Goal: Transaction & Acquisition: Book appointment/travel/reservation

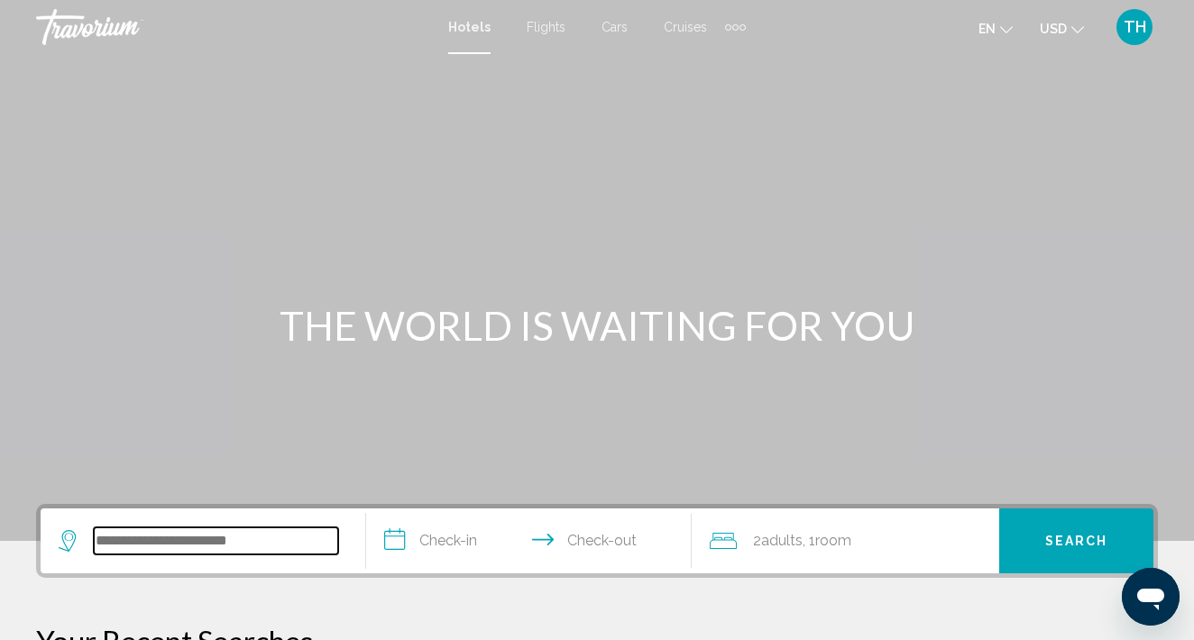
click at [180, 539] on input "Search widget" at bounding box center [216, 540] width 244 height 27
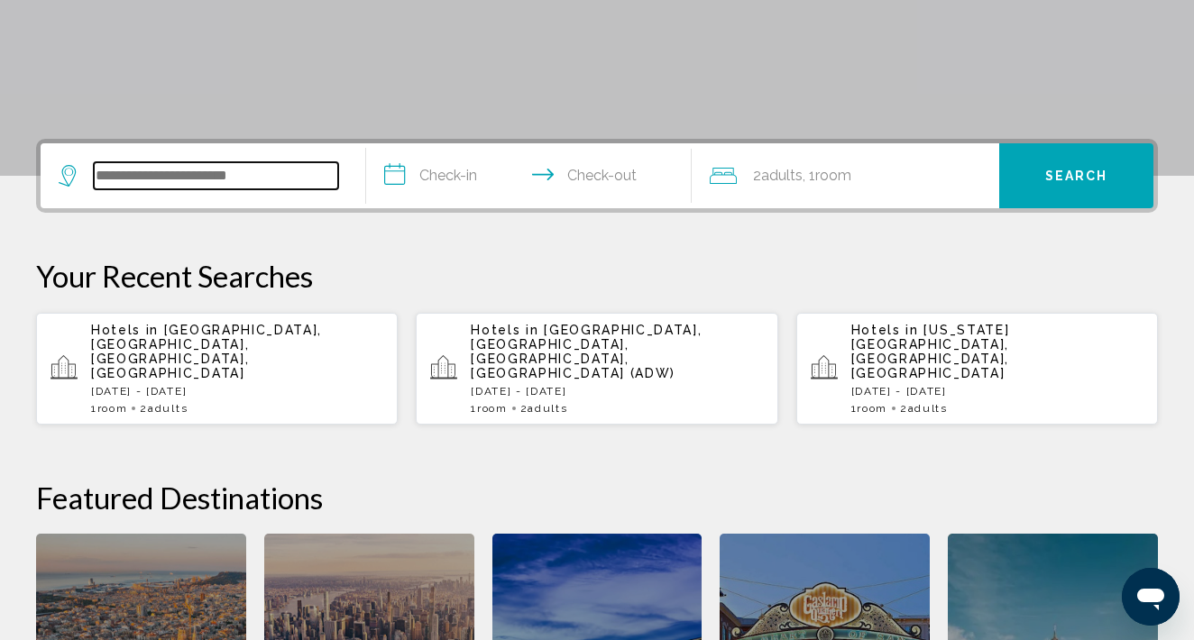
scroll to position [445, 0]
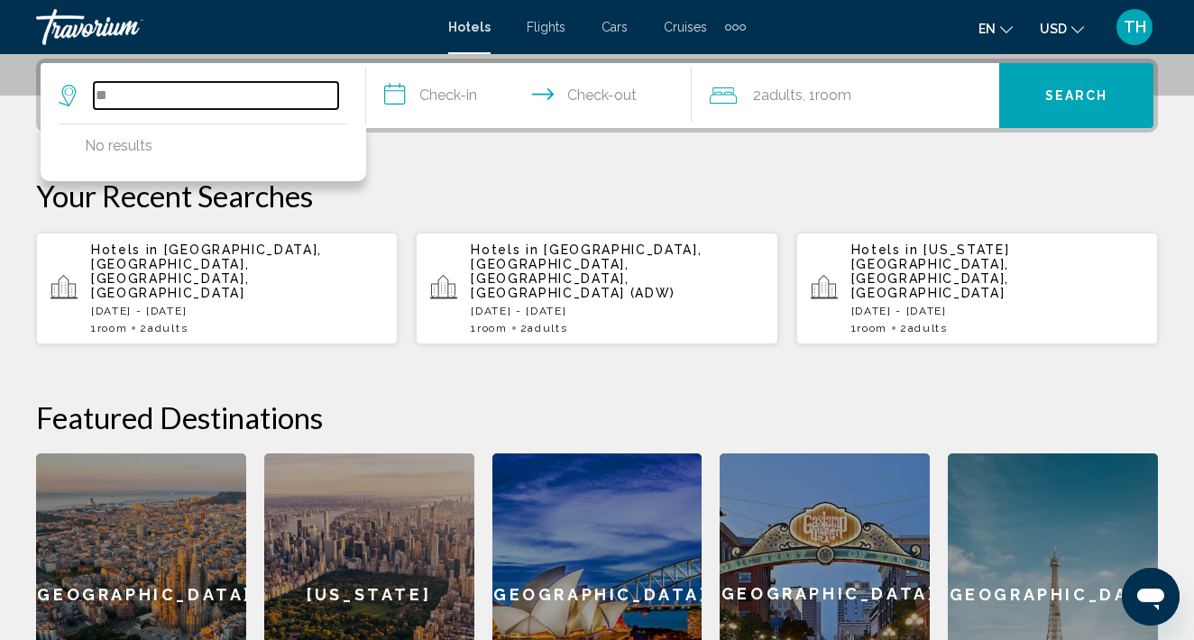
type input "*"
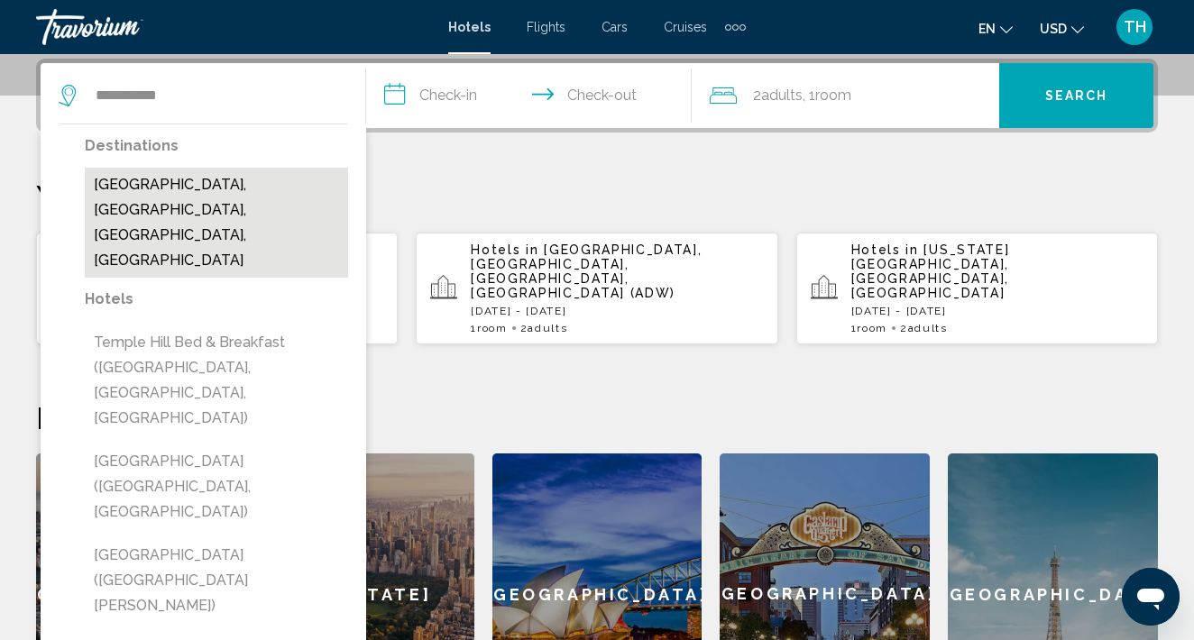
click at [228, 175] on button "[GEOGRAPHIC_DATA], [GEOGRAPHIC_DATA], [GEOGRAPHIC_DATA], [GEOGRAPHIC_DATA]" at bounding box center [216, 223] width 263 height 110
type input "**********"
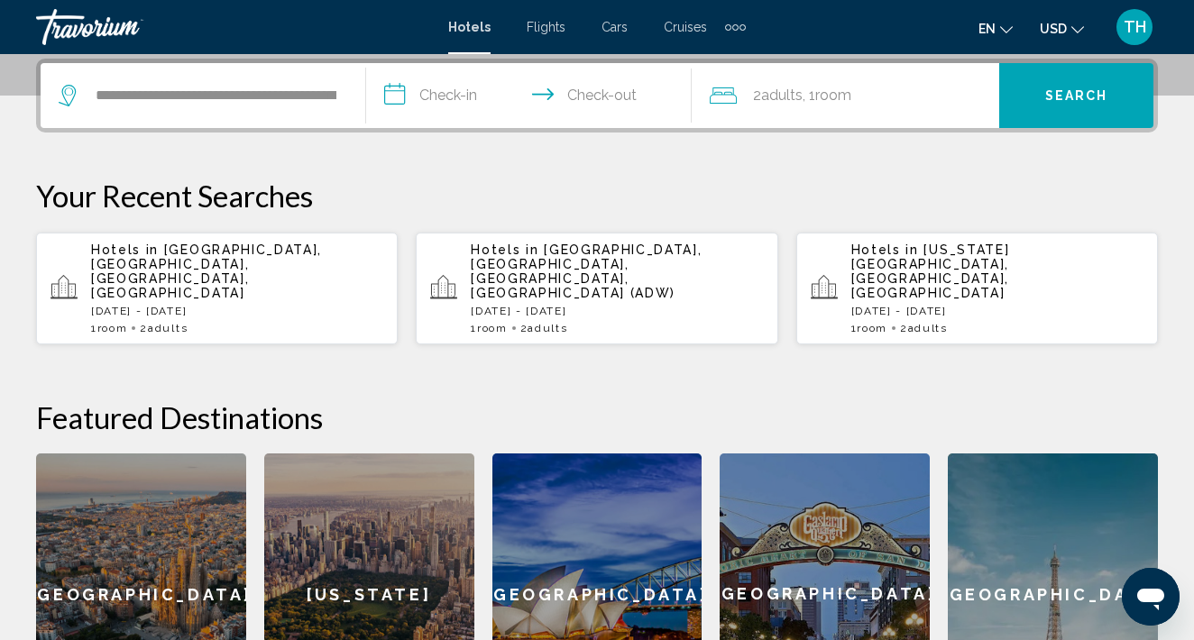
click at [438, 90] on input "**********" at bounding box center [532, 98] width 333 height 70
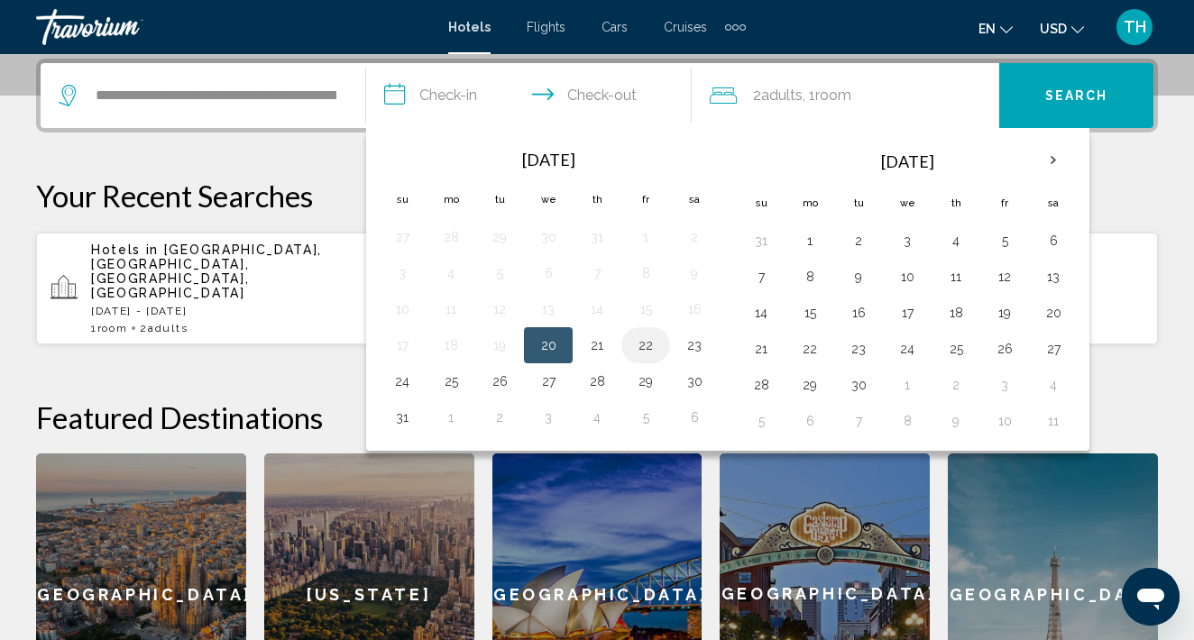
click at [648, 346] on button "22" at bounding box center [645, 345] width 29 height 25
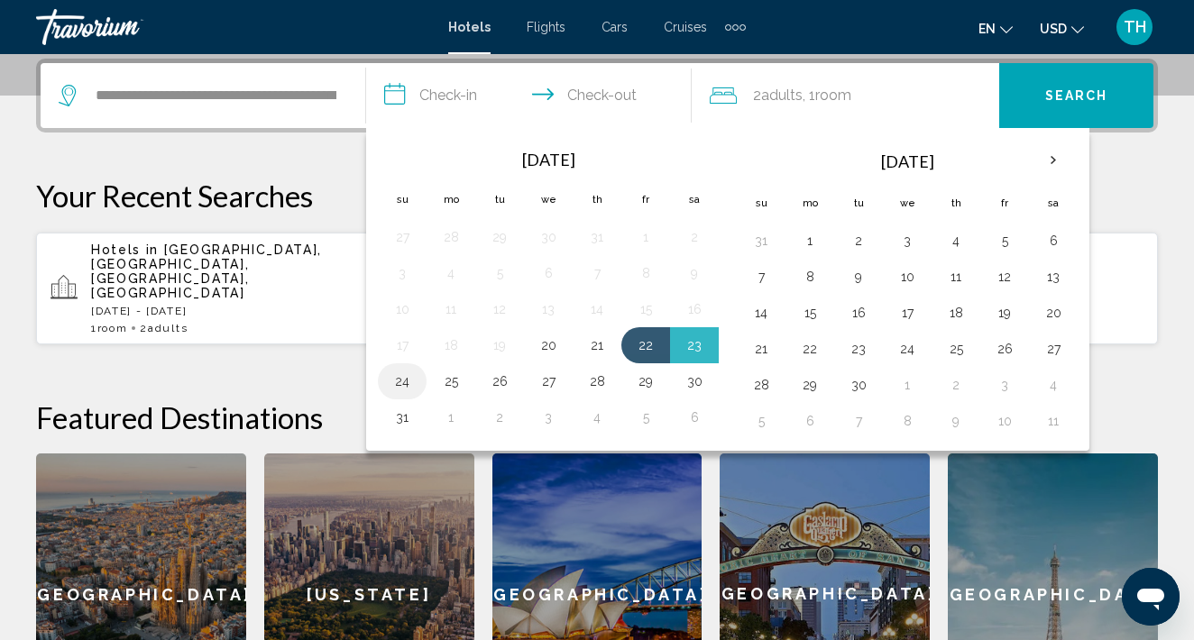
click at [400, 382] on button "24" at bounding box center [402, 381] width 29 height 25
type input "**********"
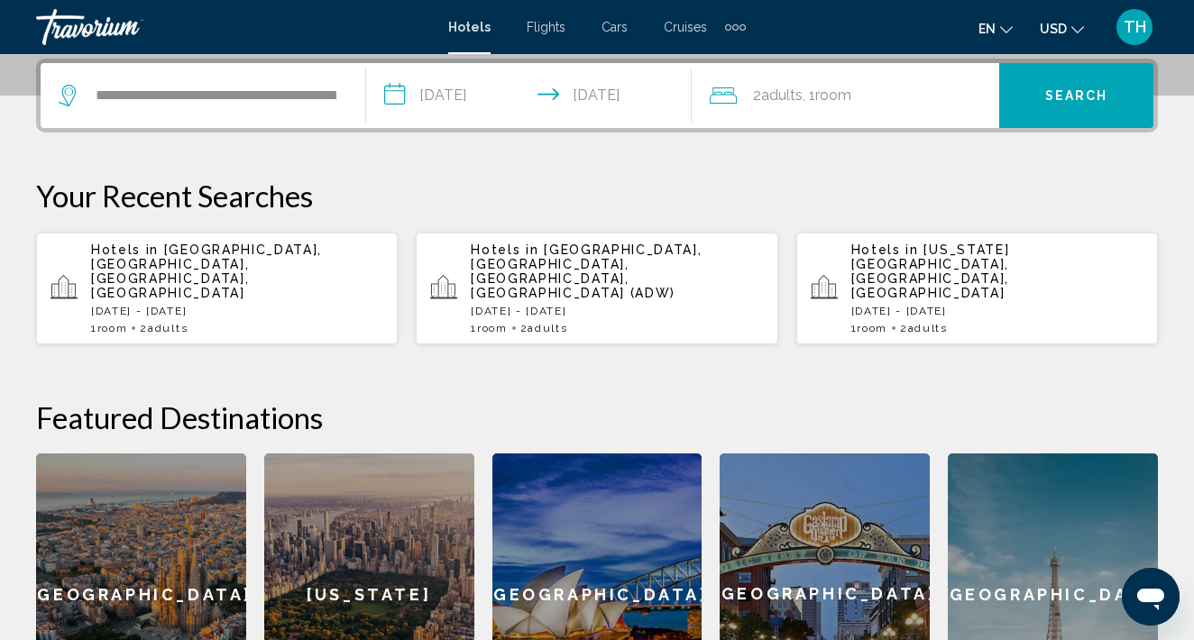
click at [1067, 94] on span "Search" at bounding box center [1076, 96] width 63 height 14
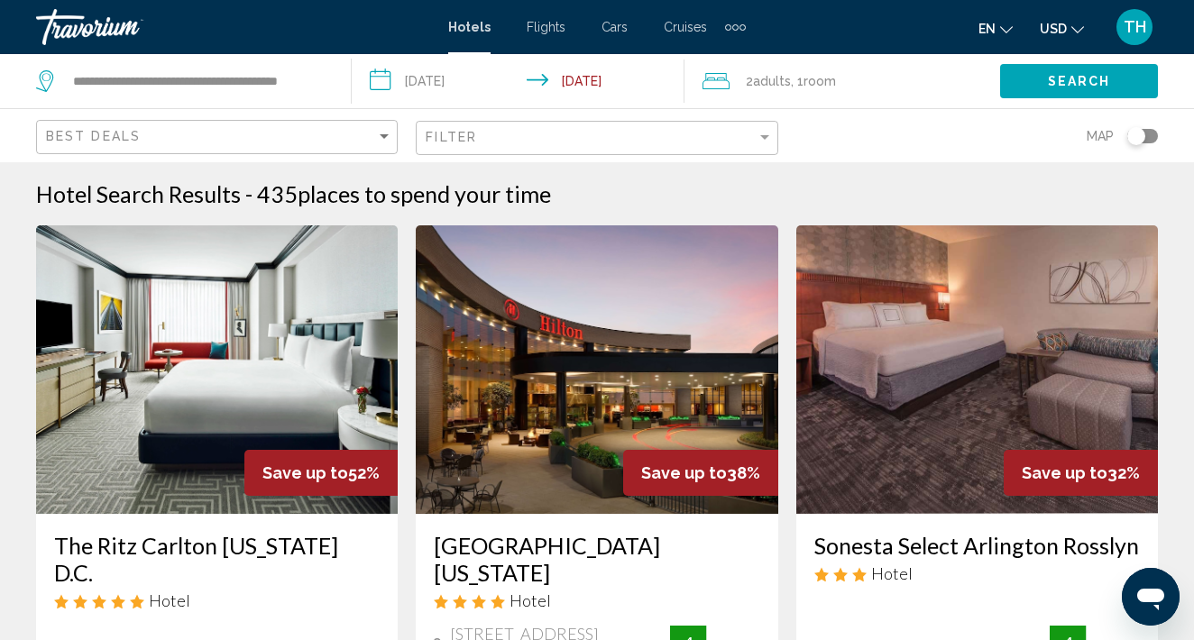
click at [331, 78] on div "**********" at bounding box center [184, 81] width 297 height 54
click at [311, 79] on input "**********" at bounding box center [197, 81] width 252 height 27
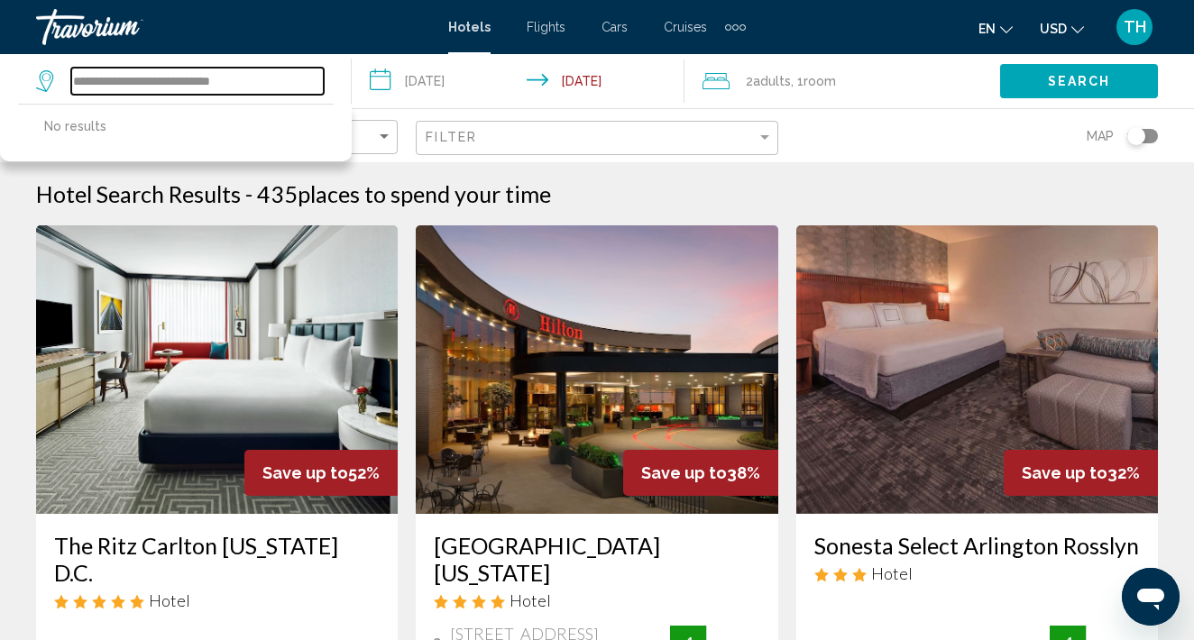
click at [302, 74] on input "**********" at bounding box center [197, 81] width 252 height 27
type input "*"
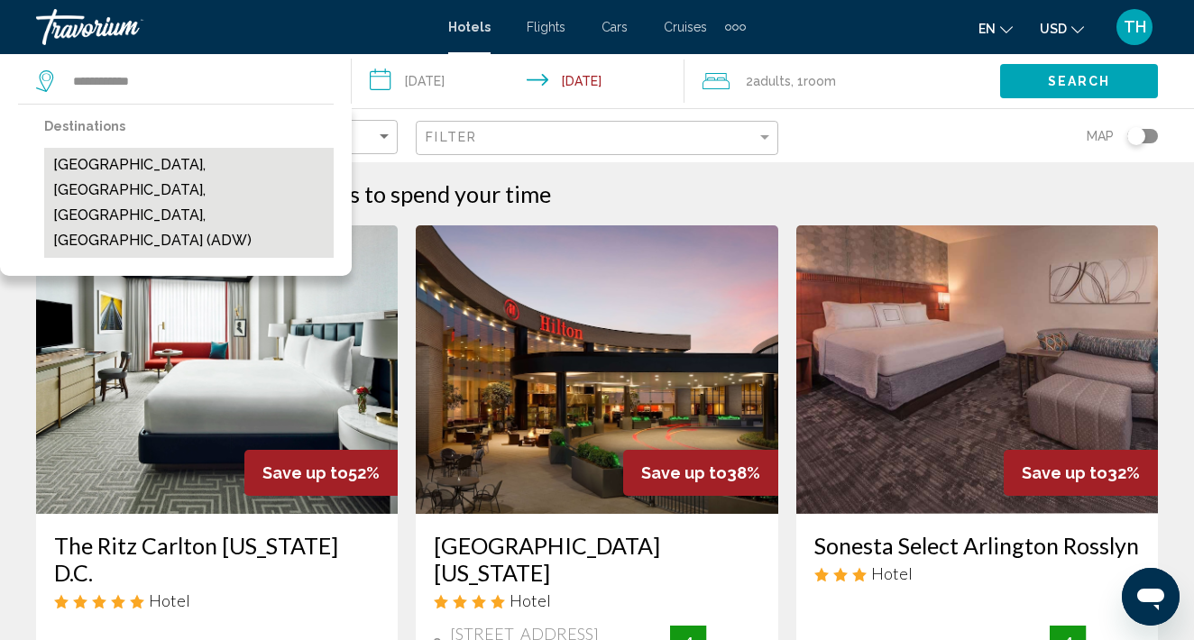
click at [325, 169] on button "[GEOGRAPHIC_DATA], [GEOGRAPHIC_DATA], [GEOGRAPHIC_DATA], [GEOGRAPHIC_DATA] (ADW)" at bounding box center [188, 203] width 289 height 110
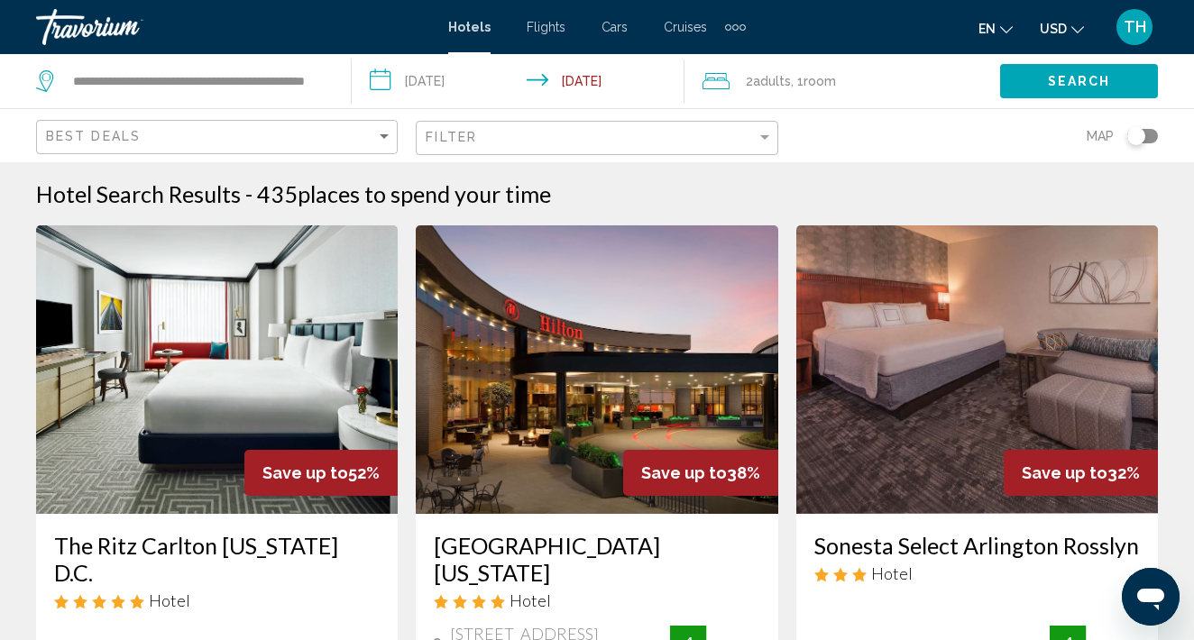
click at [1062, 81] on span "Search" at bounding box center [1079, 82] width 63 height 14
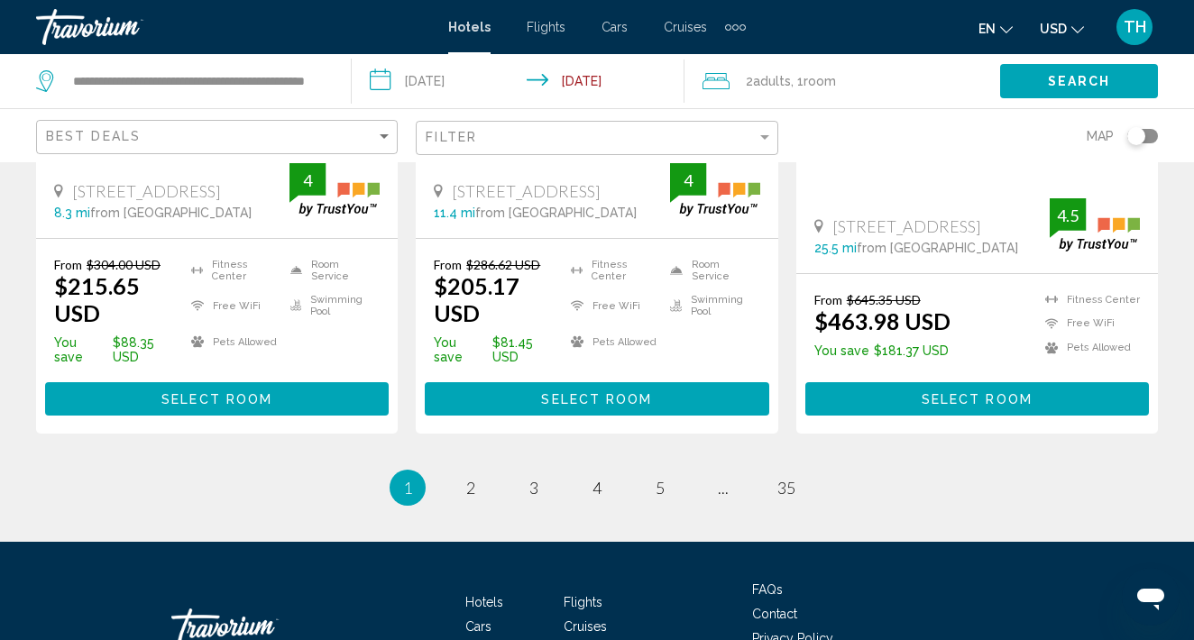
scroll to position [2610, 0]
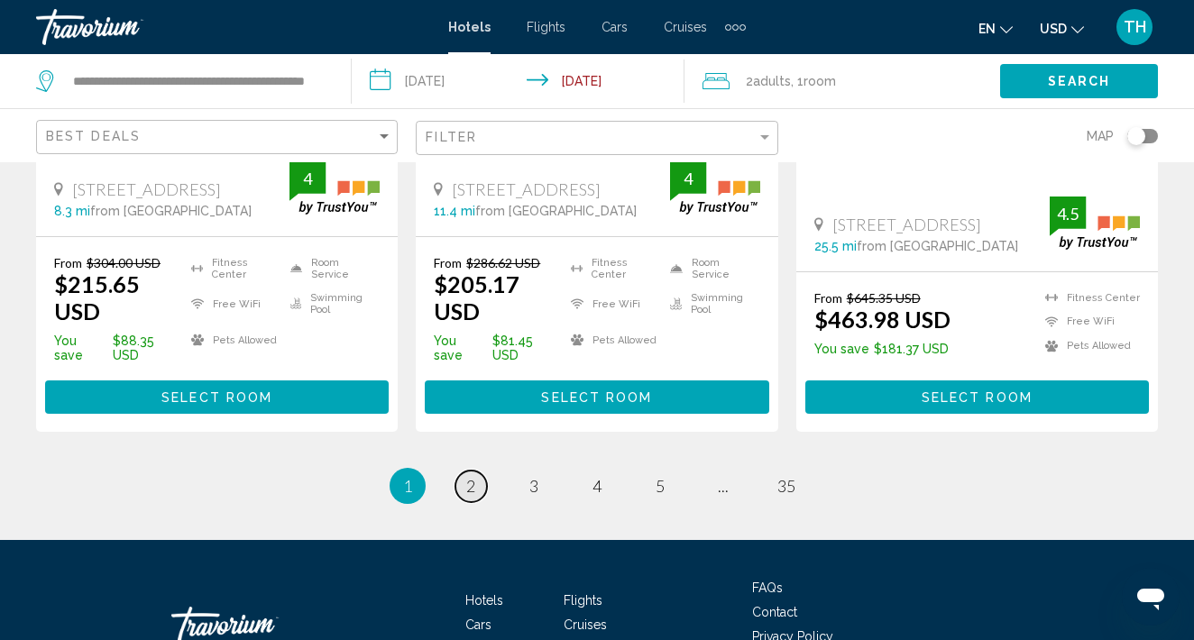
click at [469, 476] on span "2" at bounding box center [470, 486] width 9 height 20
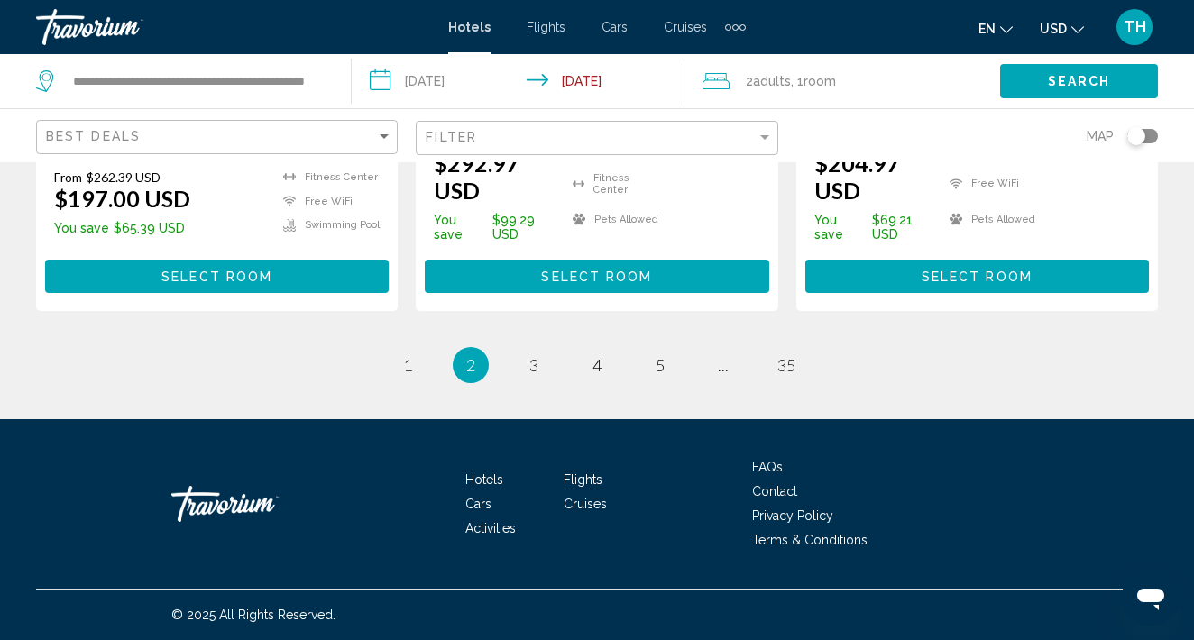
scroll to position [2677, 0]
click at [534, 373] on span "3" at bounding box center [533, 365] width 9 height 20
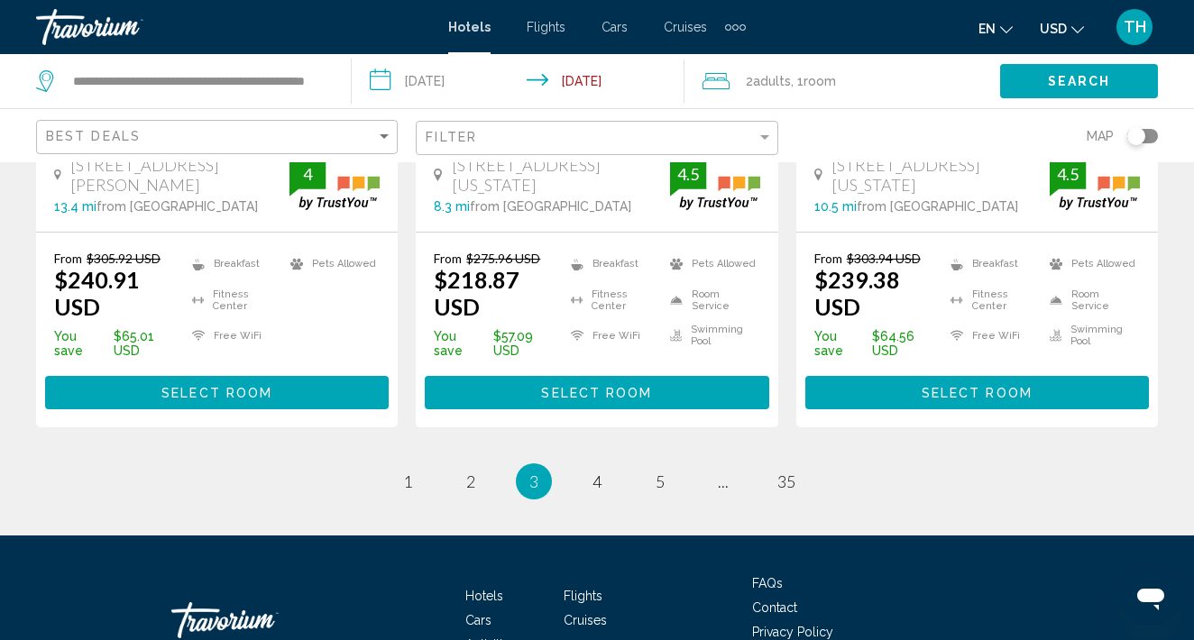
scroll to position [2663, 0]
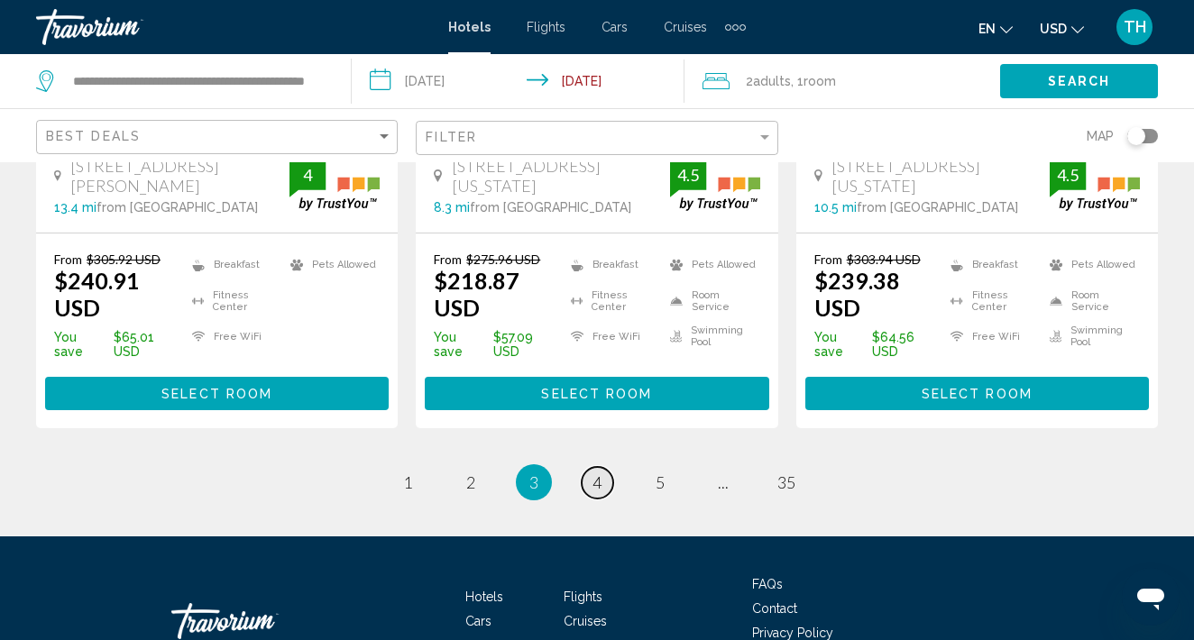
click at [596, 472] on span "4" at bounding box center [596, 482] width 9 height 20
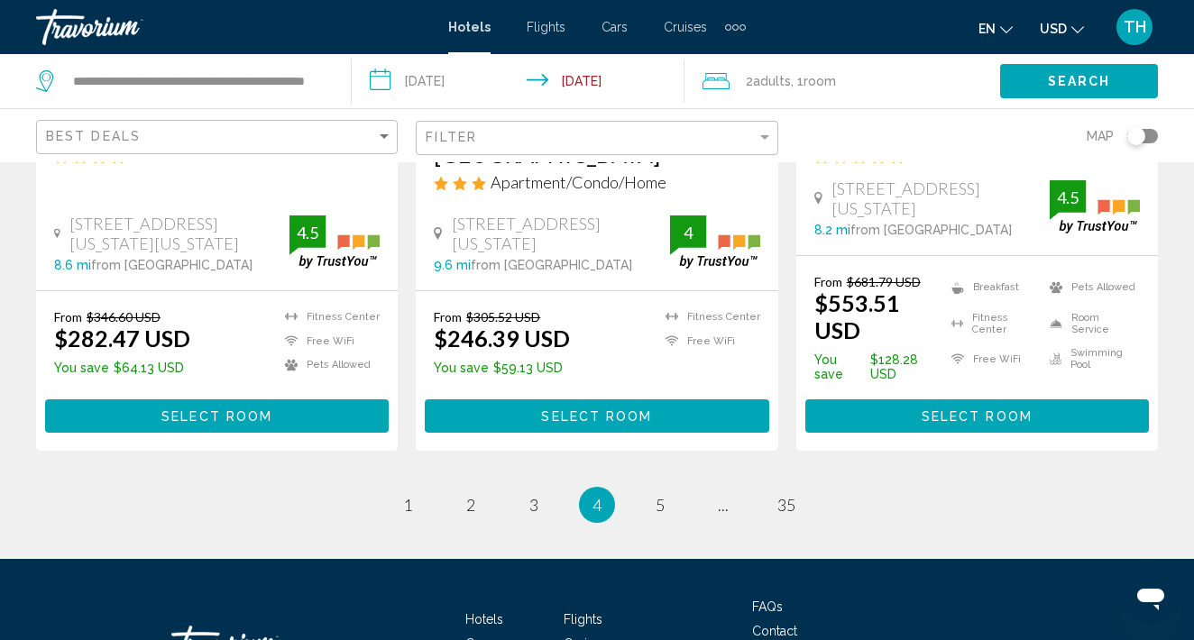
scroll to position [2674, 0]
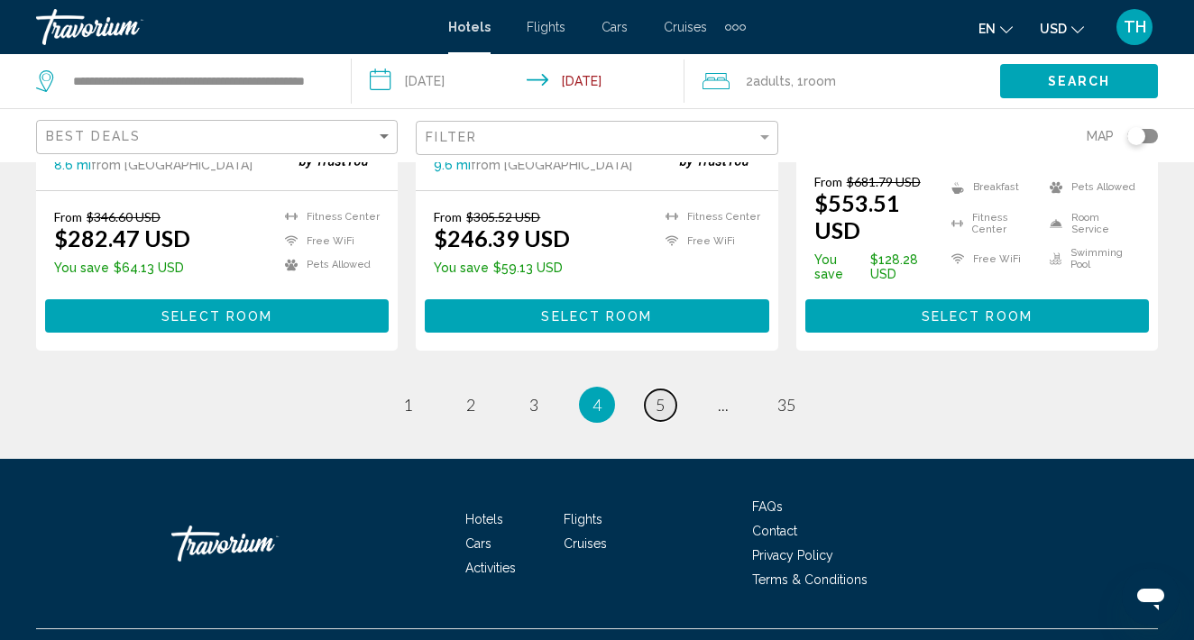
click at [664, 395] on span "5" at bounding box center [659, 405] width 9 height 20
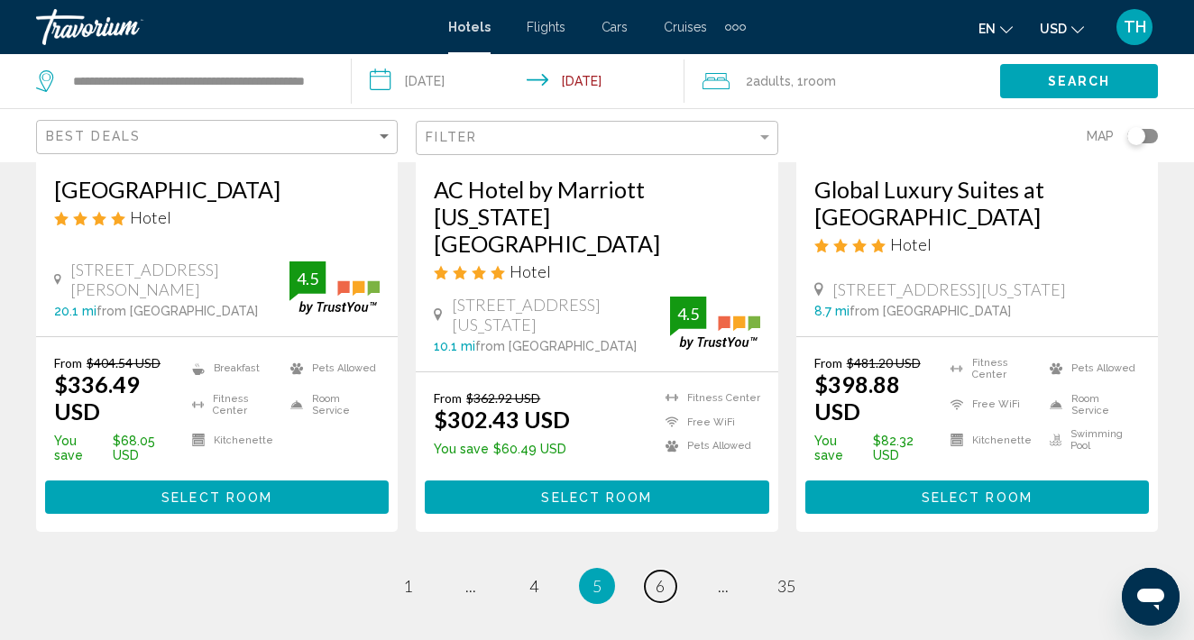
scroll to position [2557, 0]
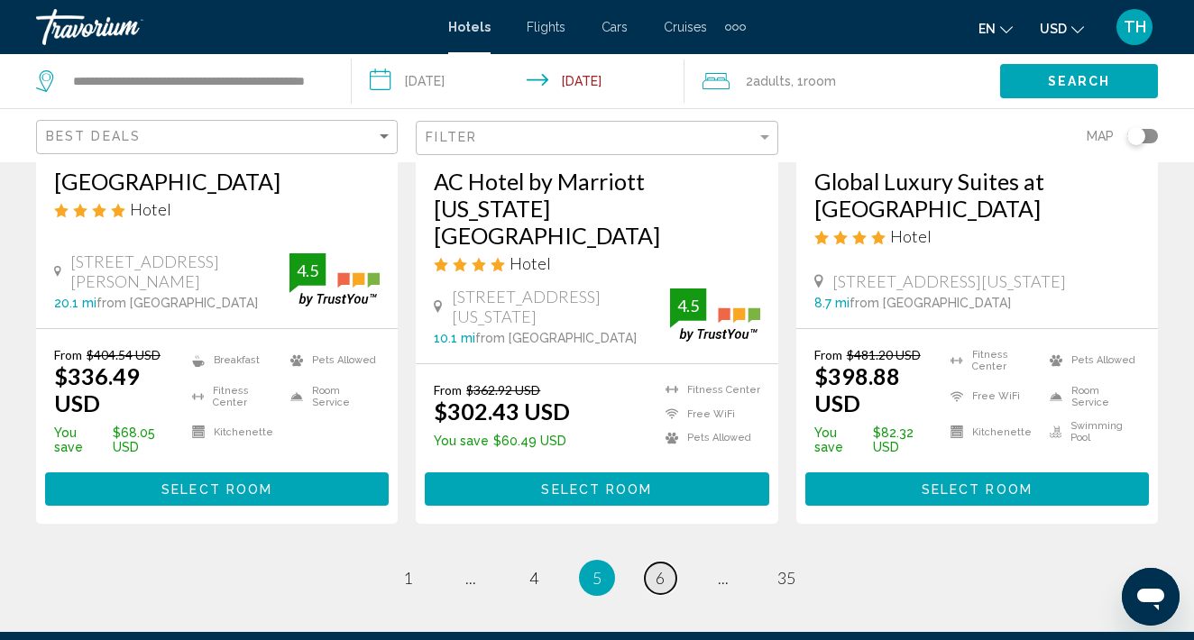
click at [667, 563] on link "page 6" at bounding box center [661, 579] width 32 height 32
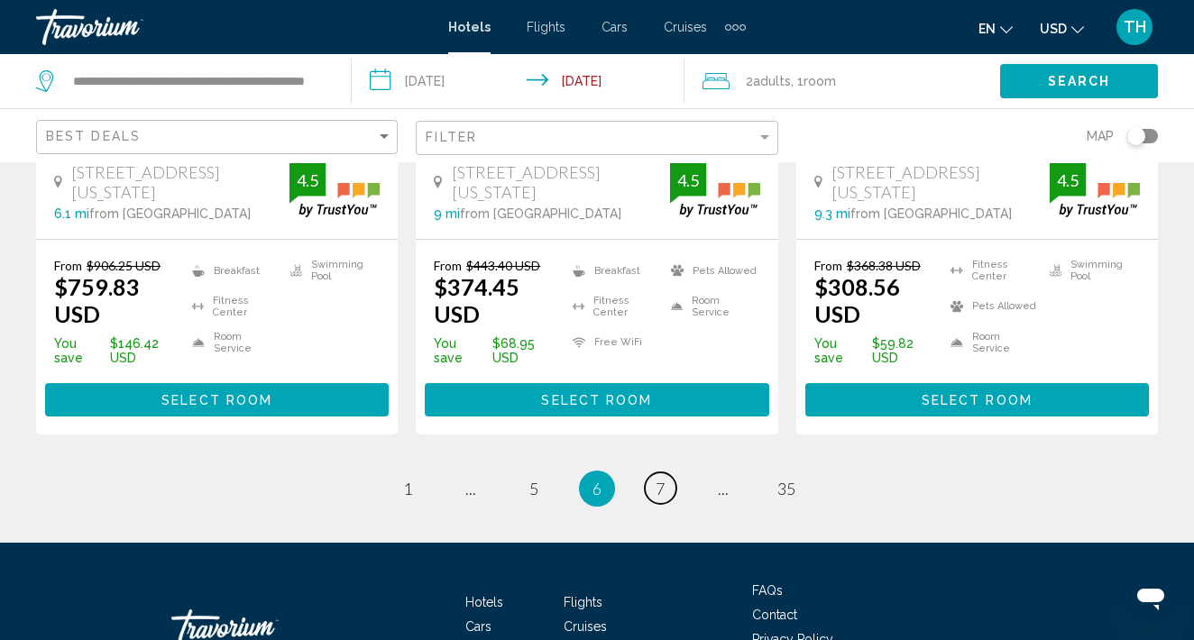
scroll to position [2715, 0]
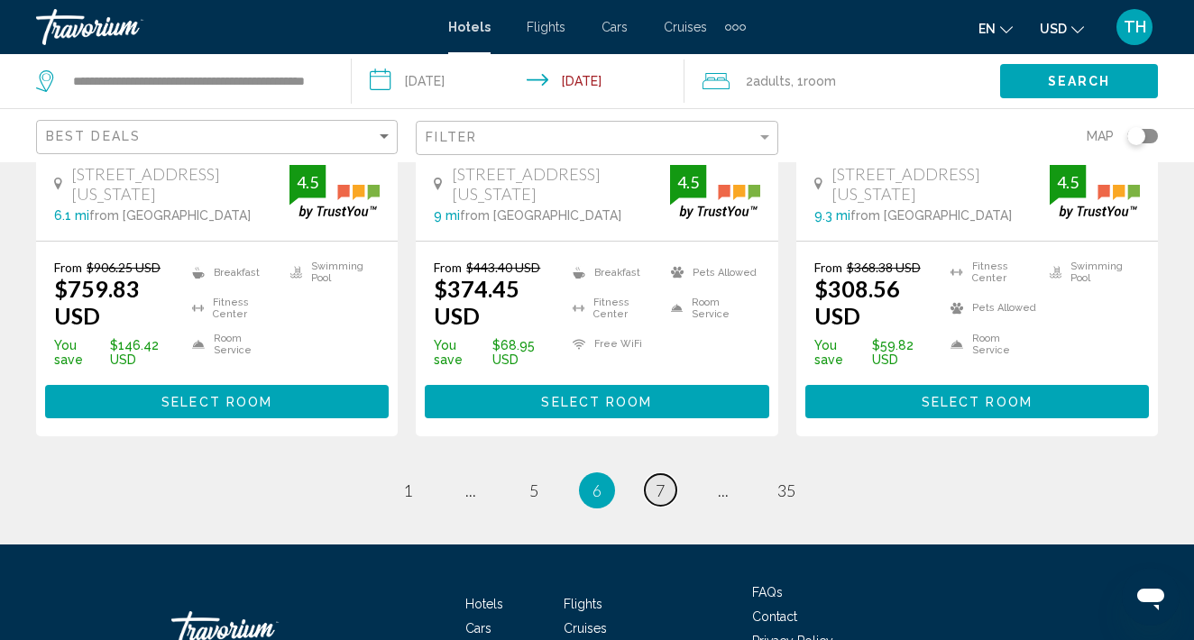
click at [669, 474] on link "page 7" at bounding box center [661, 490] width 32 height 32
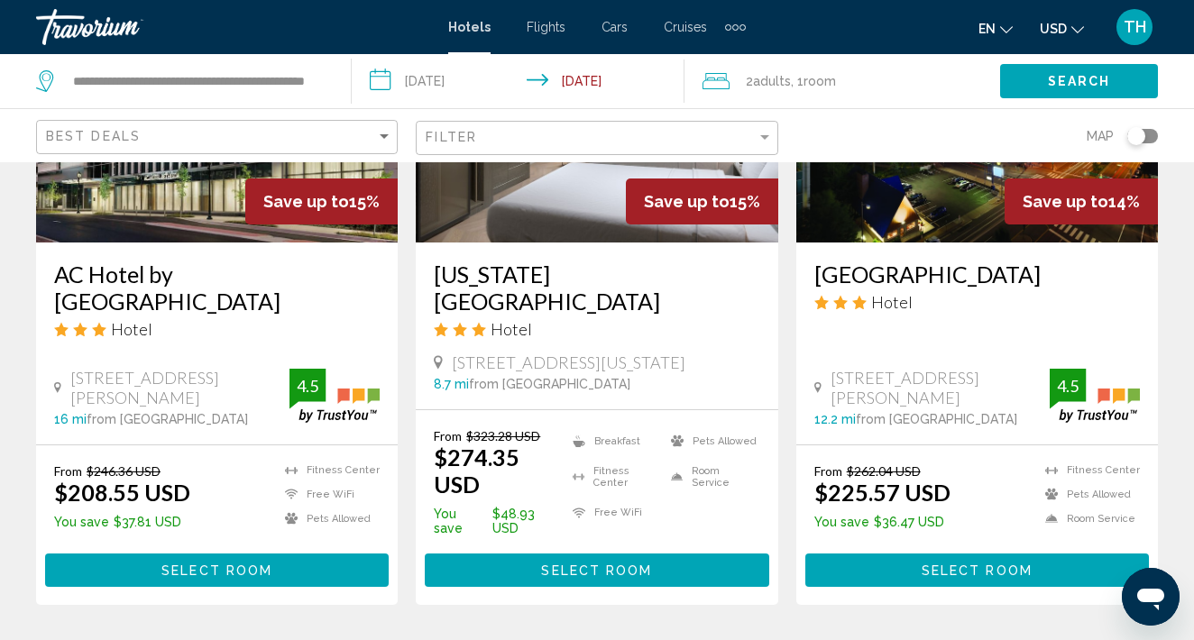
scroll to position [2440, 0]
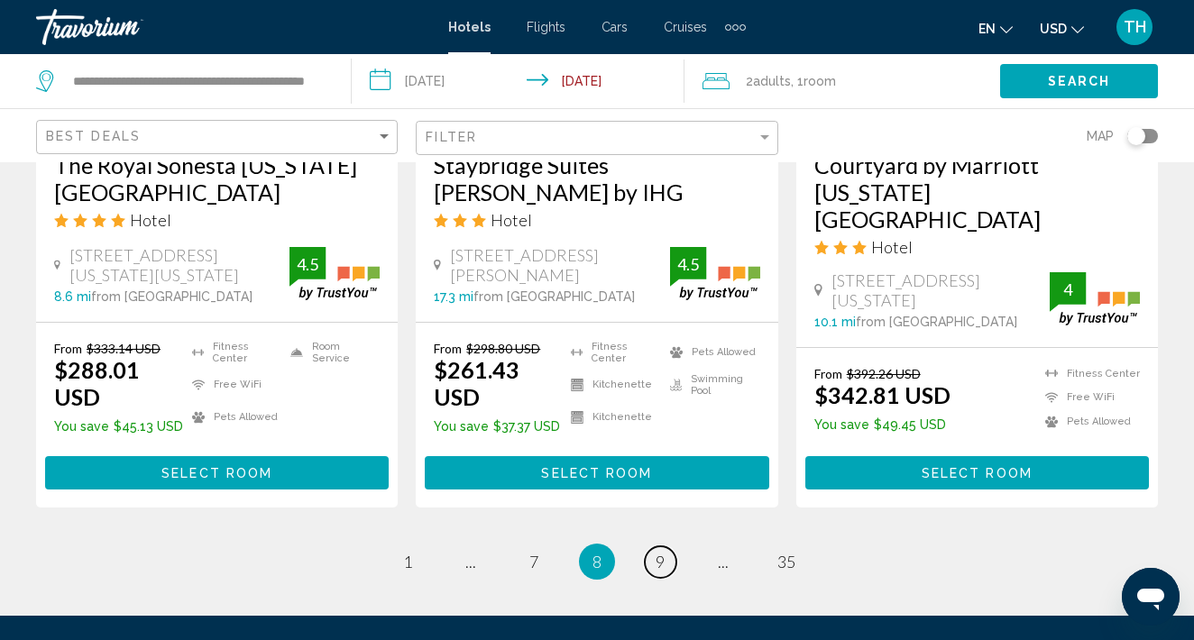
scroll to position [2559, 0]
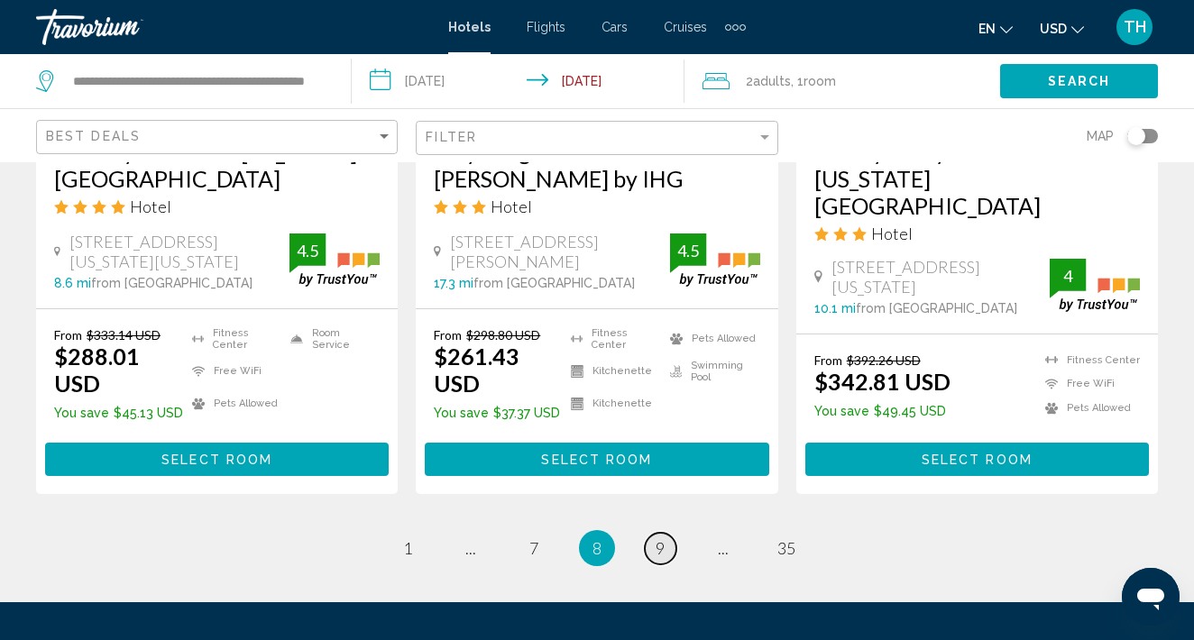
click at [667, 533] on link "page 9" at bounding box center [661, 549] width 32 height 32
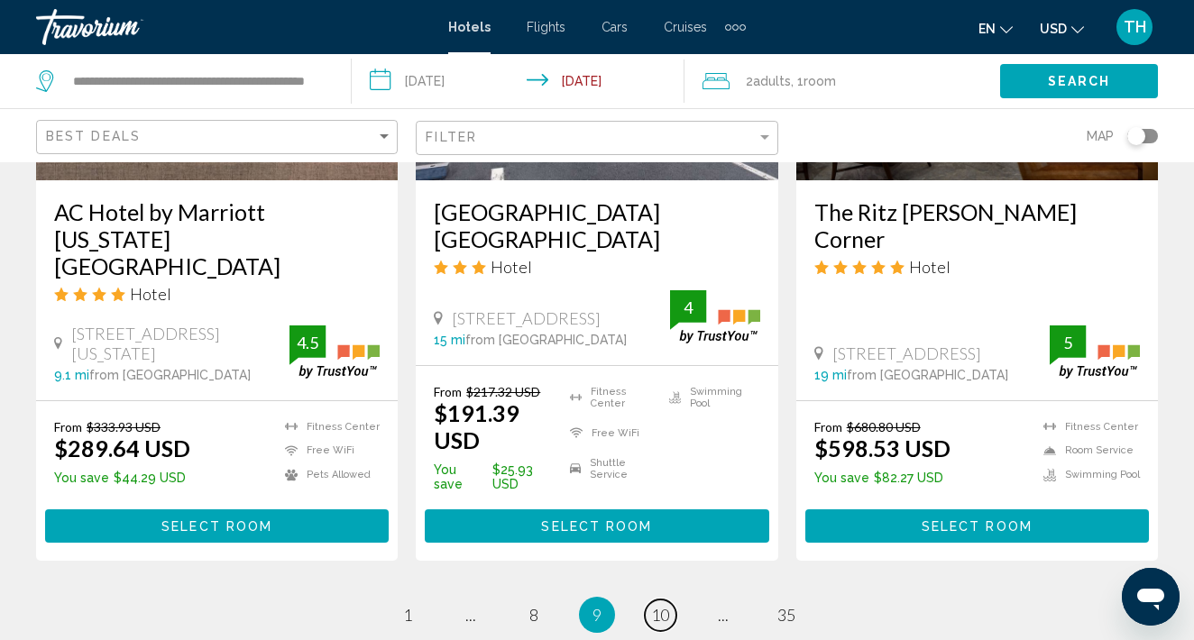
scroll to position [2504, 0]
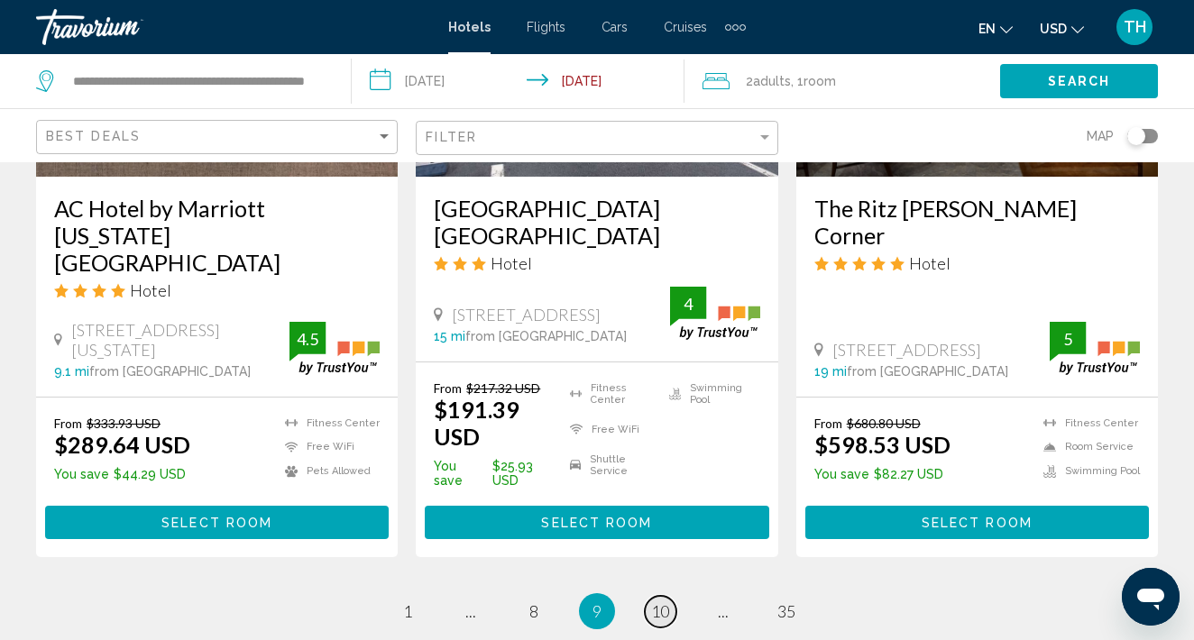
click at [664, 601] on span "10" at bounding box center [660, 611] width 18 height 20
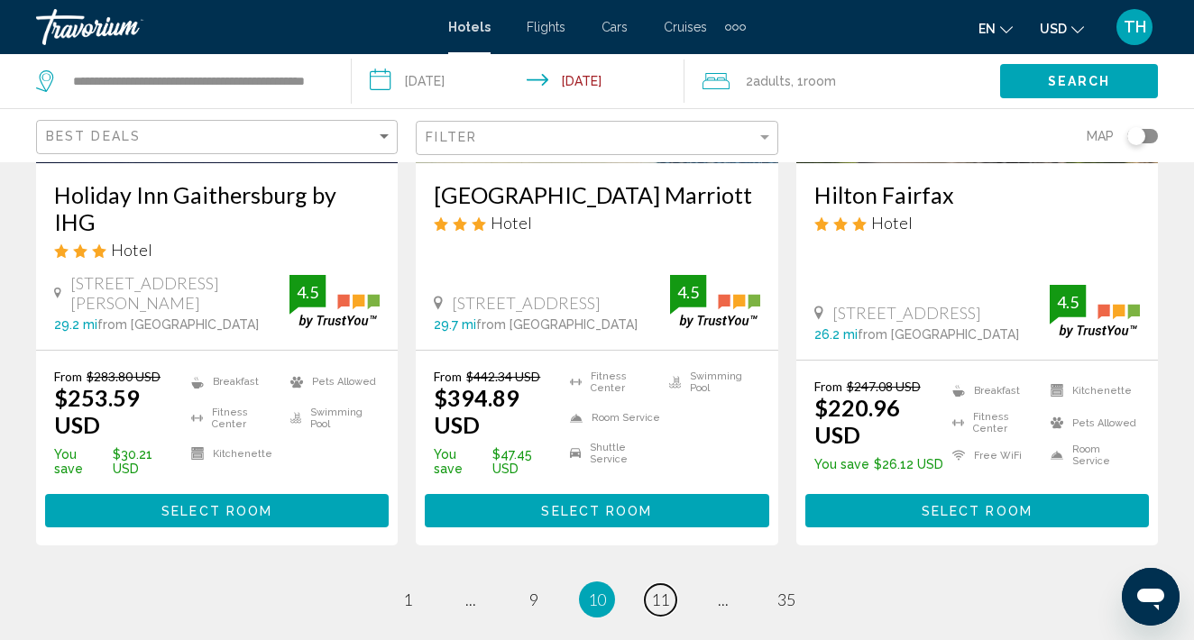
scroll to position [2499, 0]
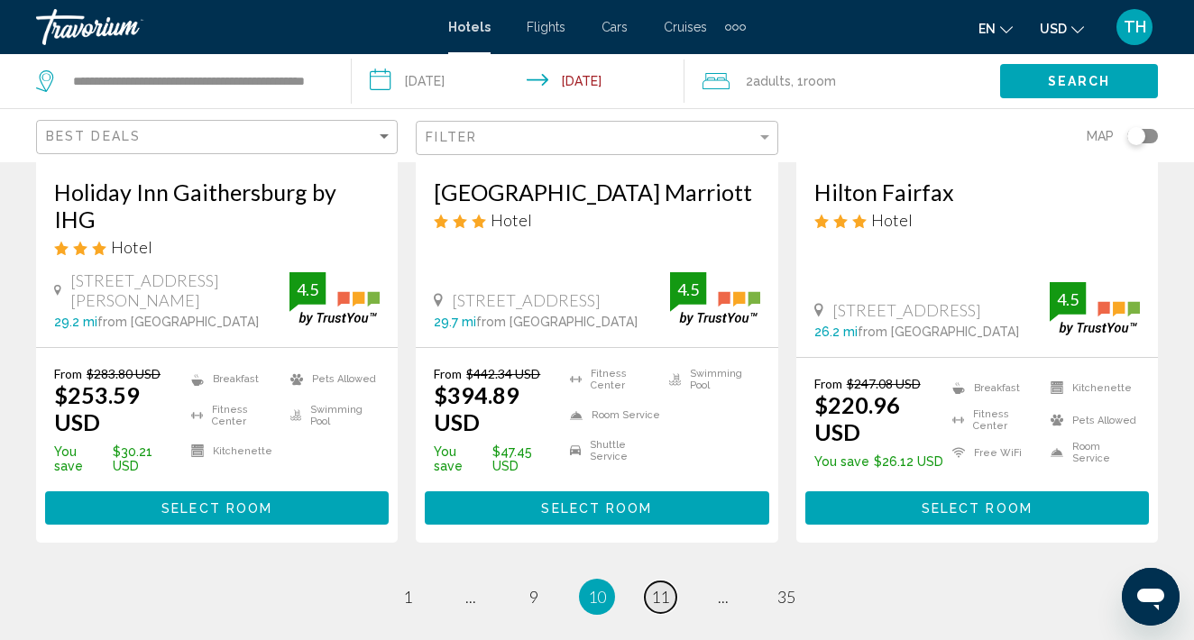
click at [666, 581] on link "page 11" at bounding box center [661, 597] width 32 height 32
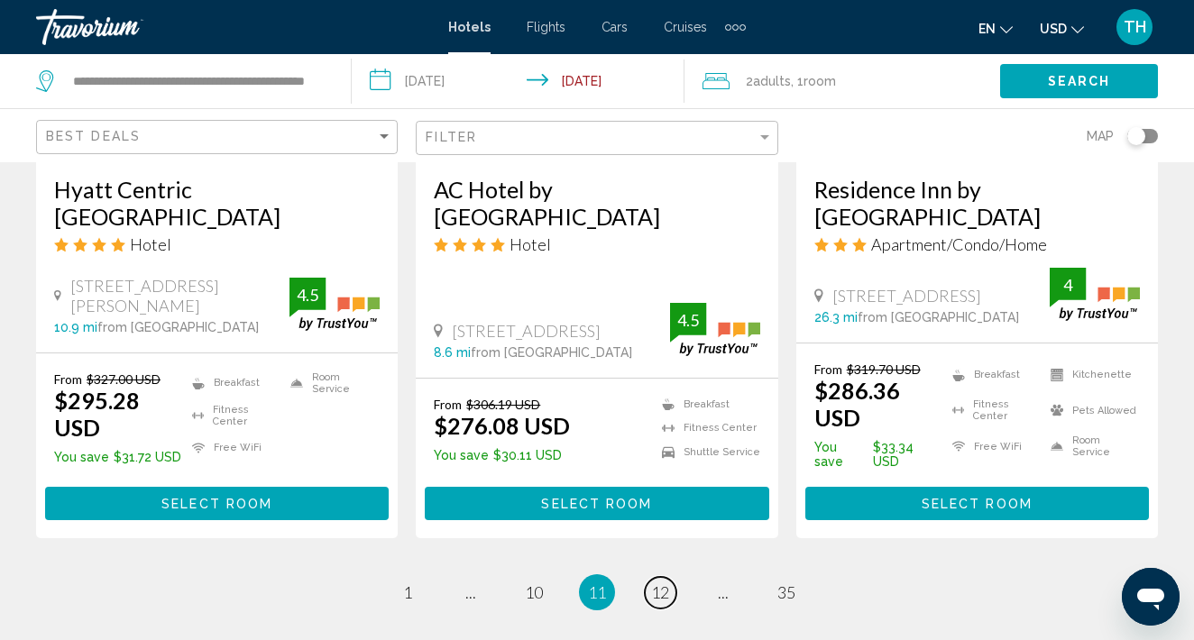
scroll to position [2463, 0]
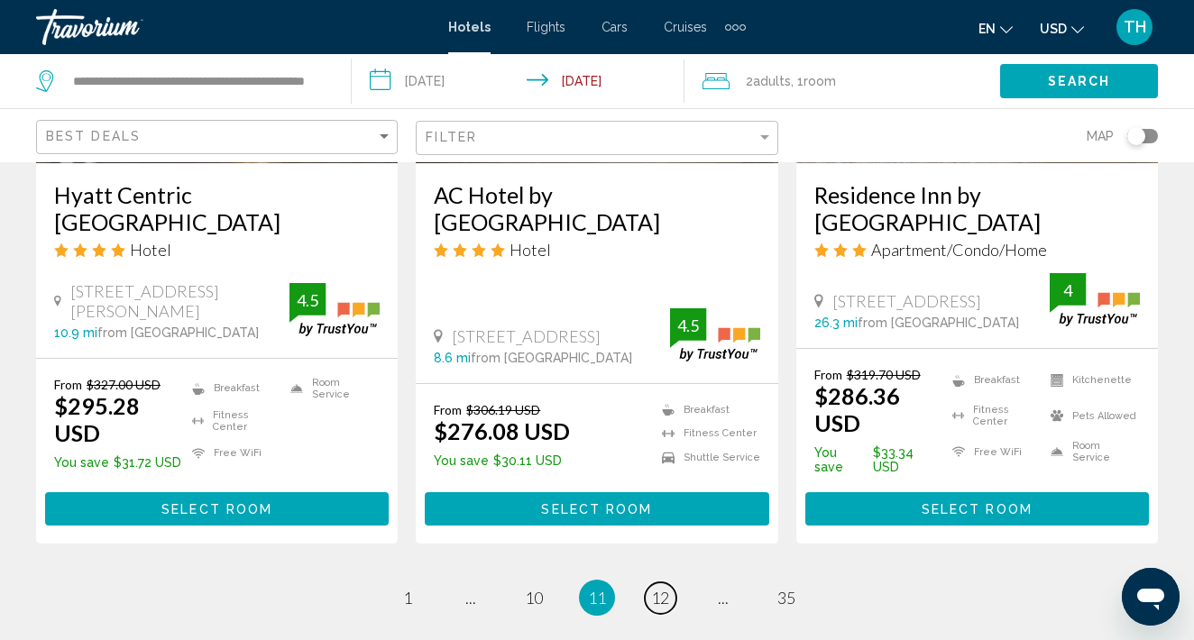
click at [662, 588] on span "12" at bounding box center [660, 598] width 18 height 20
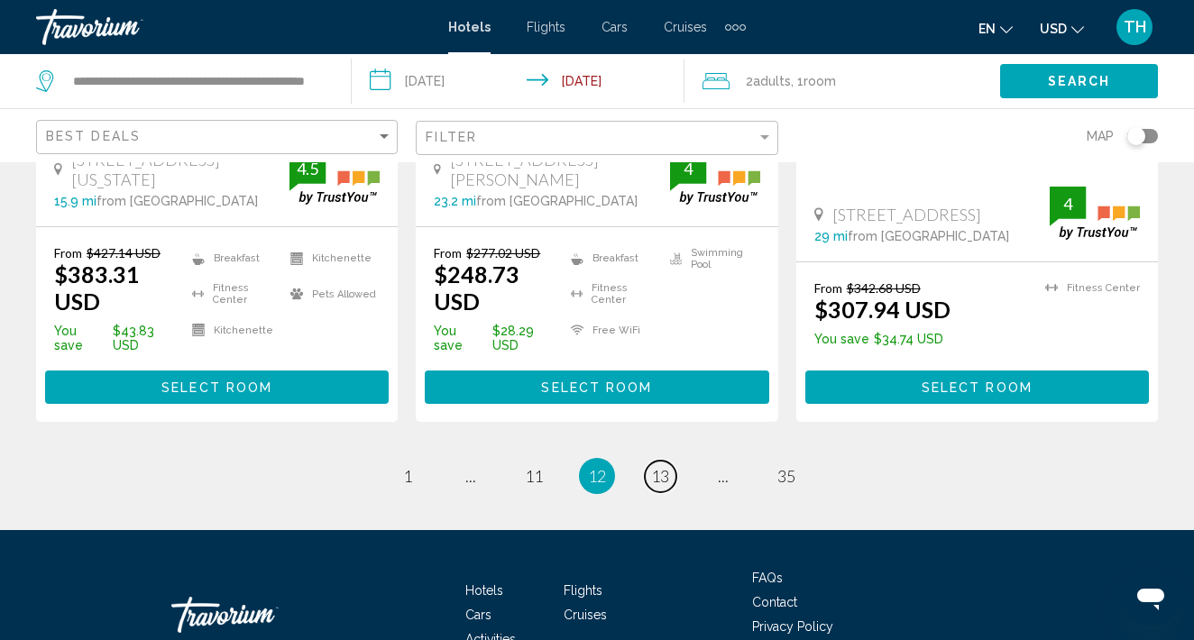
scroll to position [2650, 0]
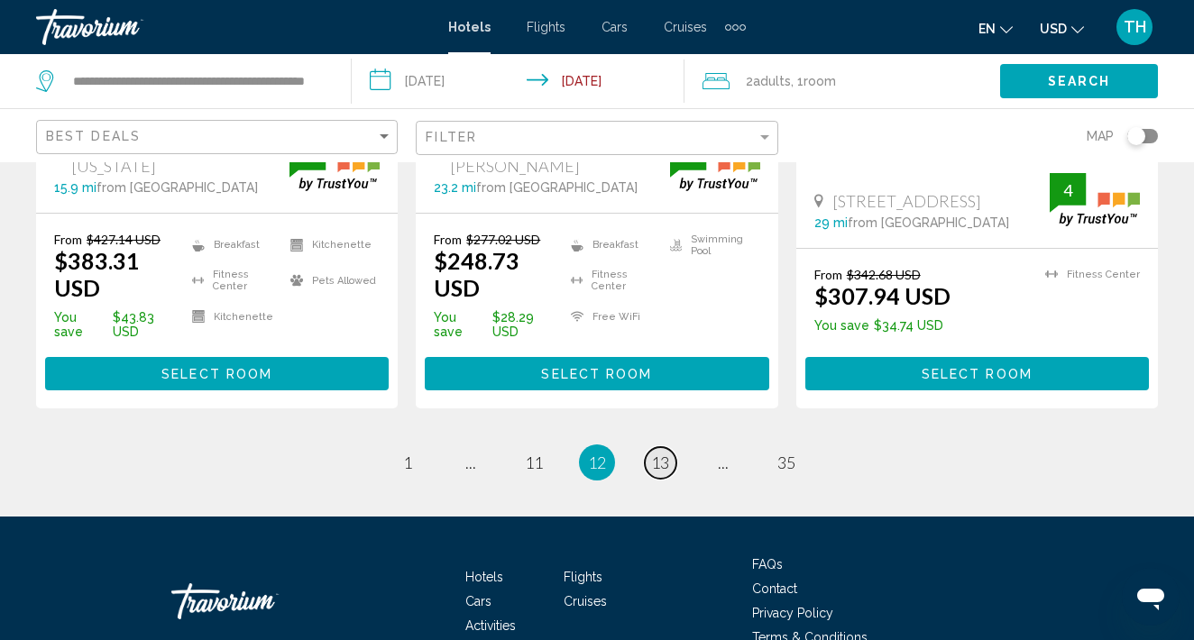
click at [673, 447] on link "page 13" at bounding box center [661, 463] width 32 height 32
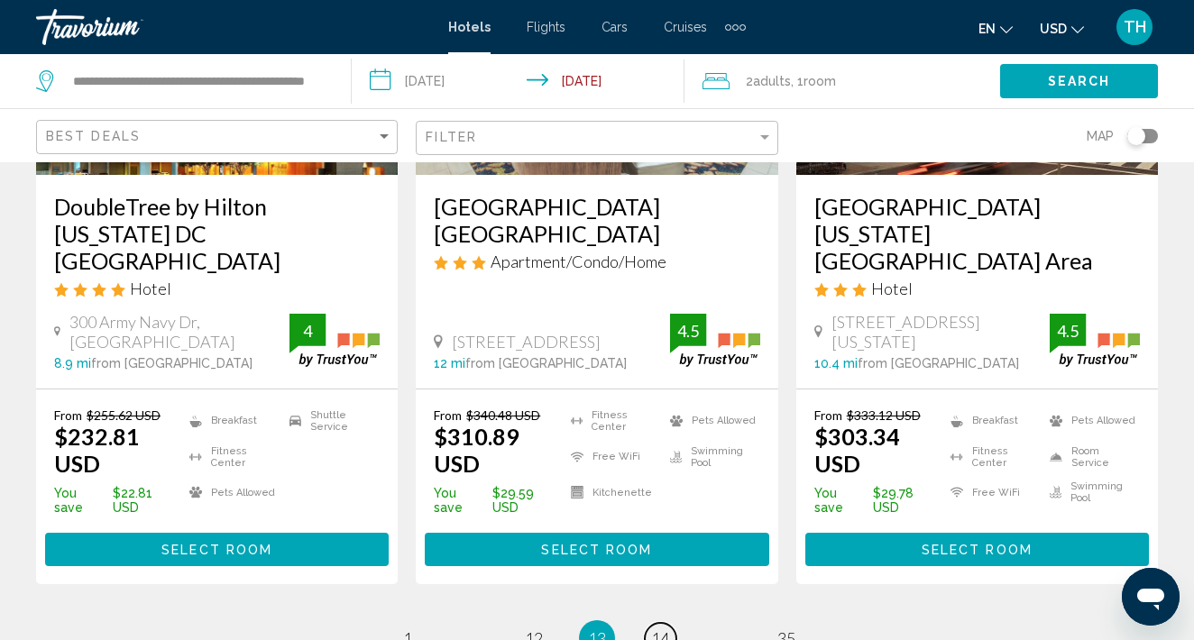
scroll to position [2612, 0]
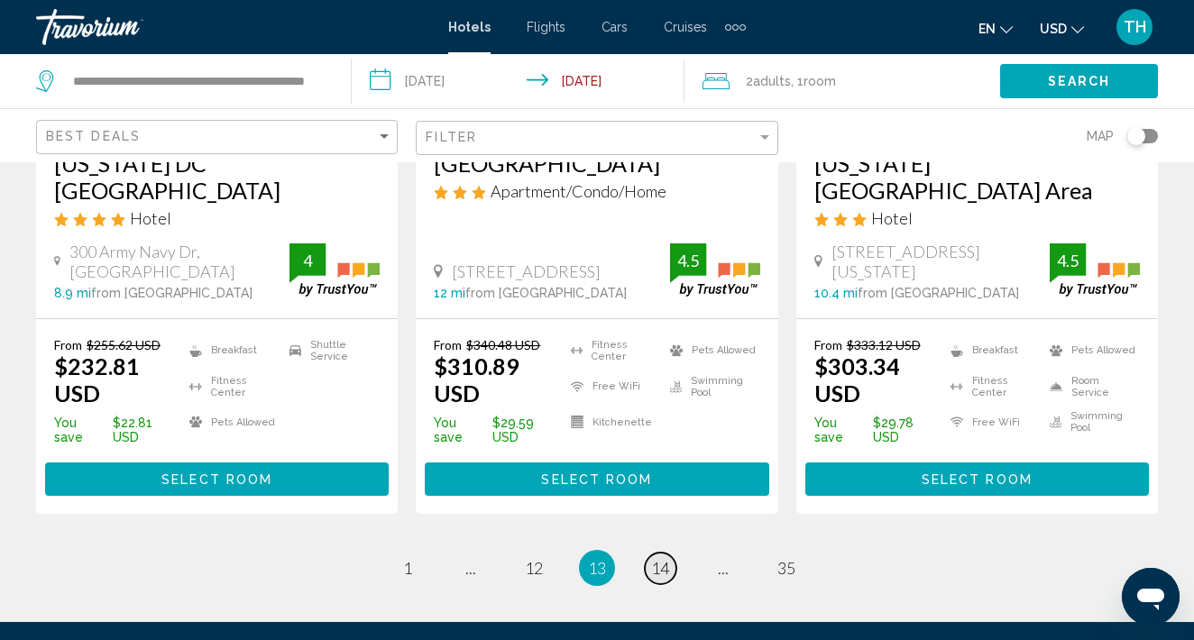
click at [666, 558] on span "14" at bounding box center [660, 568] width 18 height 20
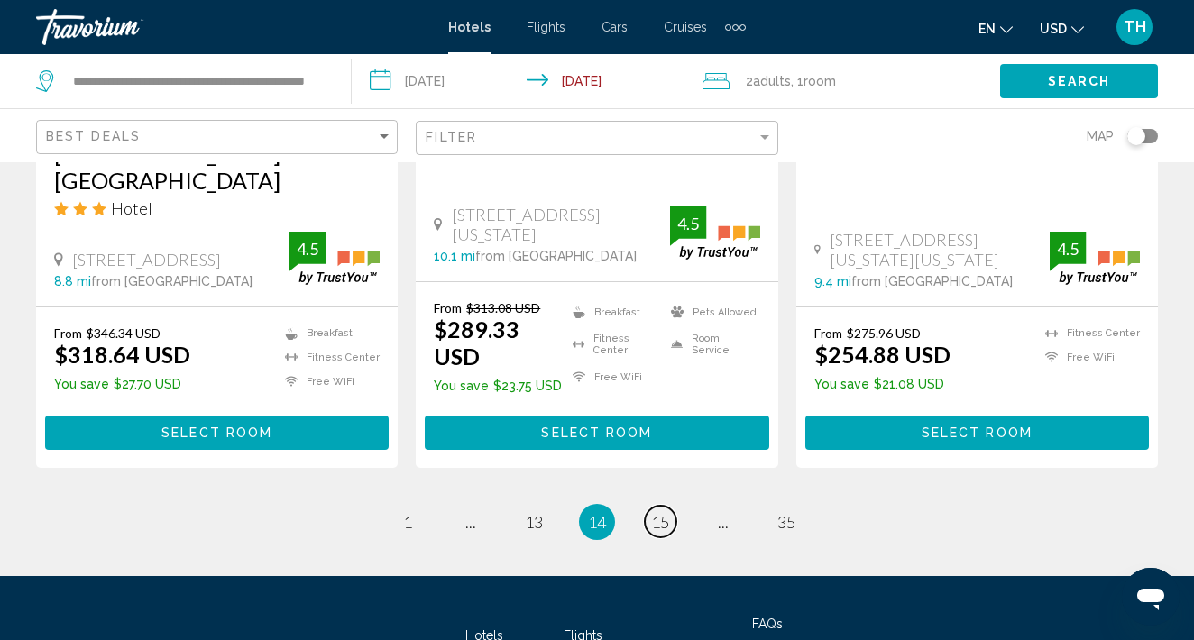
scroll to position [2568, 0]
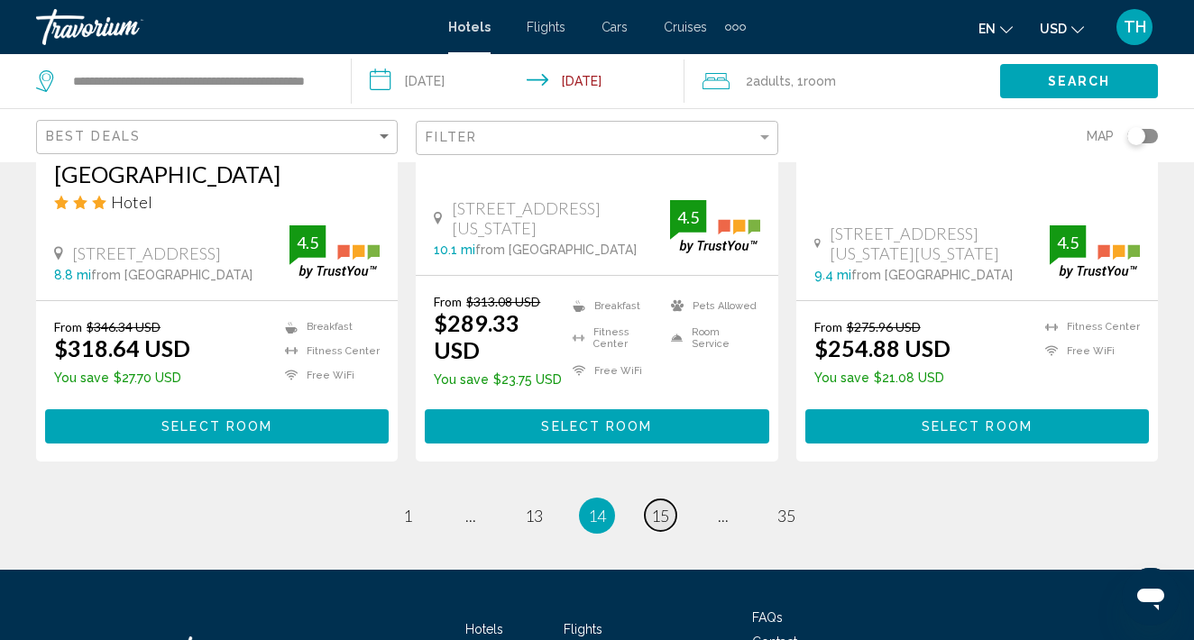
click at [666, 506] on span "15" at bounding box center [660, 516] width 18 height 20
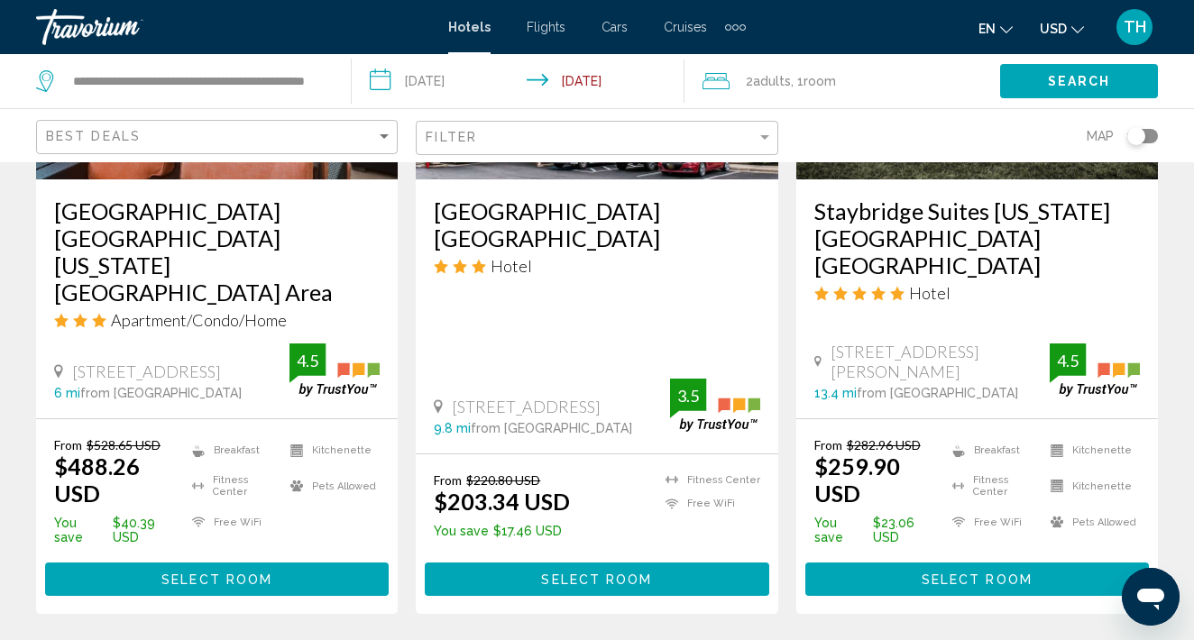
scroll to position [2599, 0]
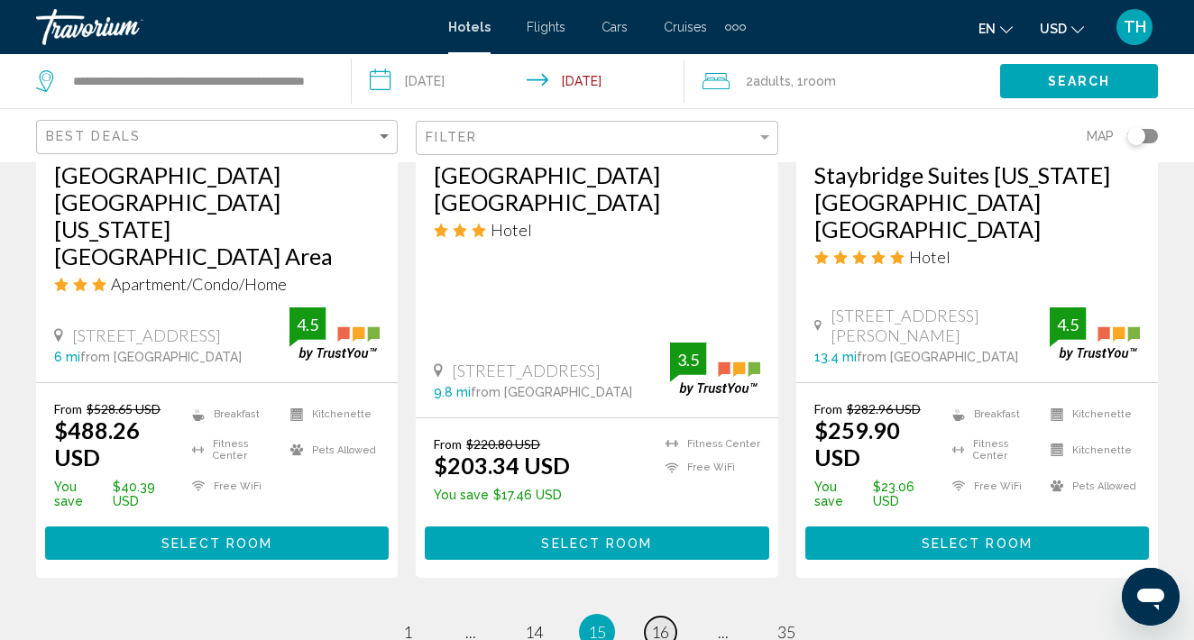
click at [667, 622] on span "16" at bounding box center [660, 632] width 18 height 20
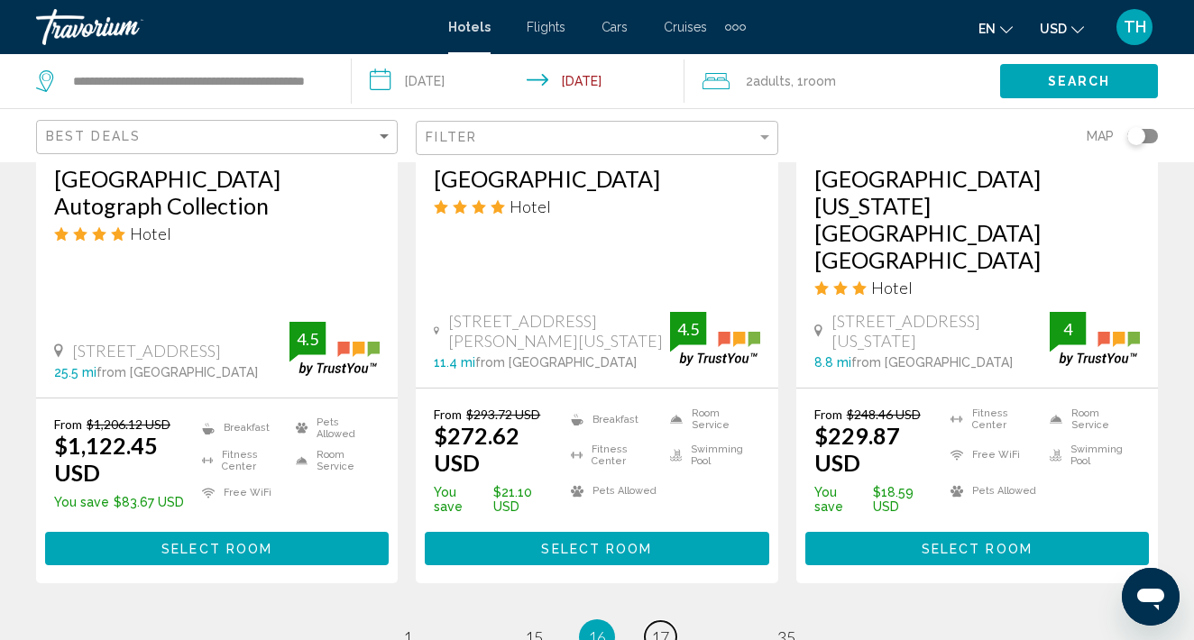
scroll to position [2589, 0]
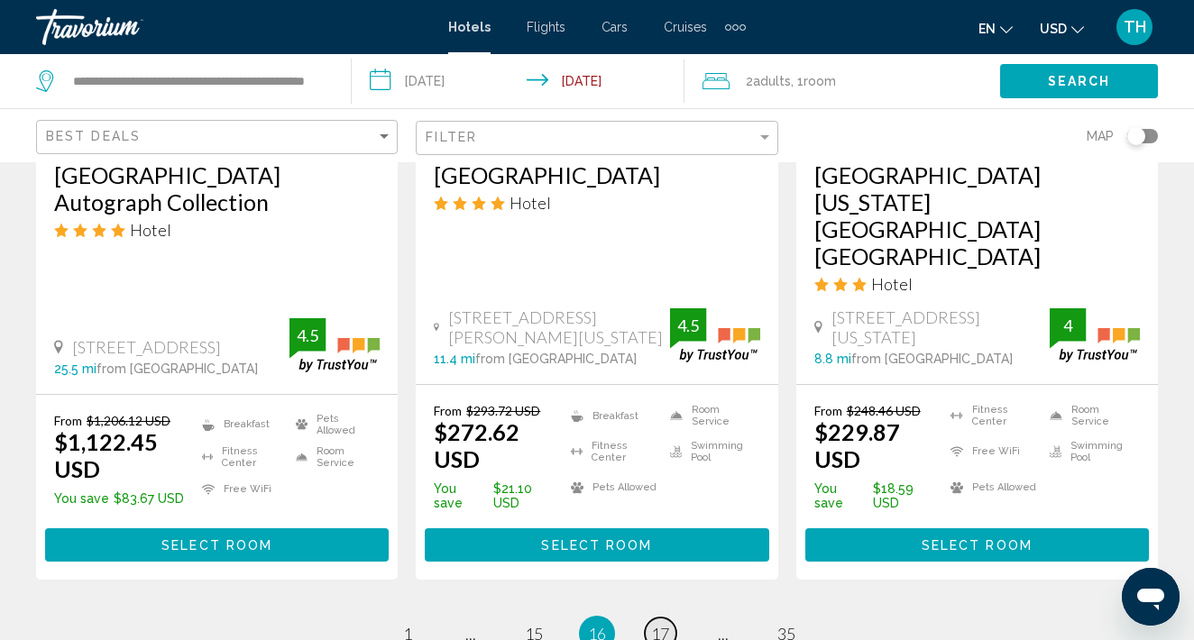
click at [662, 624] on span "17" at bounding box center [660, 634] width 18 height 20
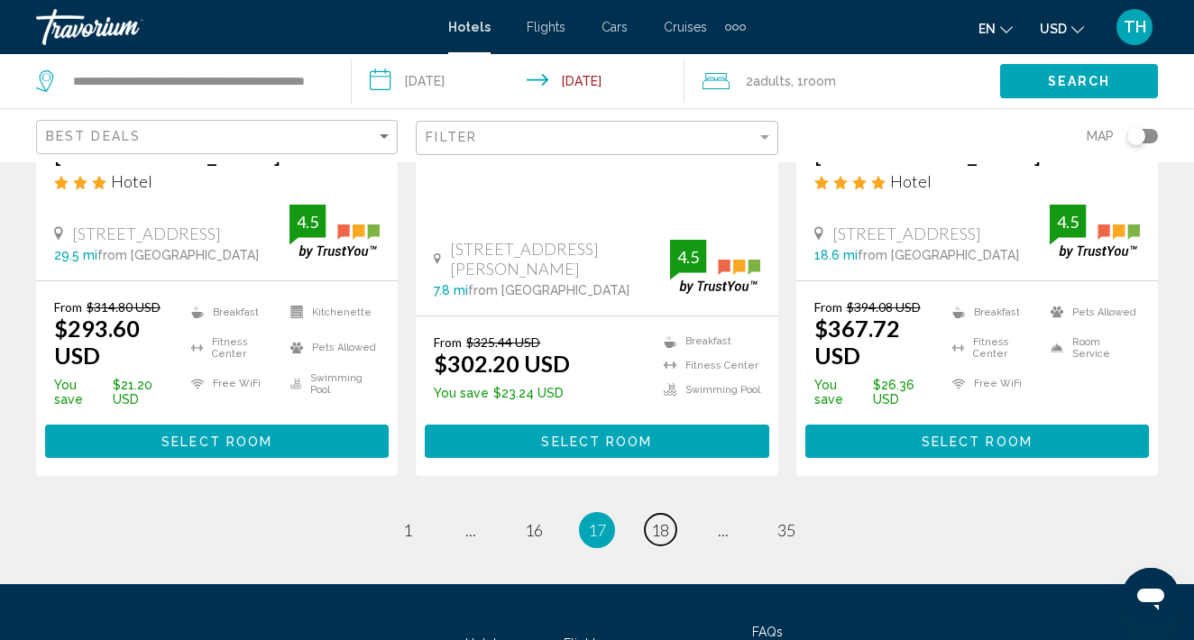
scroll to position [2604, 0]
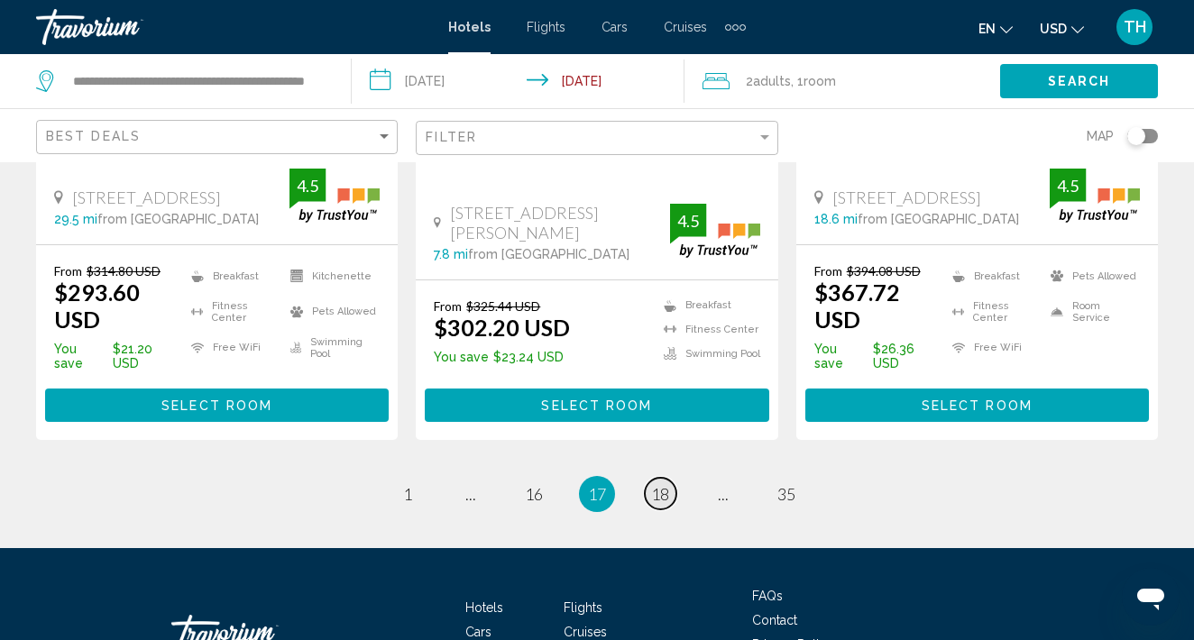
click at [666, 478] on link "page 18" at bounding box center [661, 494] width 32 height 32
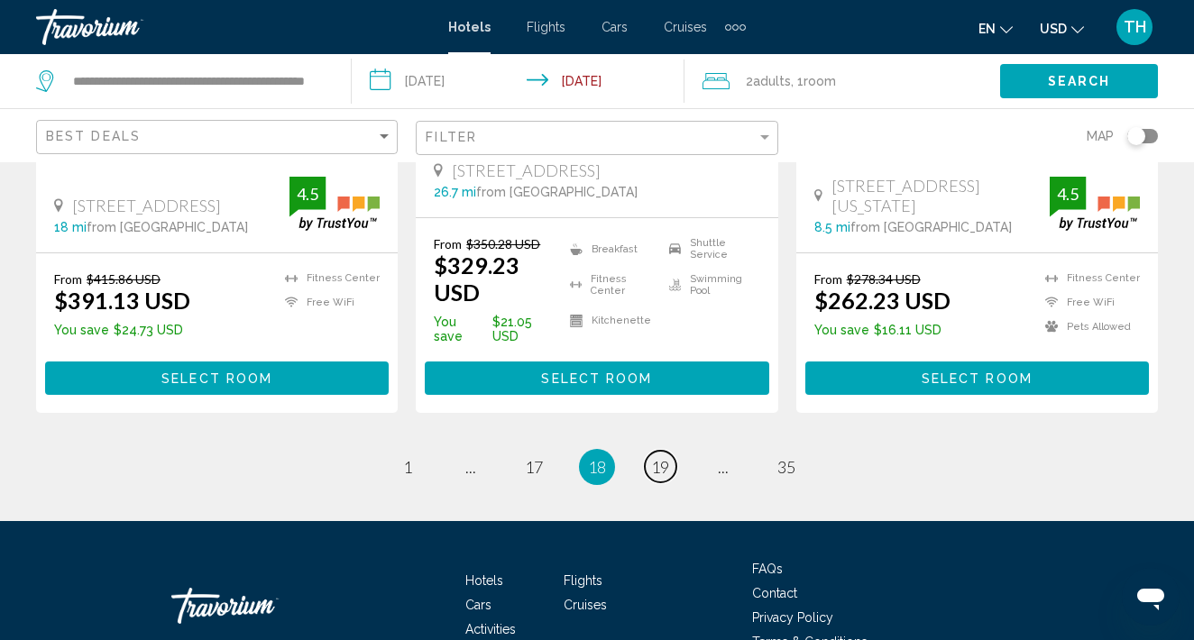
scroll to position [2602, 0]
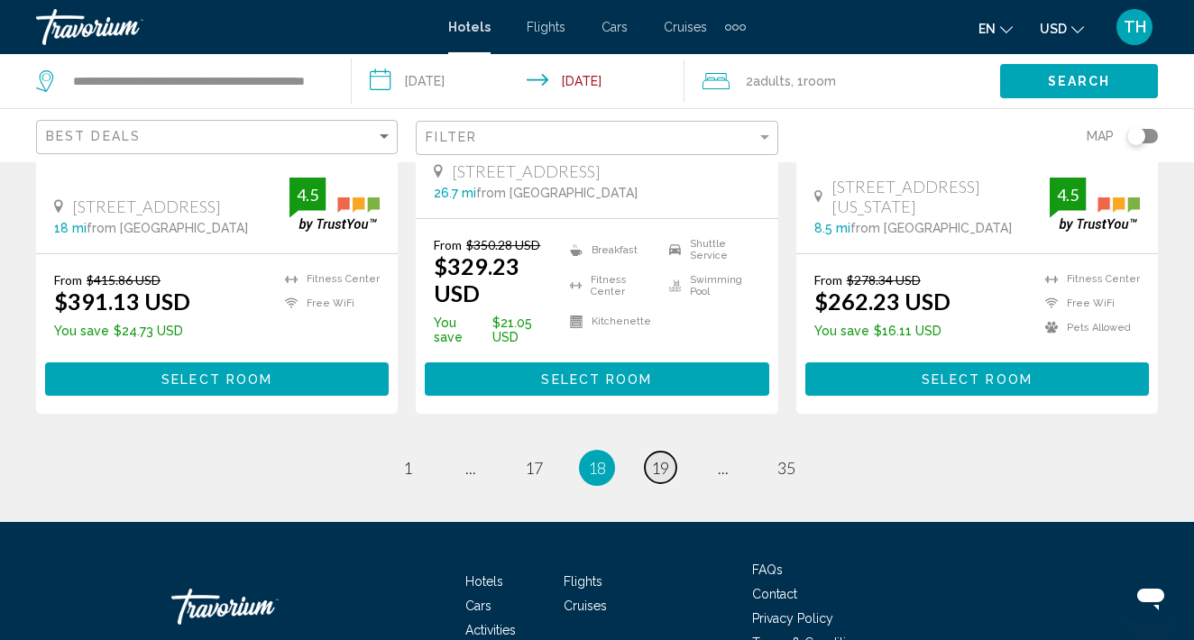
click at [675, 452] on link "page 19" at bounding box center [661, 468] width 32 height 32
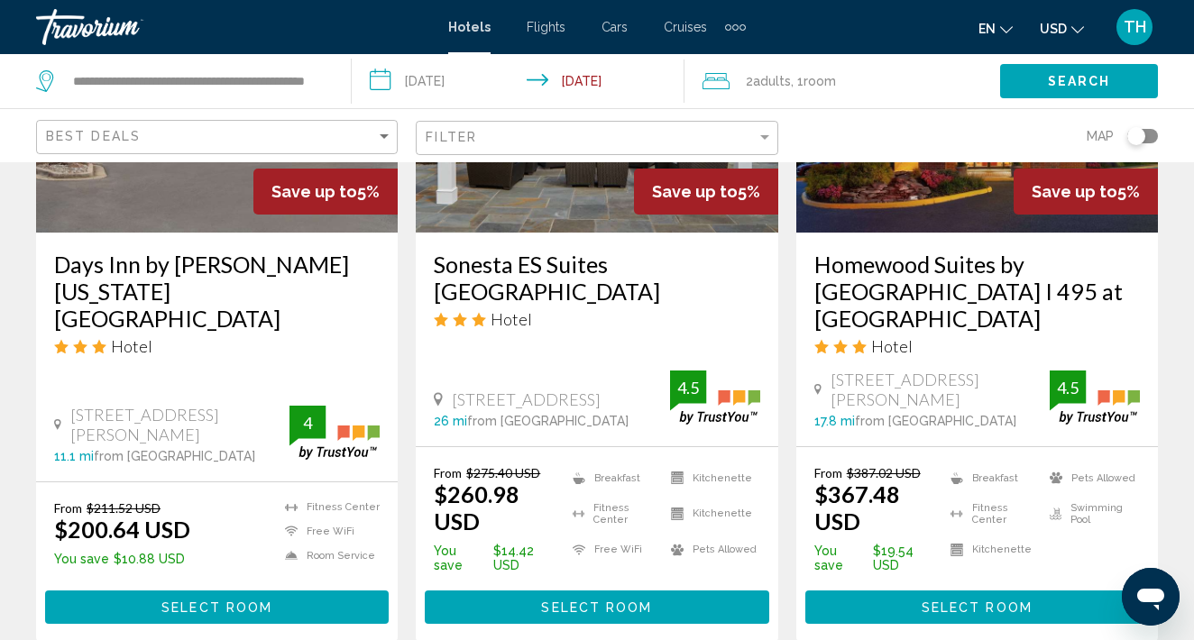
scroll to position [2568, 0]
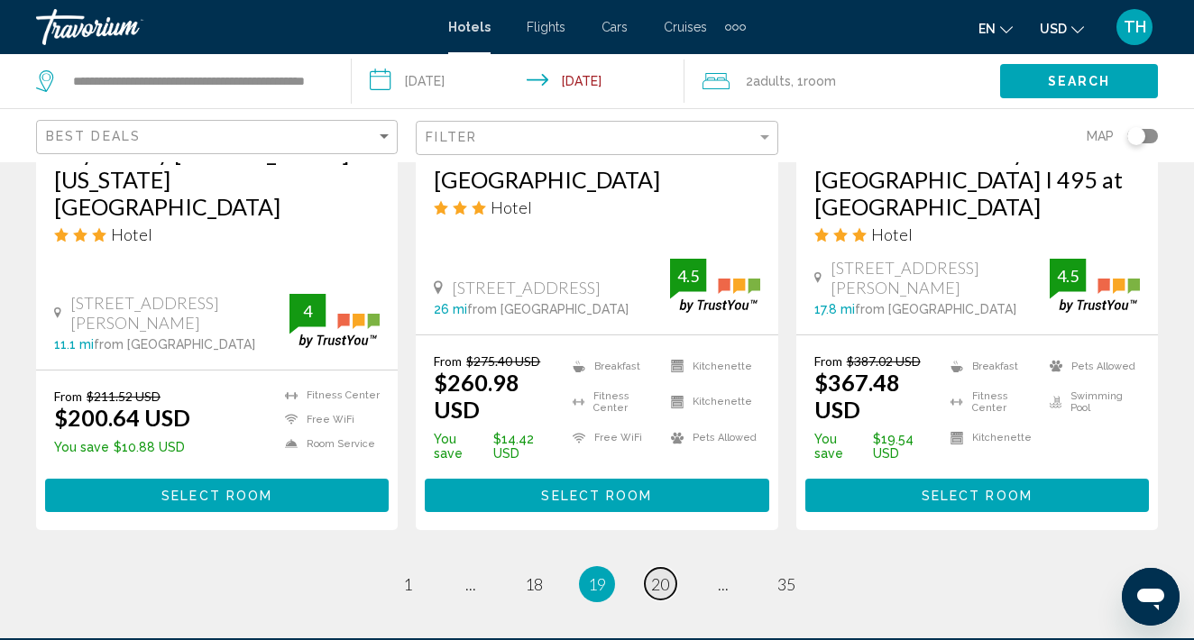
click at [660, 574] on span "20" at bounding box center [660, 584] width 18 height 20
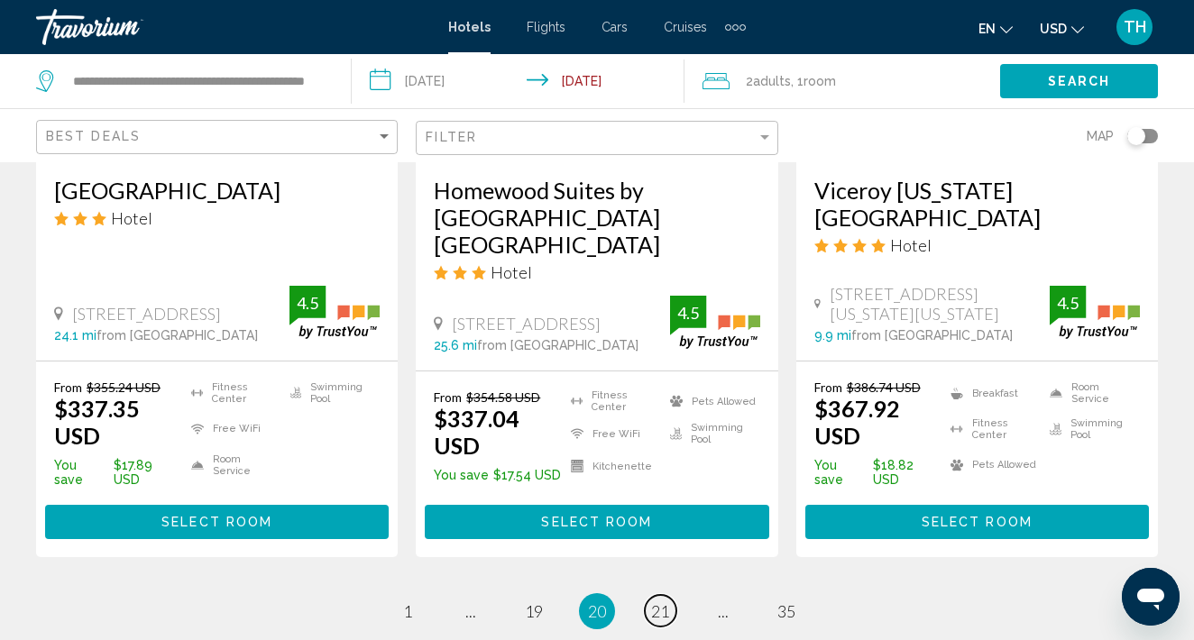
scroll to position [2575, 0]
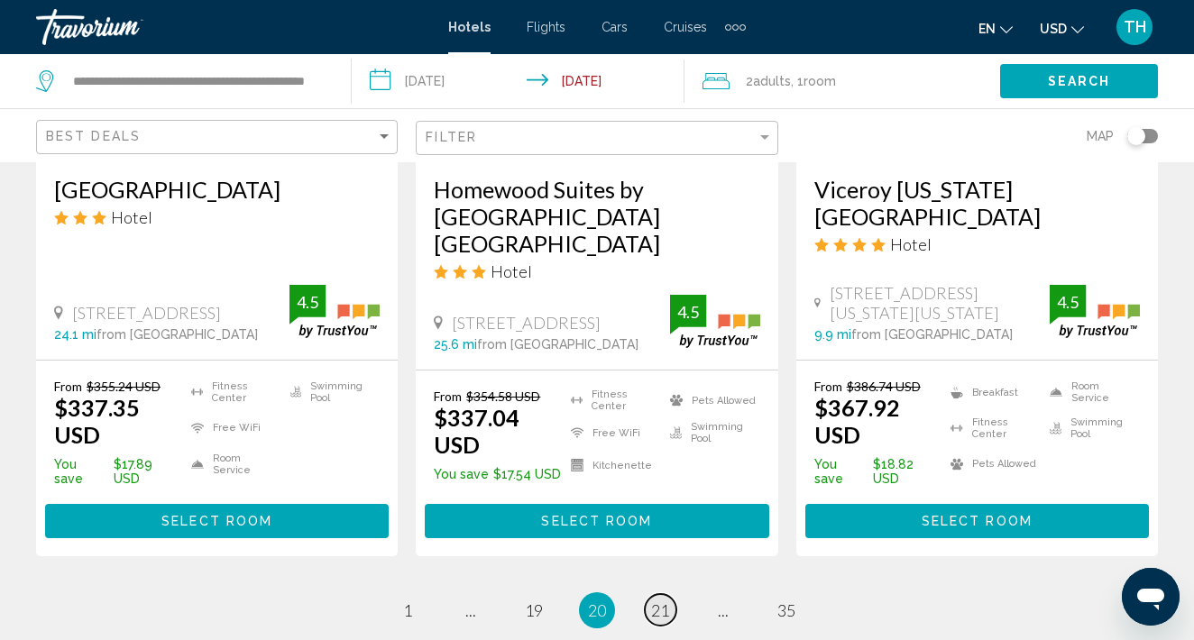
click at [669, 600] on span "21" at bounding box center [660, 610] width 18 height 20
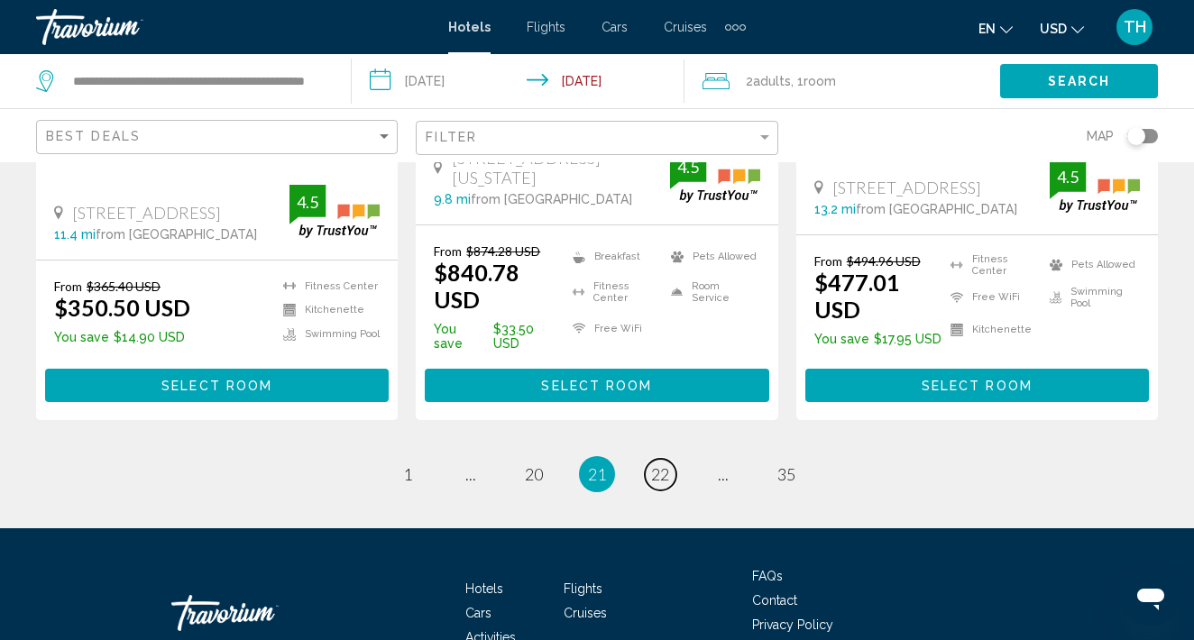
scroll to position [2665, 0]
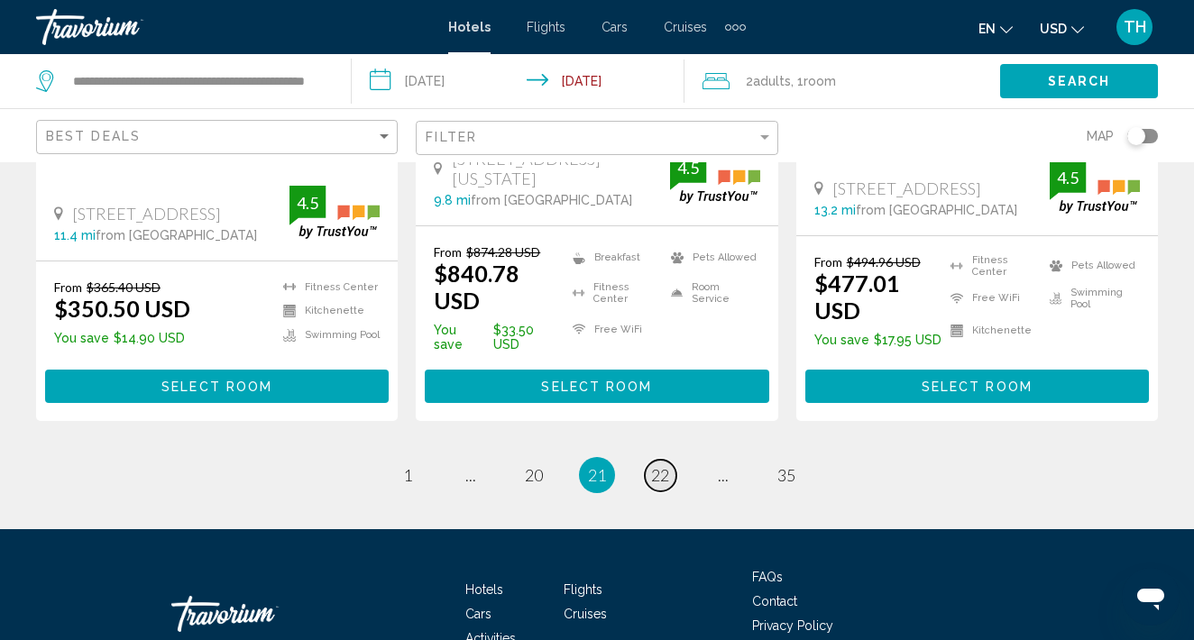
click at [671, 460] on link "page 22" at bounding box center [661, 476] width 32 height 32
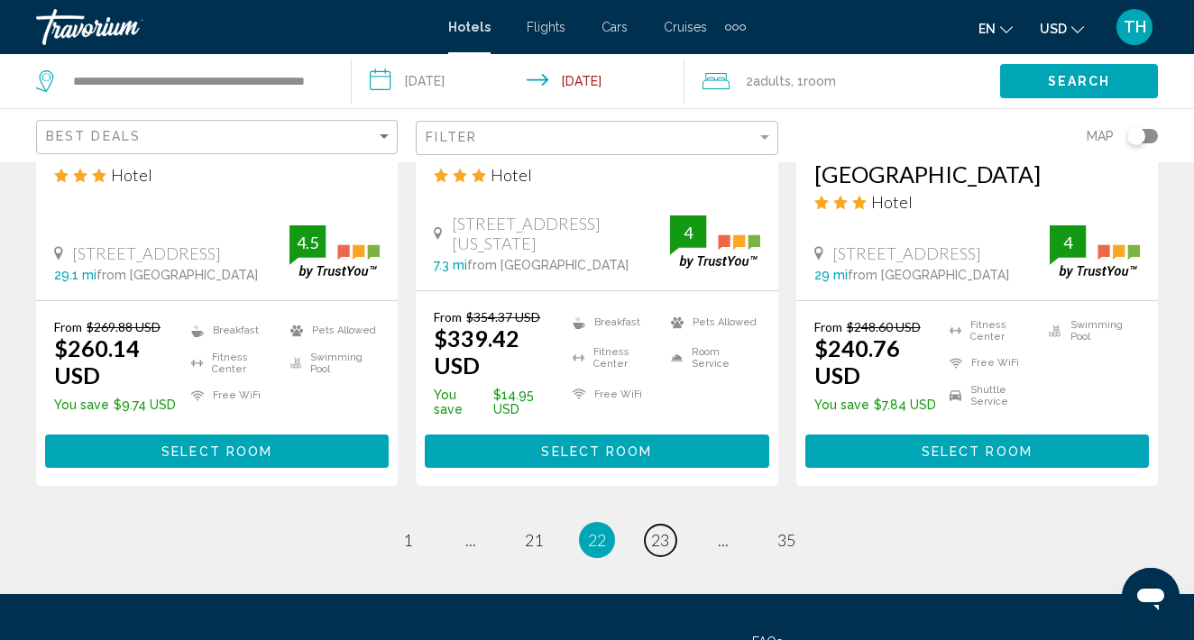
scroll to position [2665, 0]
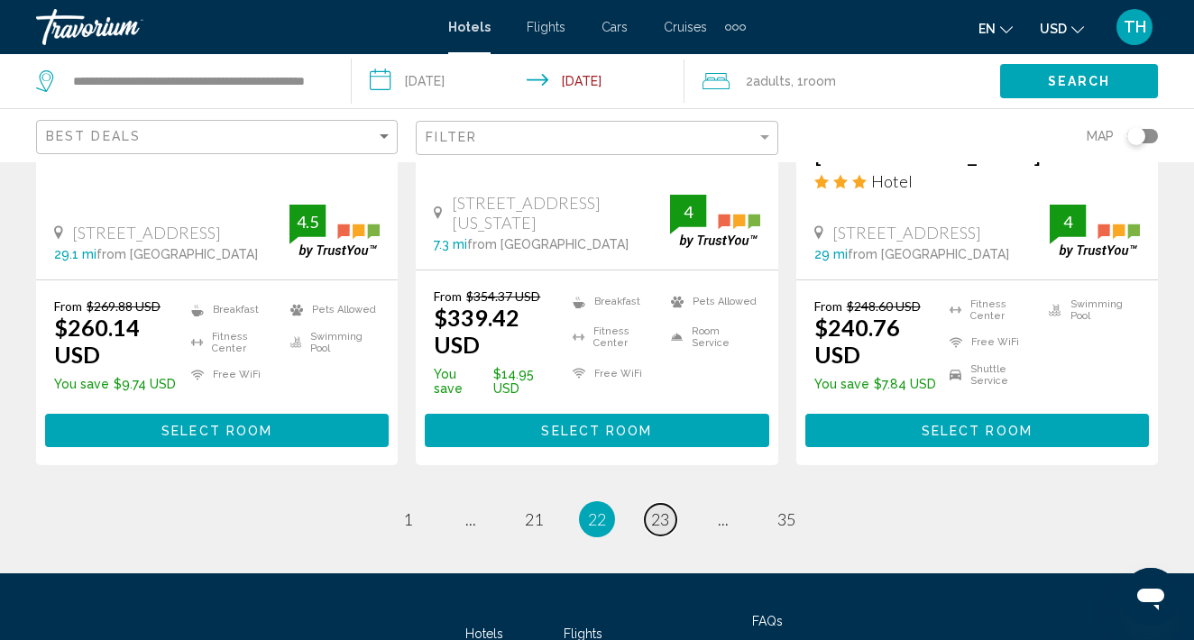
click at [661, 509] on span "23" at bounding box center [660, 519] width 18 height 20
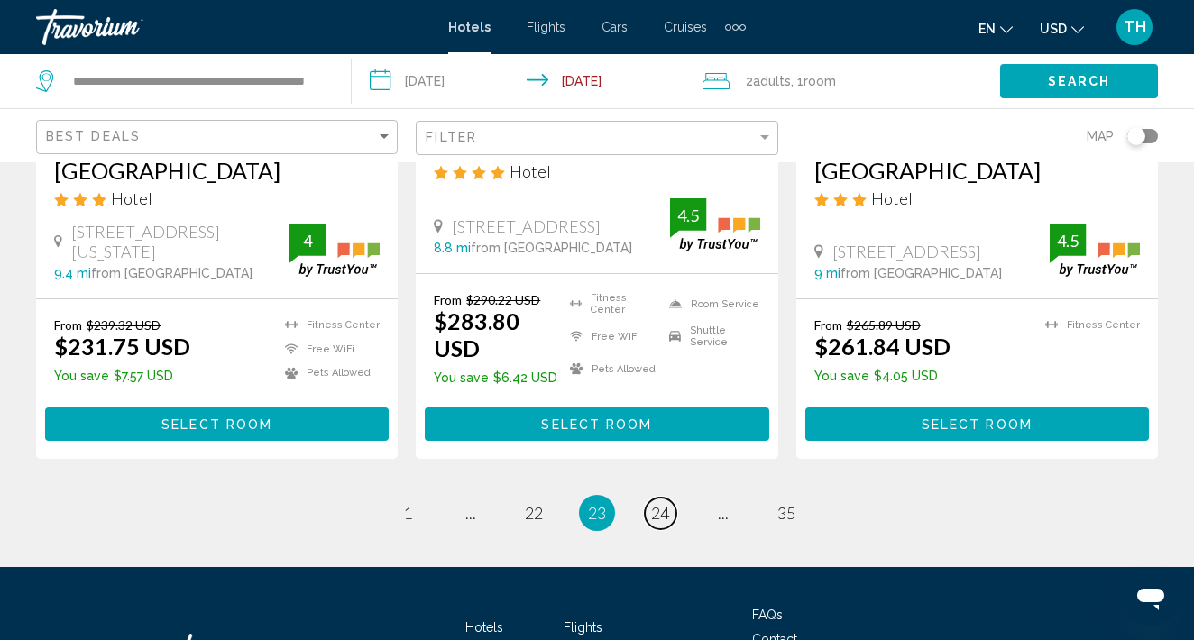
scroll to position [2616, 0]
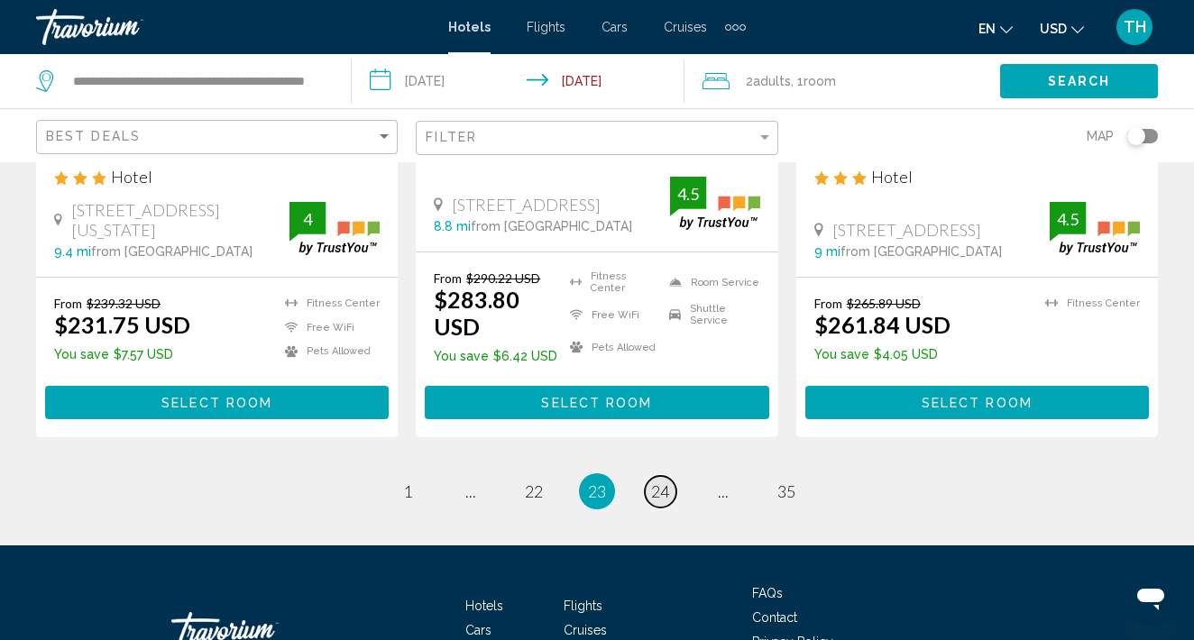
click at [664, 481] on span "24" at bounding box center [660, 491] width 18 height 20
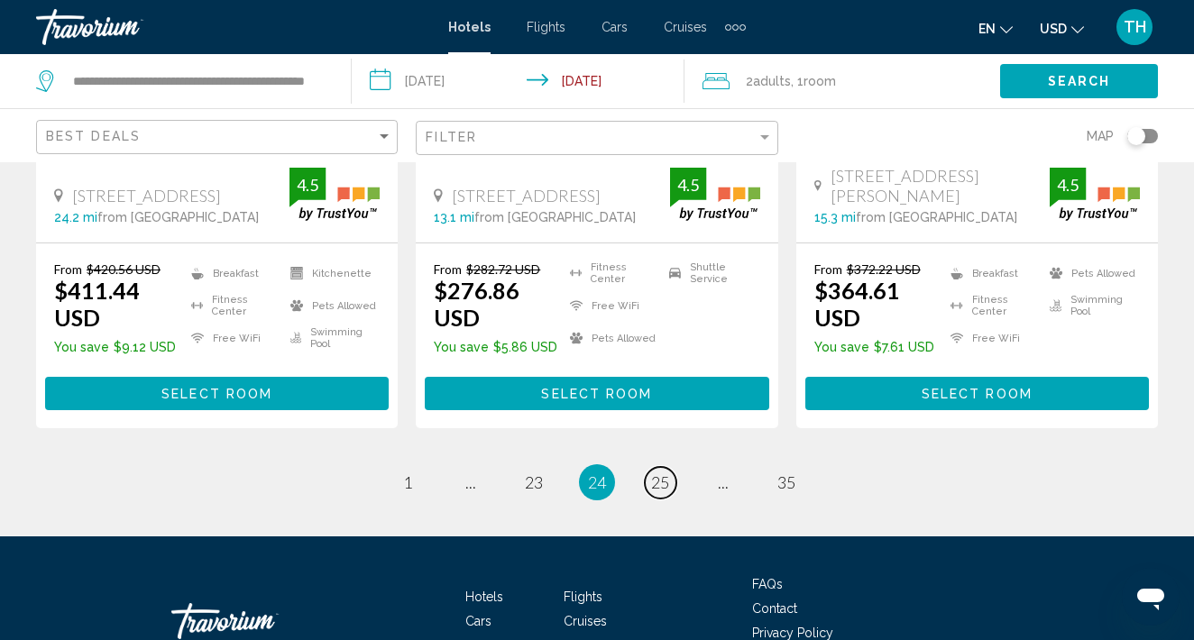
scroll to position [2636, 0]
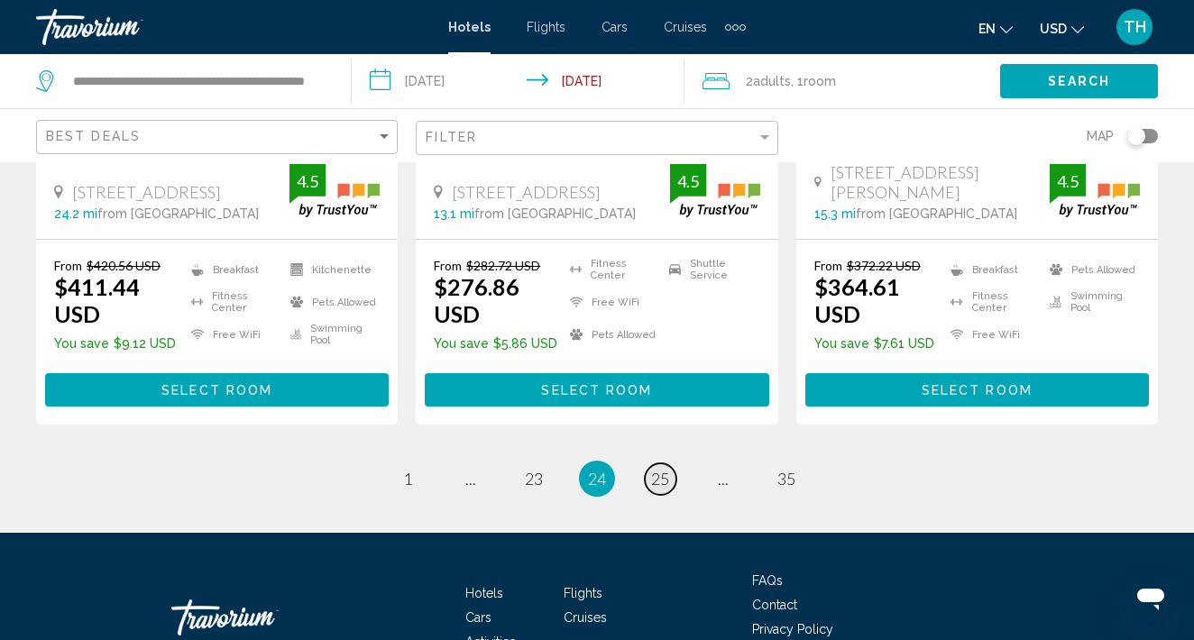
click at [659, 469] on span "25" at bounding box center [660, 479] width 18 height 20
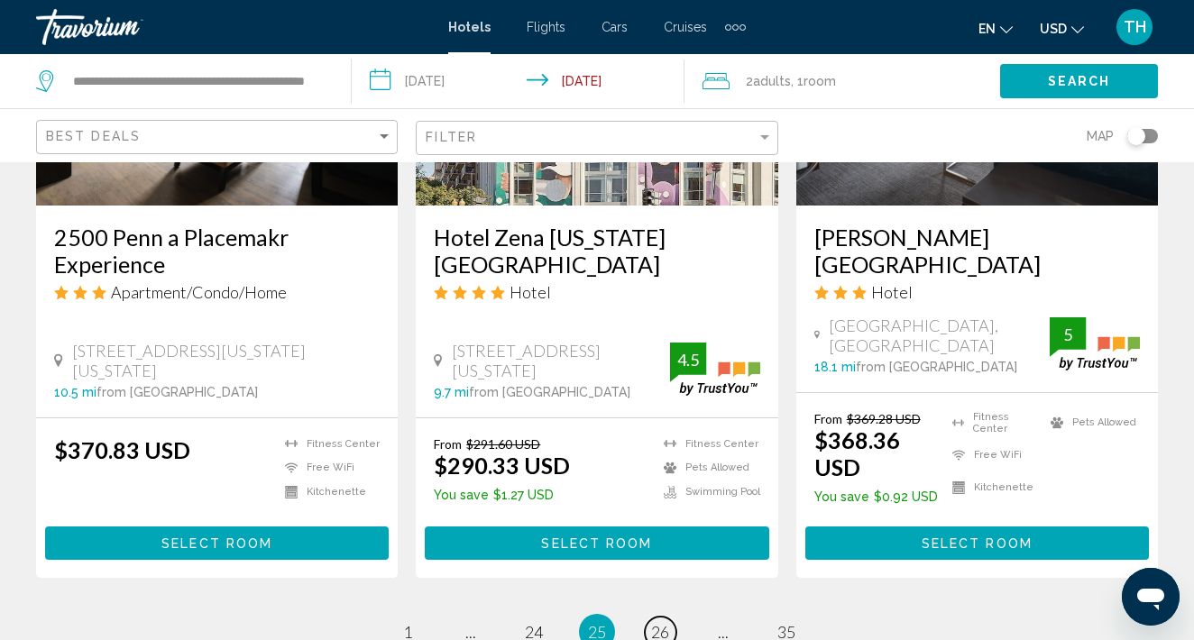
scroll to position [2536, 0]
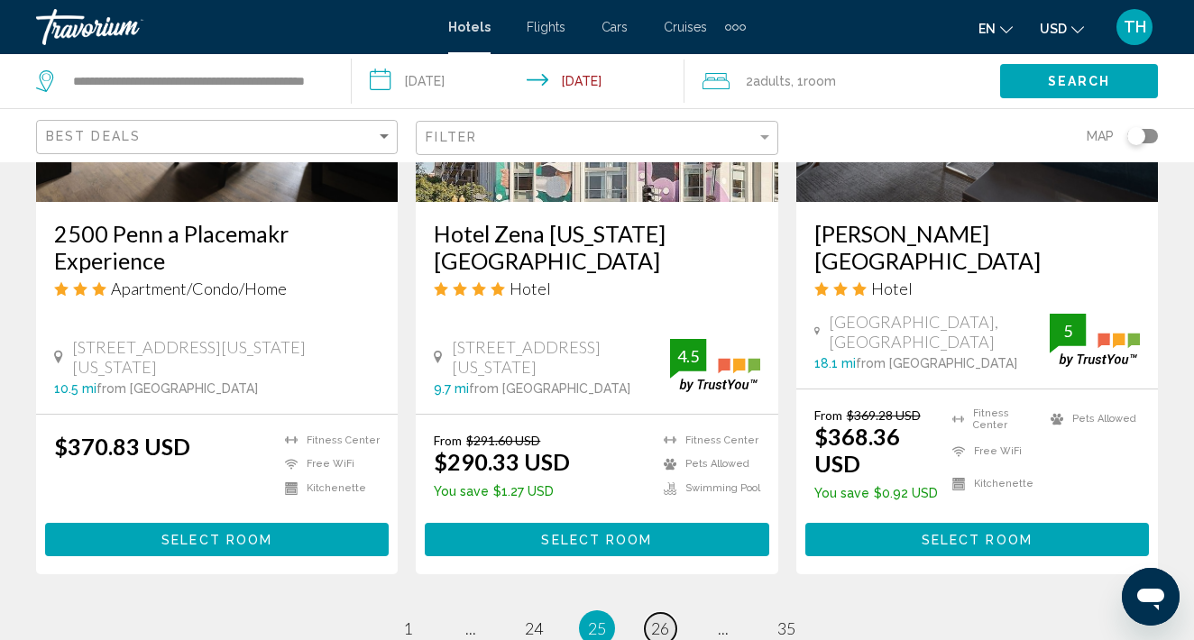
click at [664, 618] on span "26" at bounding box center [660, 628] width 18 height 20
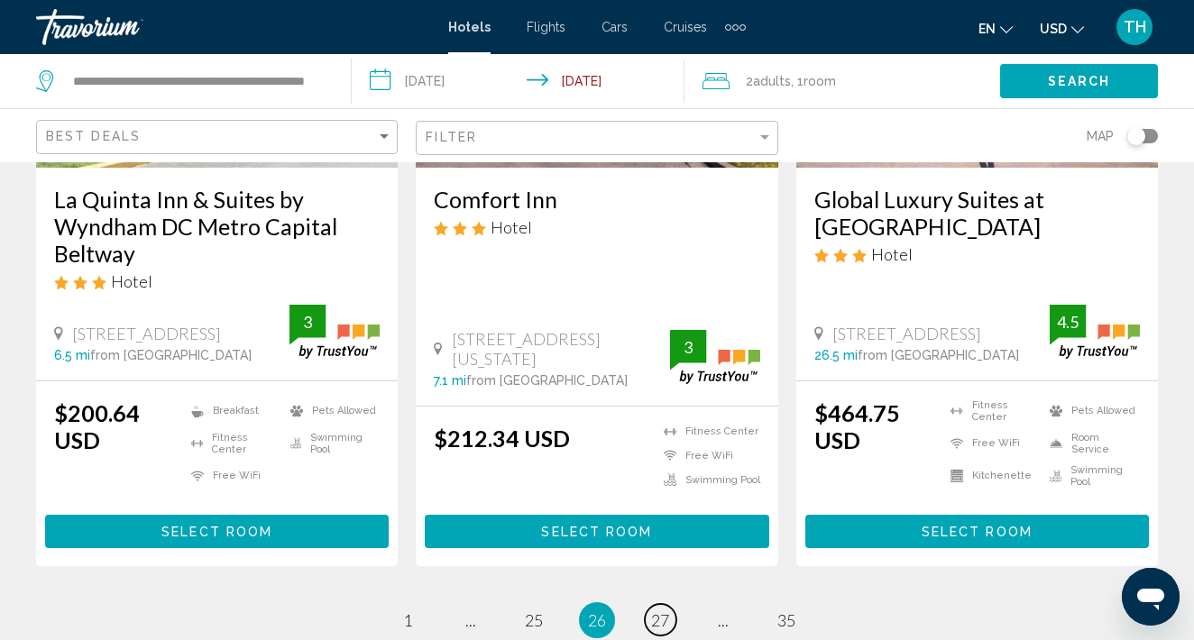
scroll to position [2582, 0]
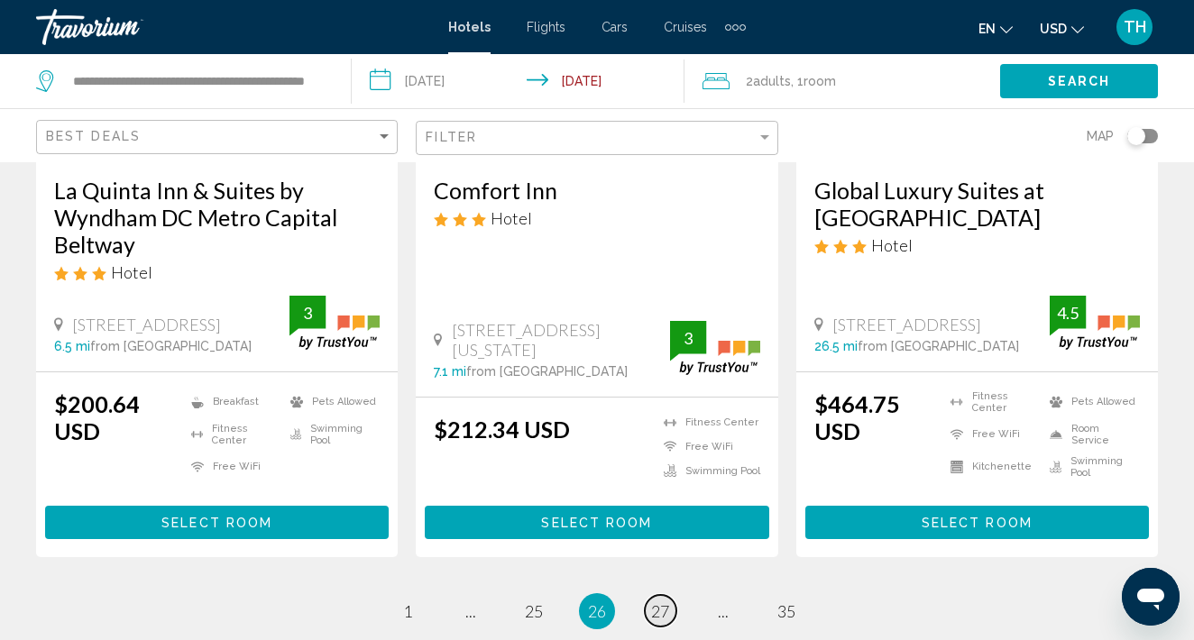
click at [666, 601] on span "27" at bounding box center [660, 611] width 18 height 20
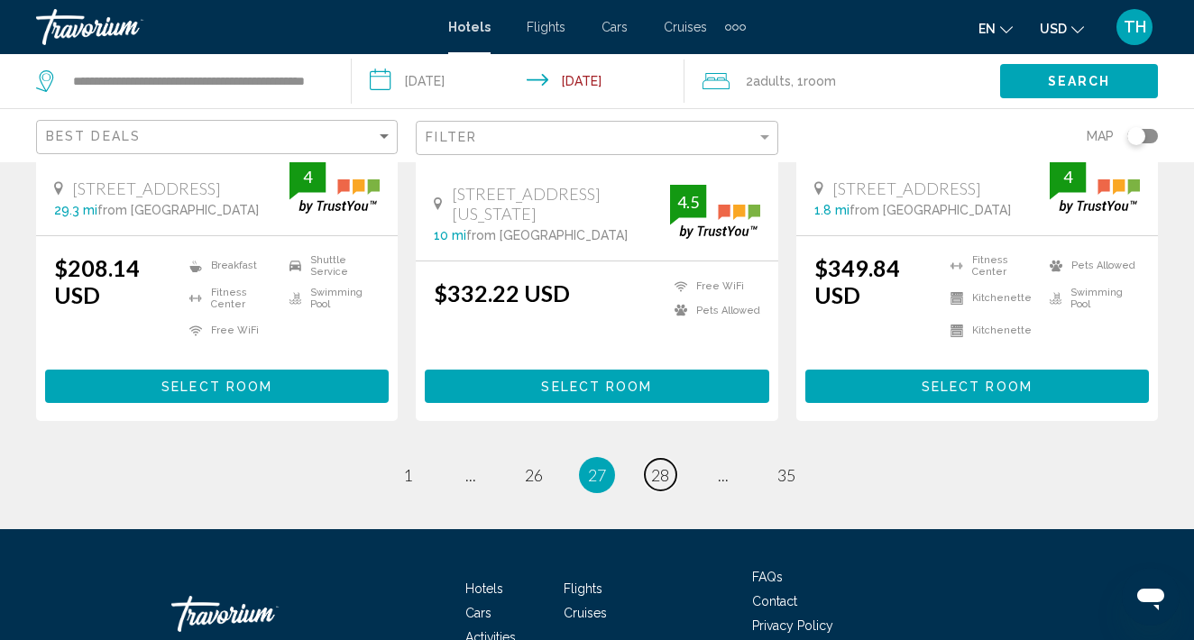
scroll to position [2560, 0]
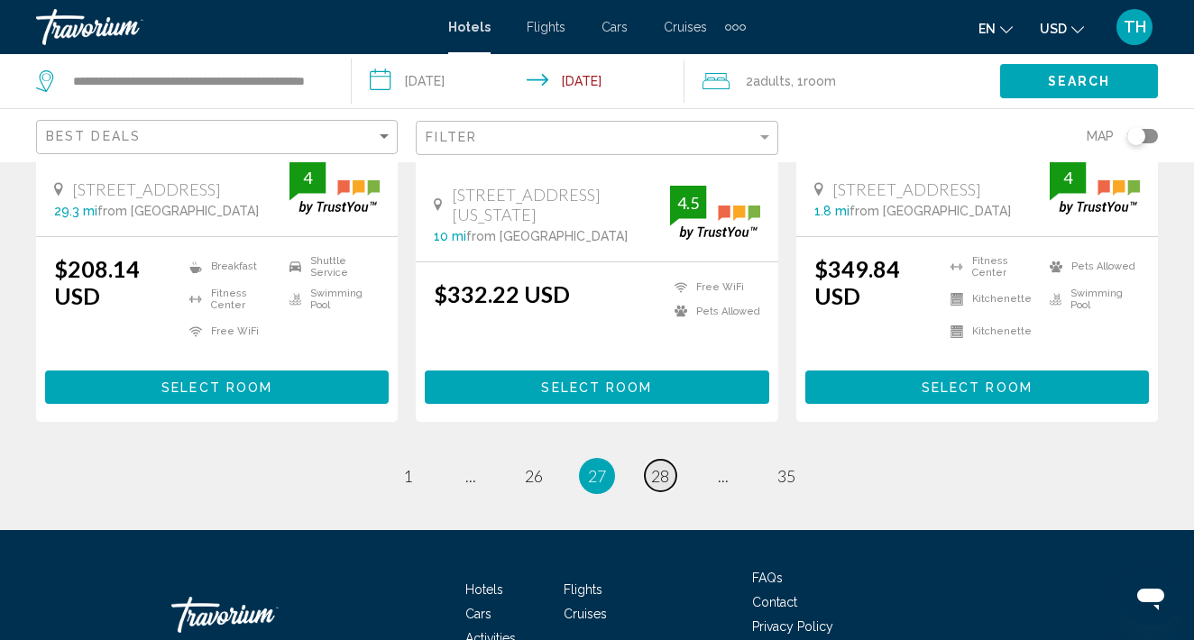
click at [663, 466] on span "28" at bounding box center [660, 476] width 18 height 20
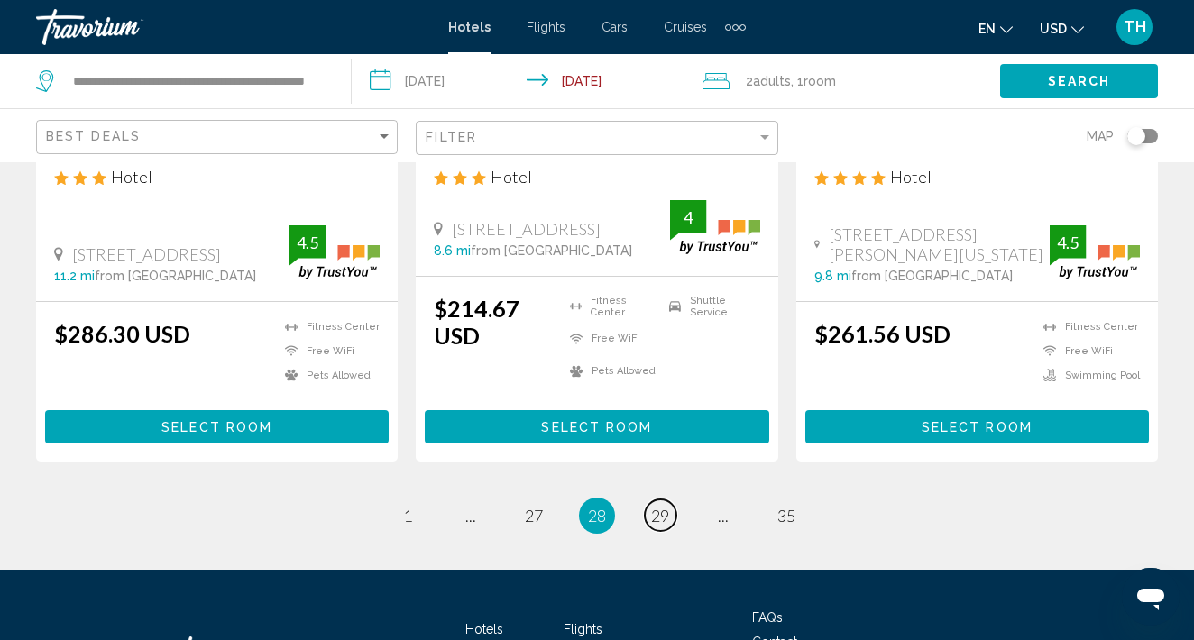
scroll to position [2549, 0]
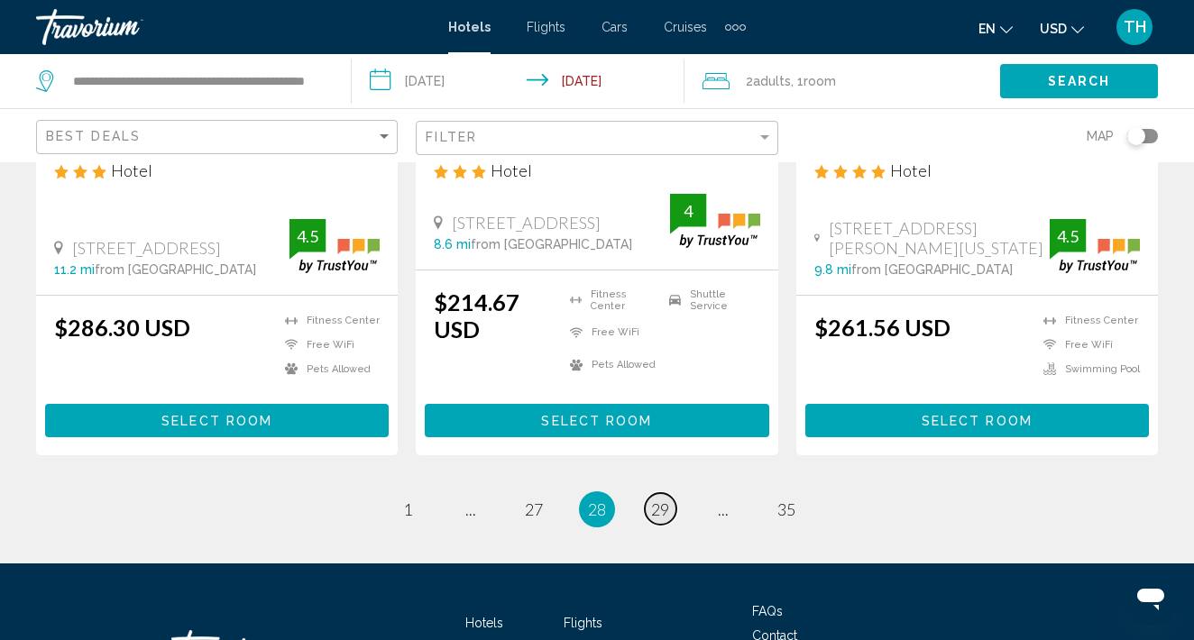
click at [661, 499] on span "29" at bounding box center [660, 509] width 18 height 20
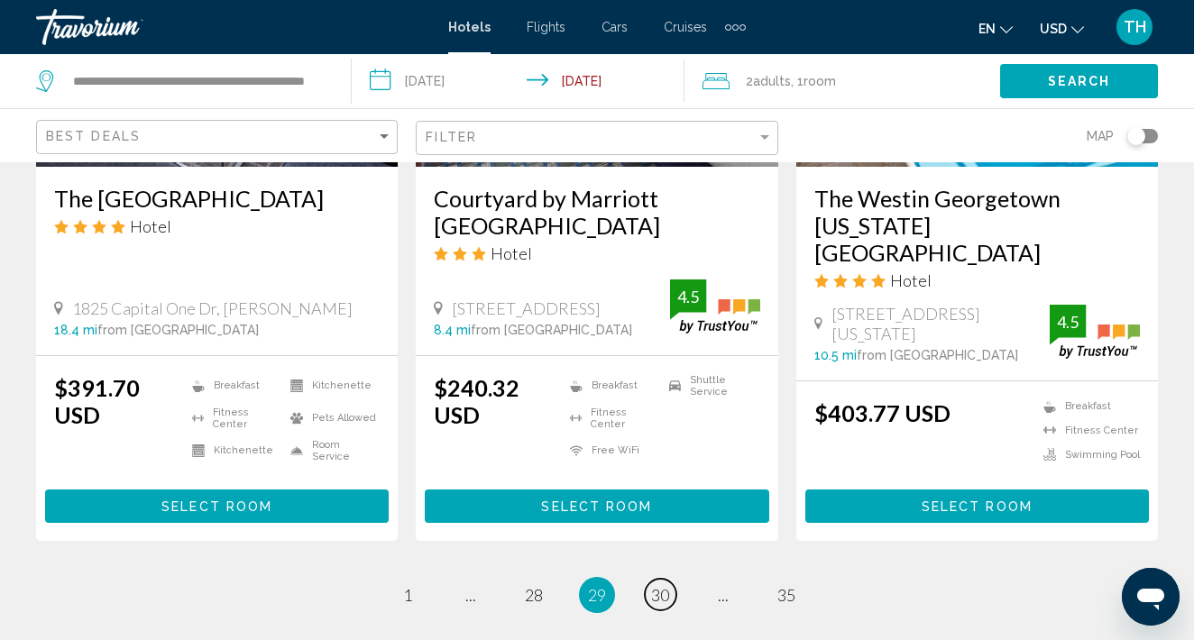
scroll to position [2503, 0]
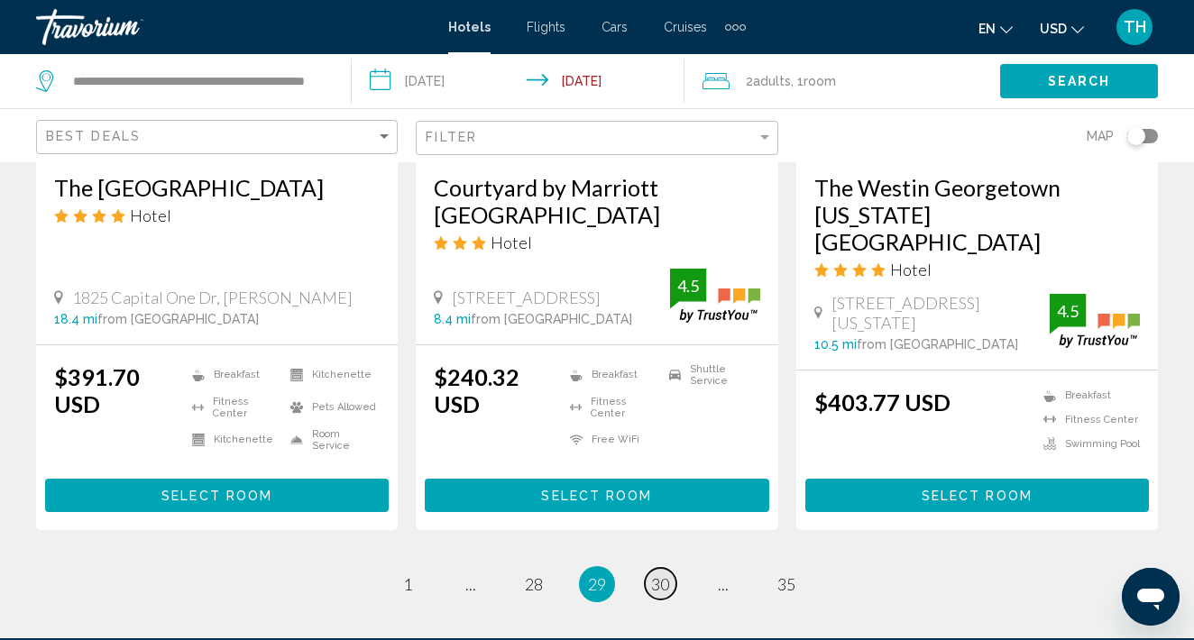
click at [662, 574] on span "30" at bounding box center [660, 584] width 18 height 20
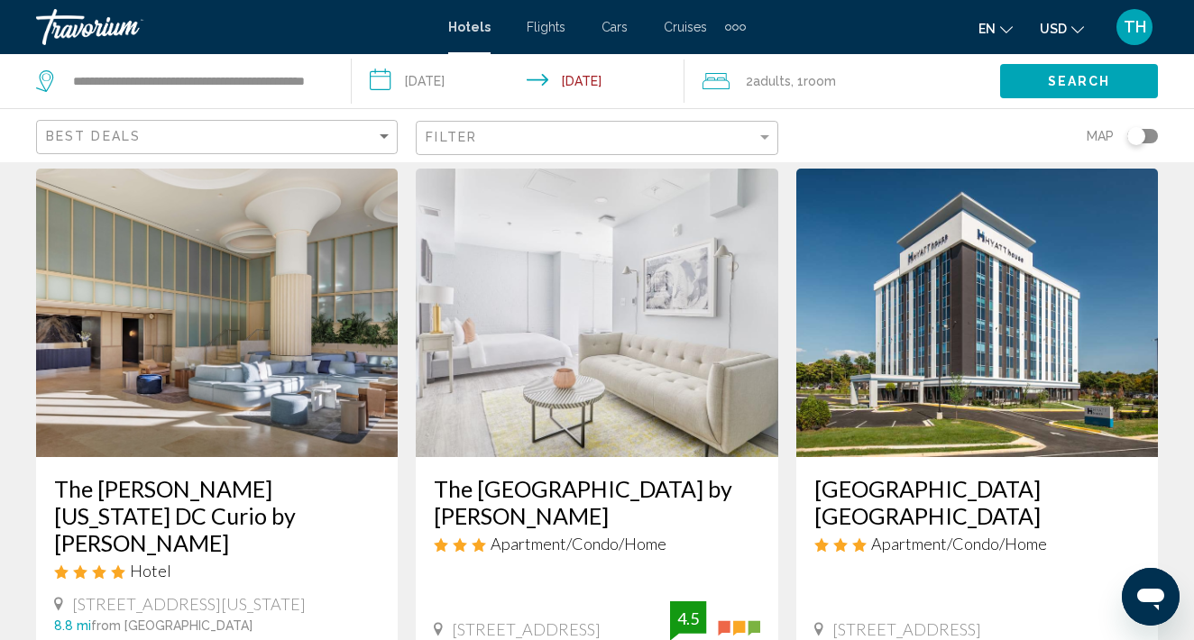
scroll to position [2242, 1]
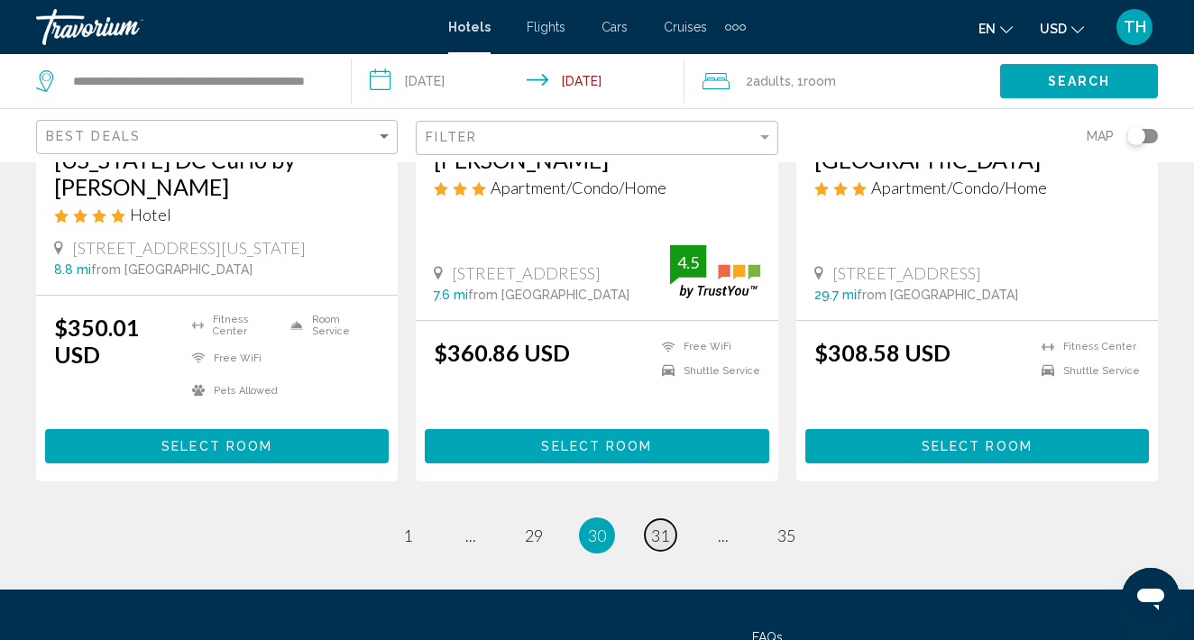
click at [664, 526] on span "31" at bounding box center [660, 536] width 18 height 20
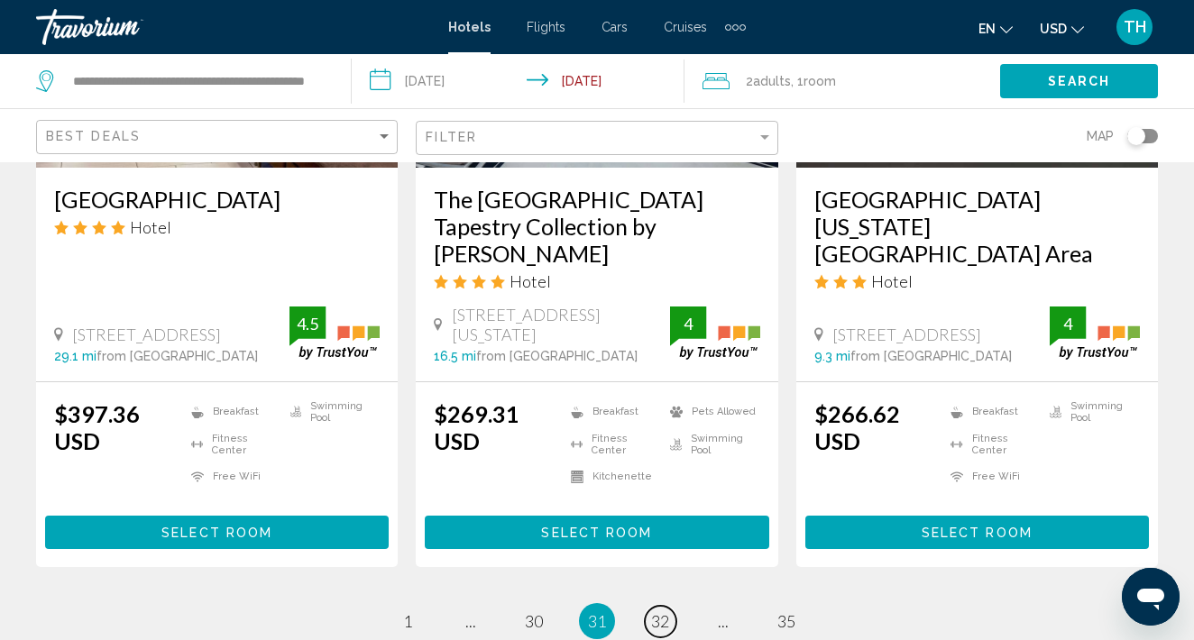
scroll to position [2517, 0]
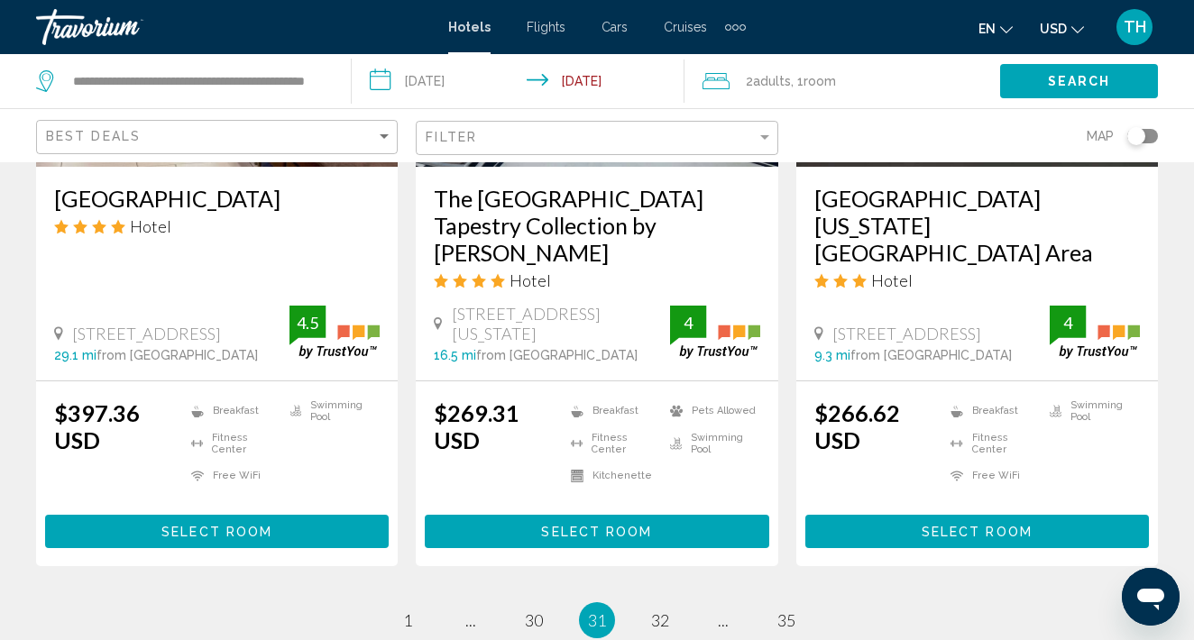
click at [646, 602] on ul "31 / 35 page 1 page ... page 30 You're on page 31 page 32 page ... page 35" at bounding box center [596, 620] width 1121 height 36
click at [663, 610] on span "32" at bounding box center [660, 620] width 18 height 20
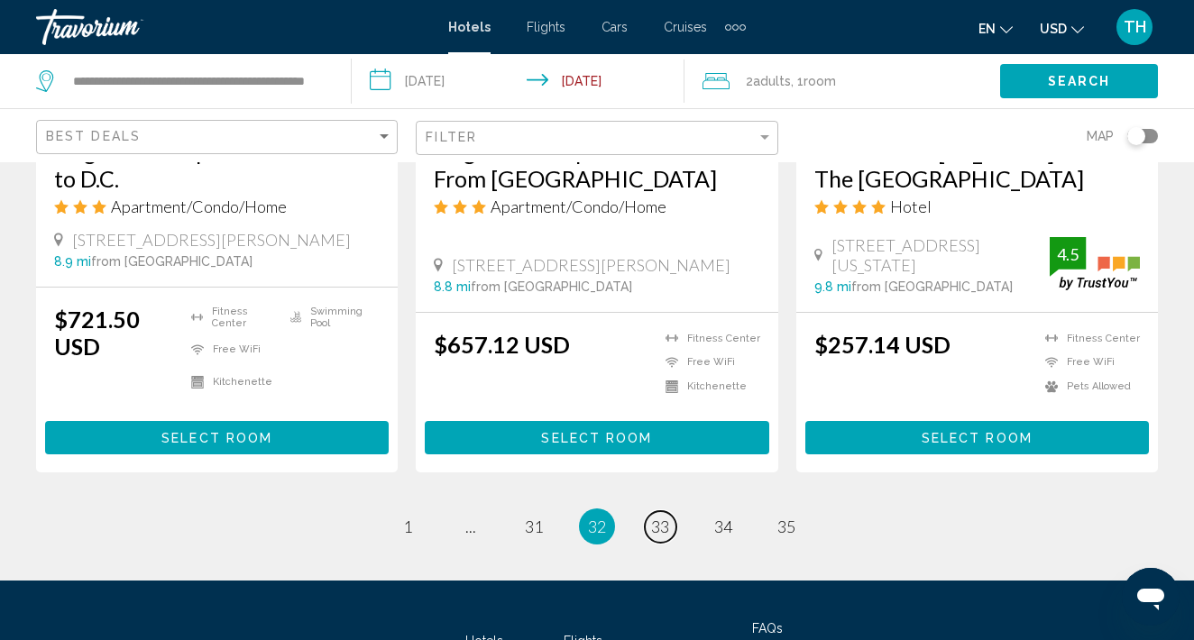
scroll to position [2543, 0]
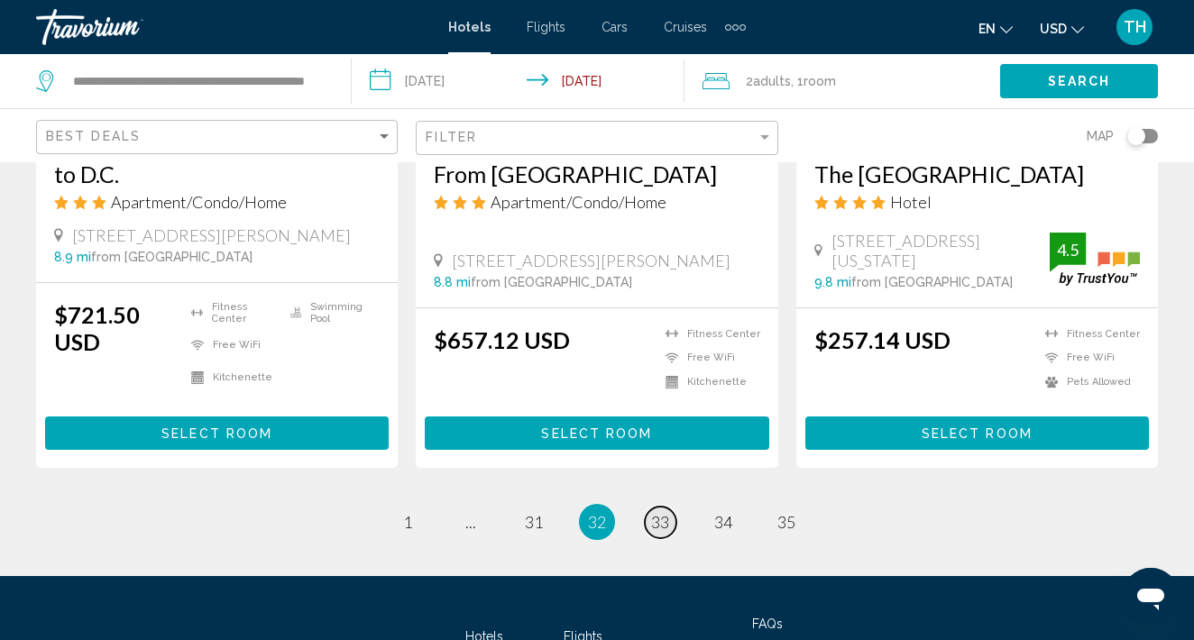
click at [667, 512] on span "33" at bounding box center [660, 522] width 18 height 20
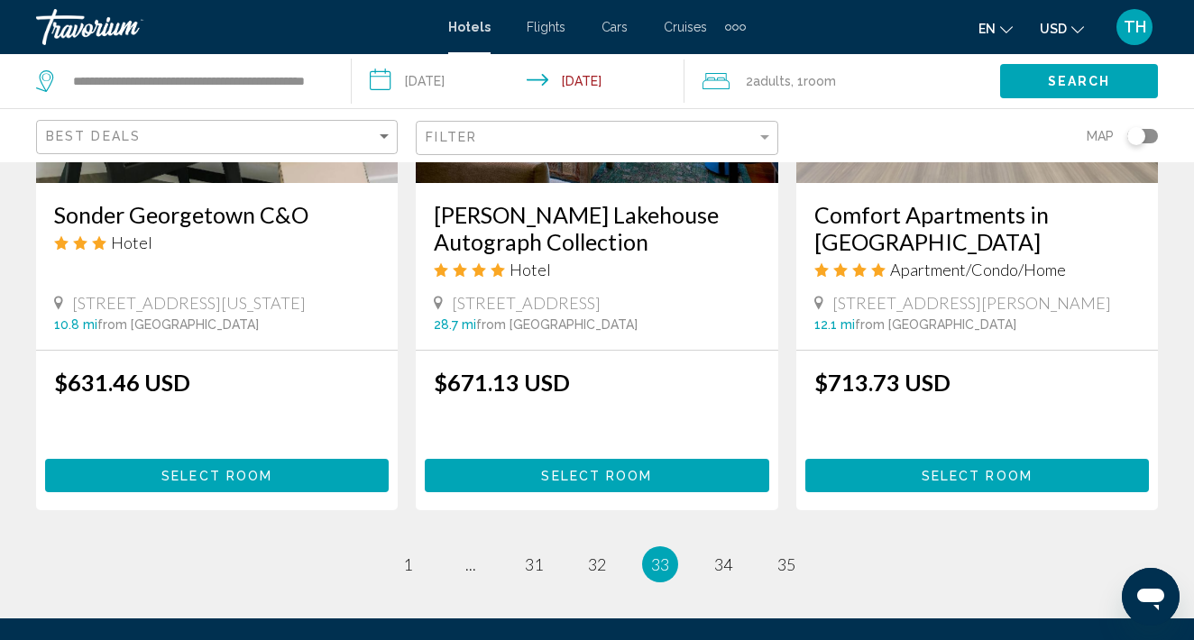
scroll to position [2385, 0]
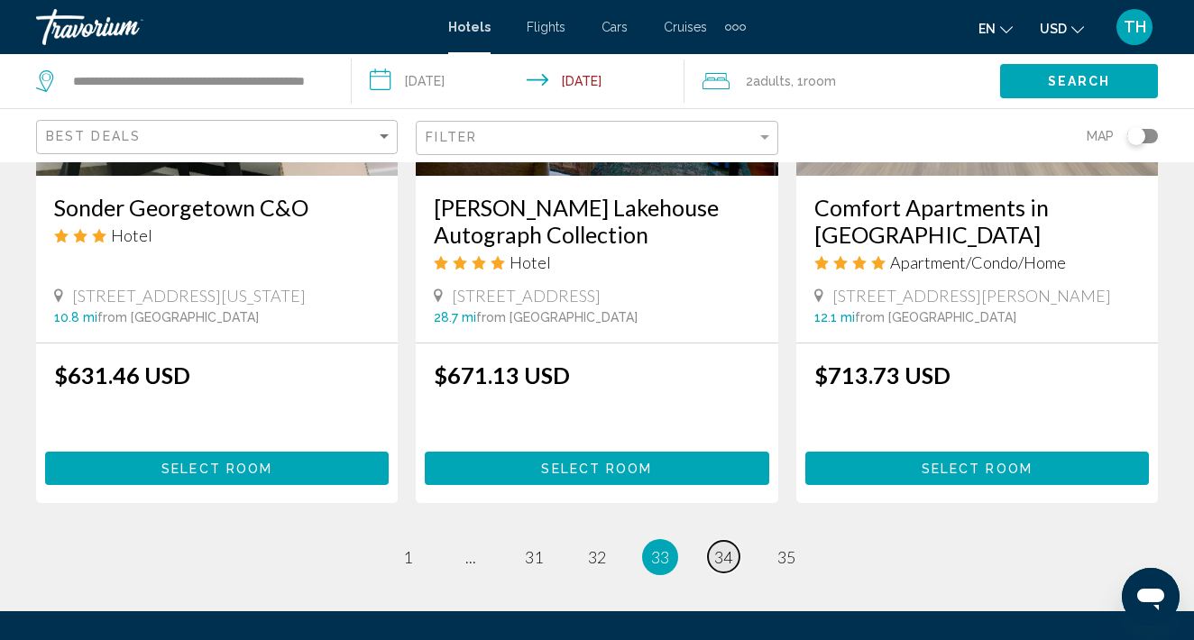
click at [720, 548] on span "34" at bounding box center [723, 557] width 18 height 20
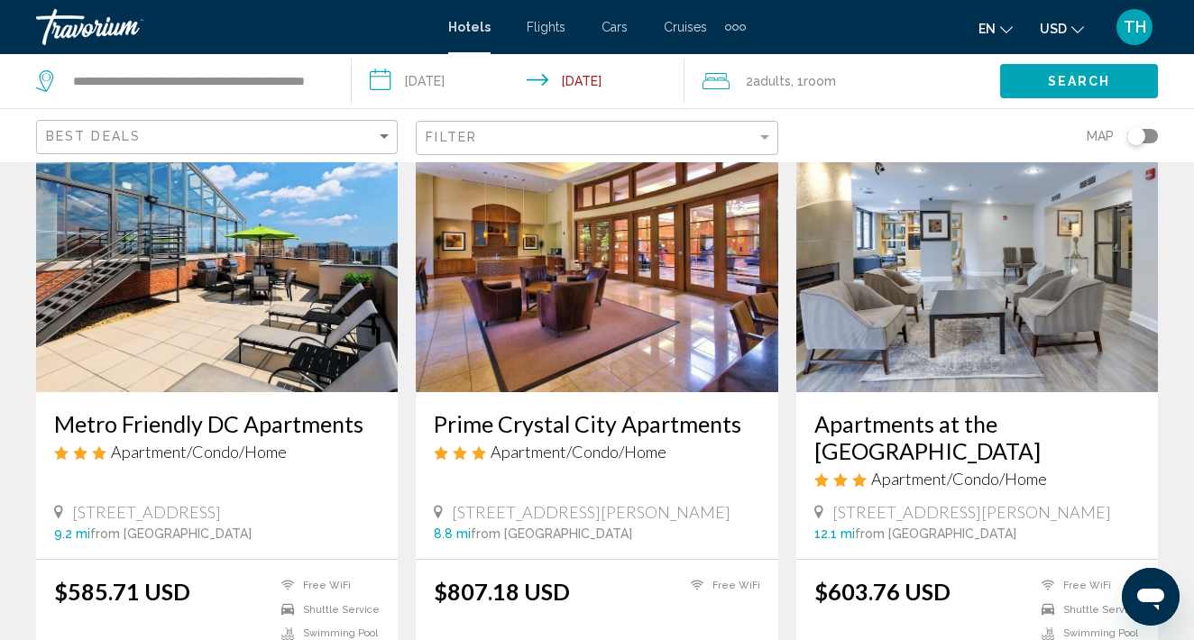
scroll to position [2107, 0]
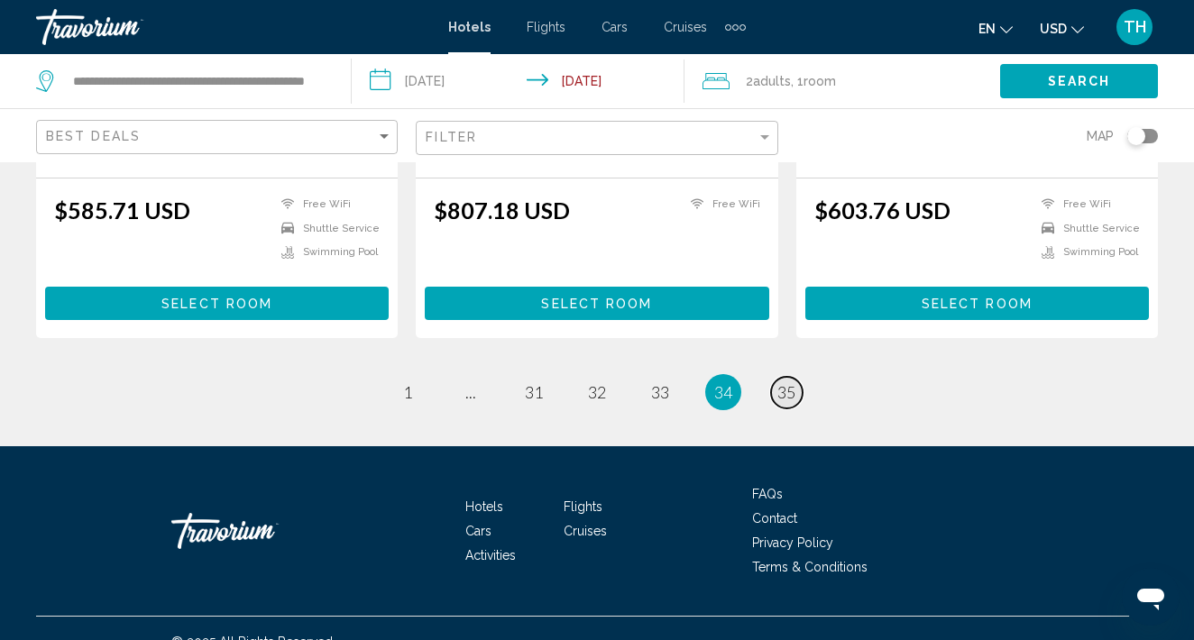
click at [788, 382] on span "35" at bounding box center [786, 392] width 18 height 20
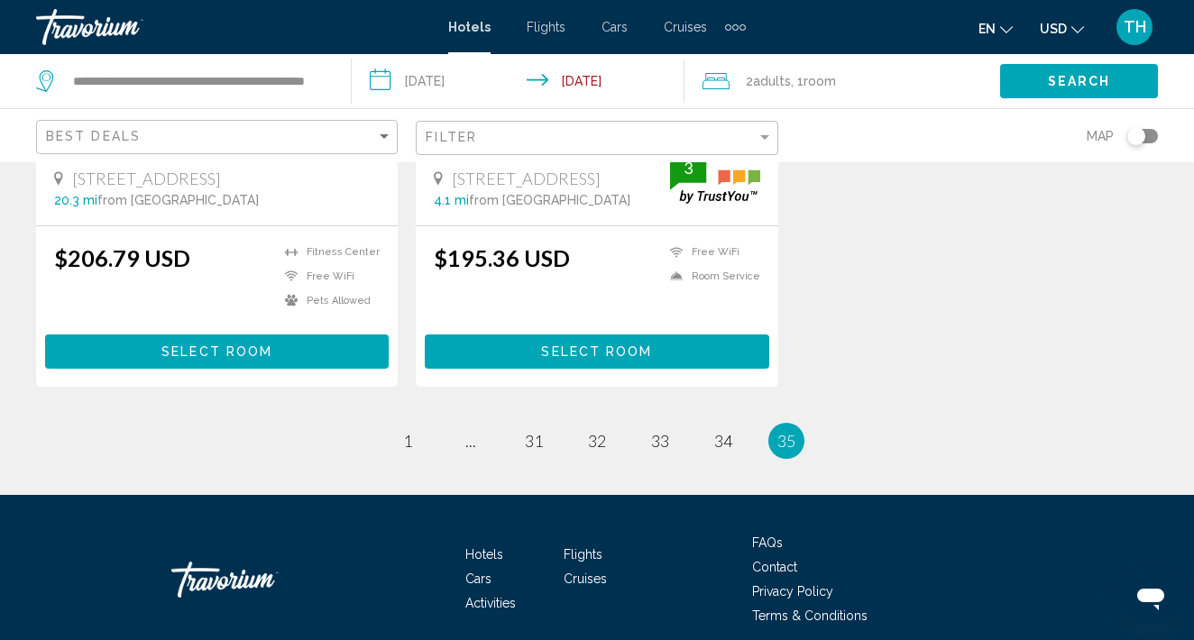
scroll to position [1178, 0]
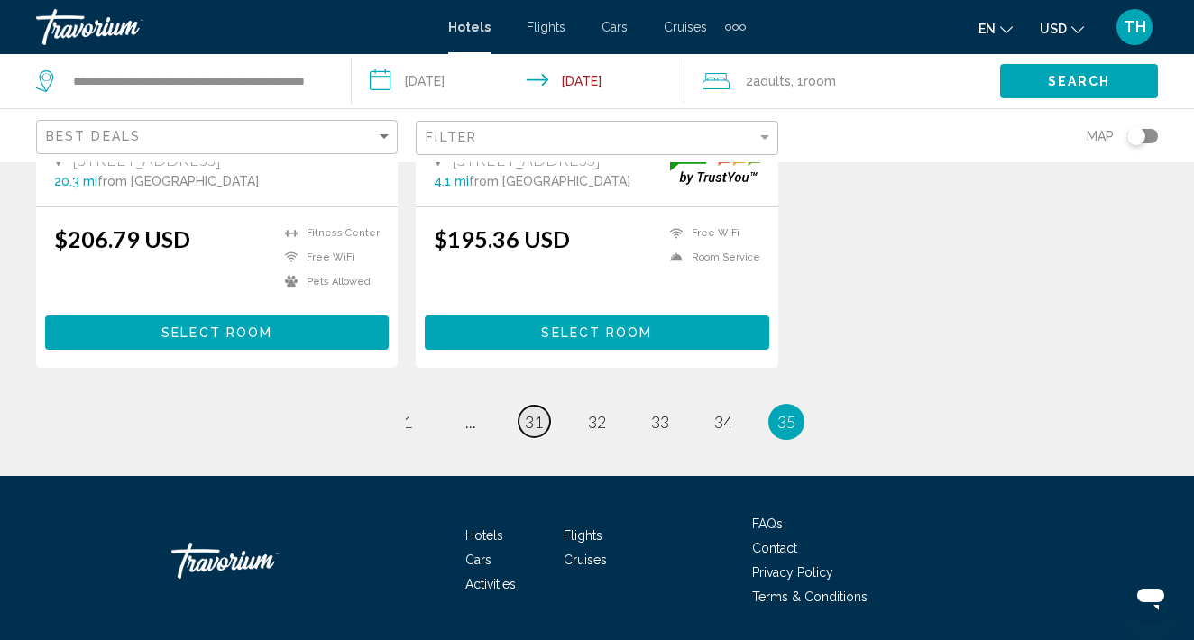
click at [536, 412] on span "31" at bounding box center [534, 422] width 18 height 20
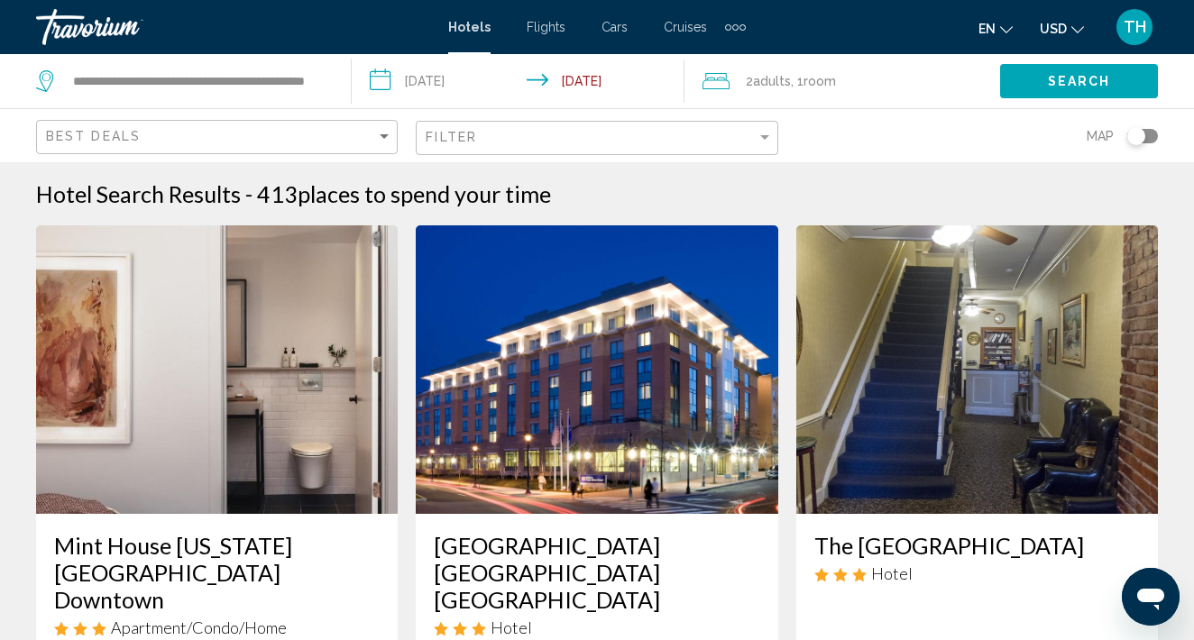
click at [325, 81] on div "**********" at bounding box center [184, 81] width 297 height 54
click at [312, 84] on input "**********" at bounding box center [197, 81] width 252 height 27
click at [325, 77] on div "**********" at bounding box center [184, 81] width 297 height 54
click at [318, 76] on input "**********" at bounding box center [197, 81] width 252 height 27
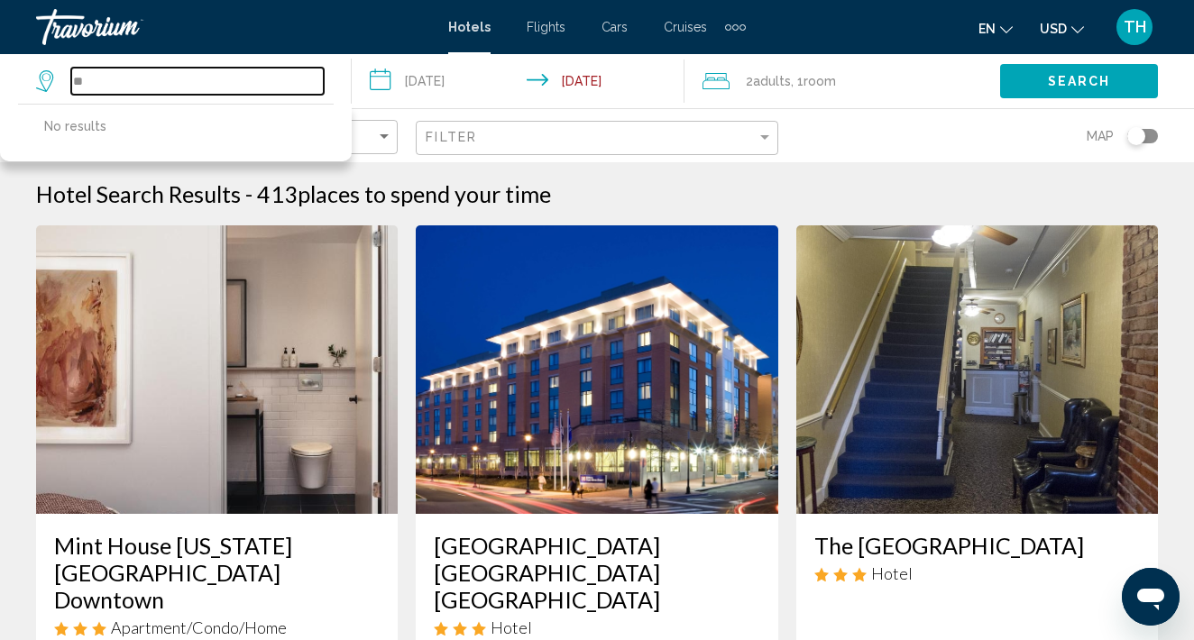
type input "*"
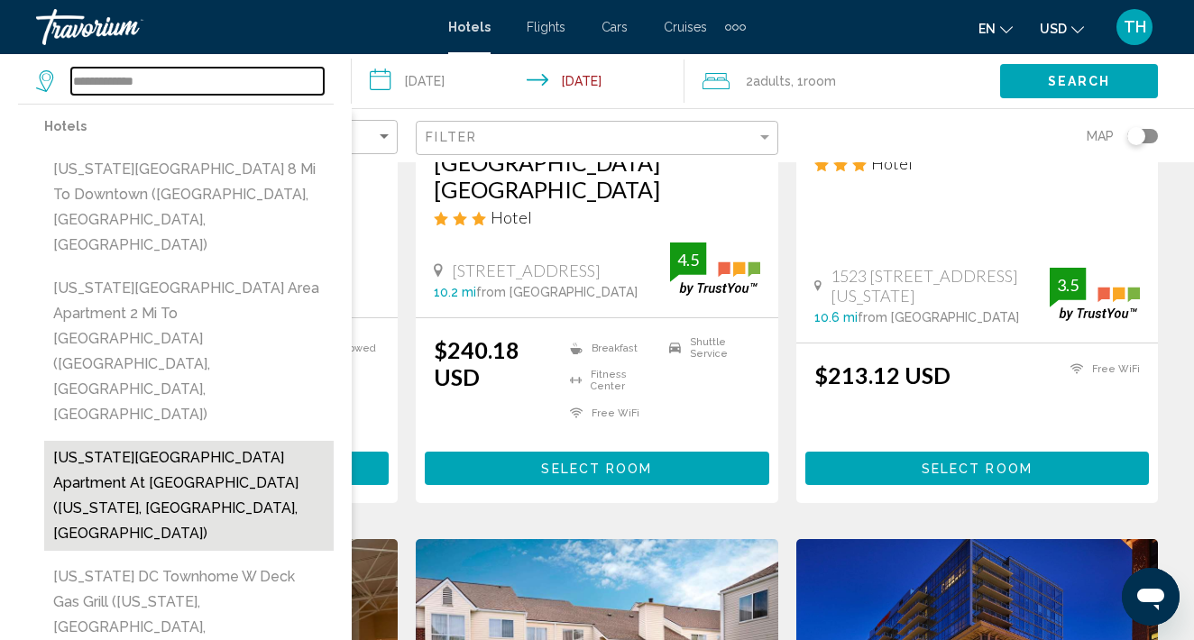
scroll to position [410, 0]
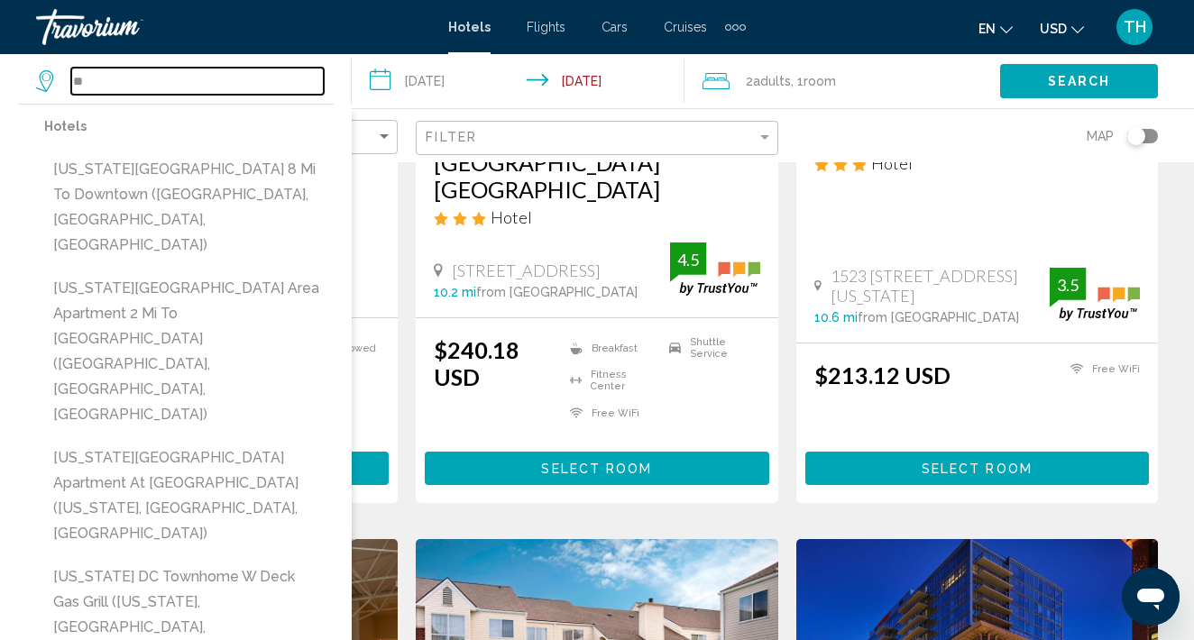
type input "*"
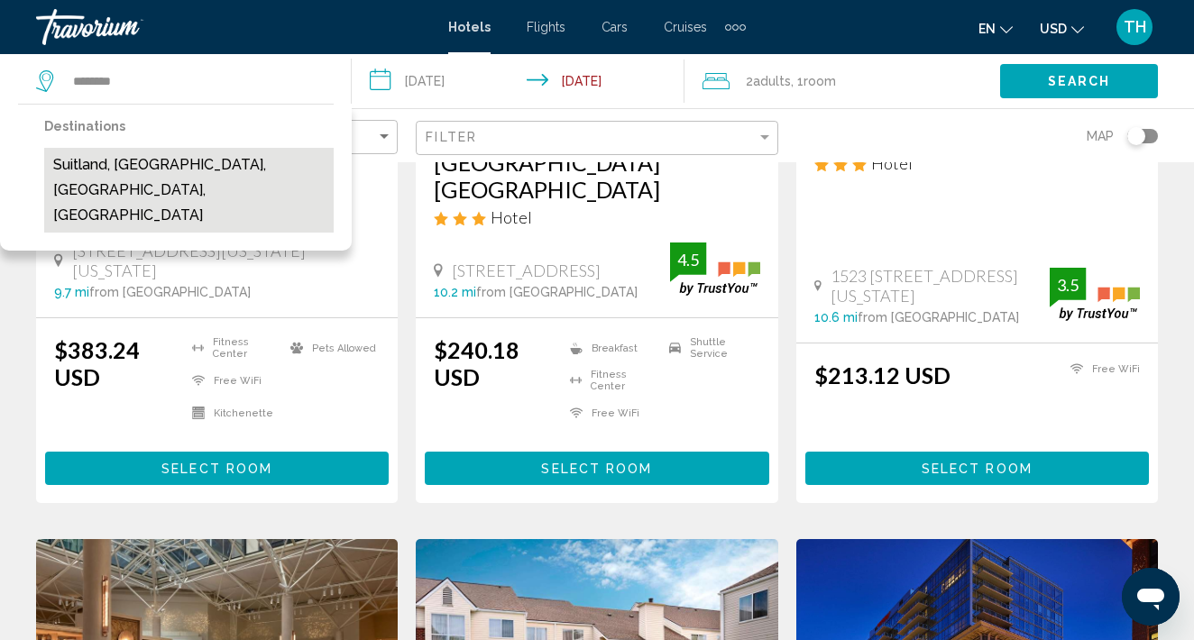
click at [243, 172] on button "Suitland, [GEOGRAPHIC_DATA], [GEOGRAPHIC_DATA], [GEOGRAPHIC_DATA]" at bounding box center [188, 190] width 289 height 85
type input "**********"
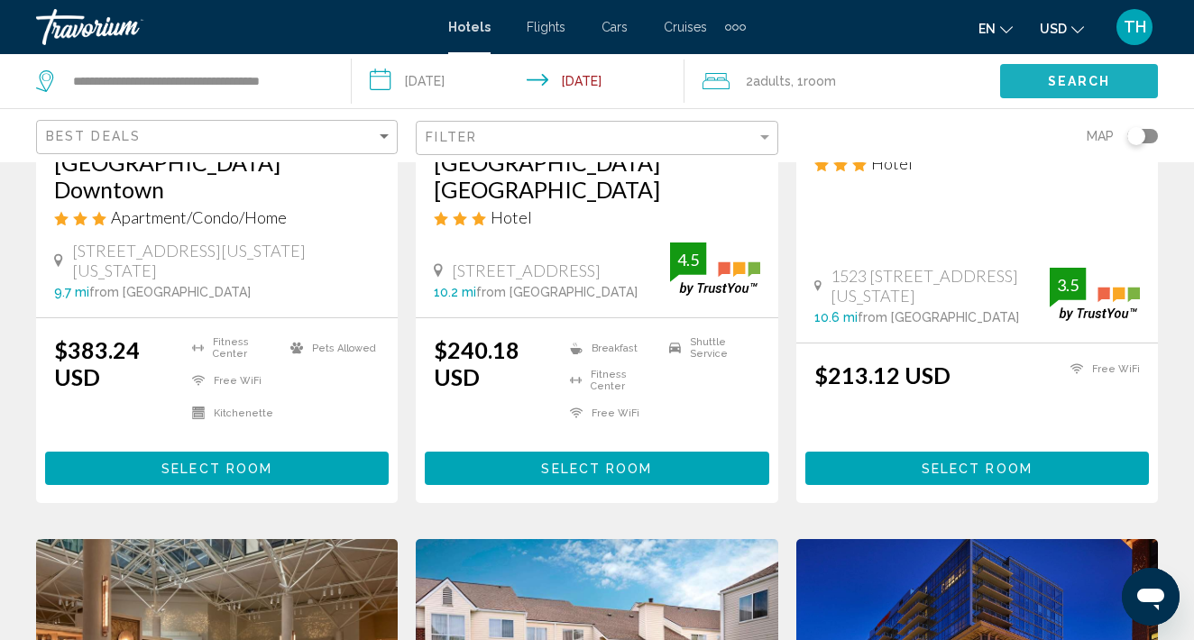
click at [1030, 76] on button "Search" at bounding box center [1079, 80] width 158 height 33
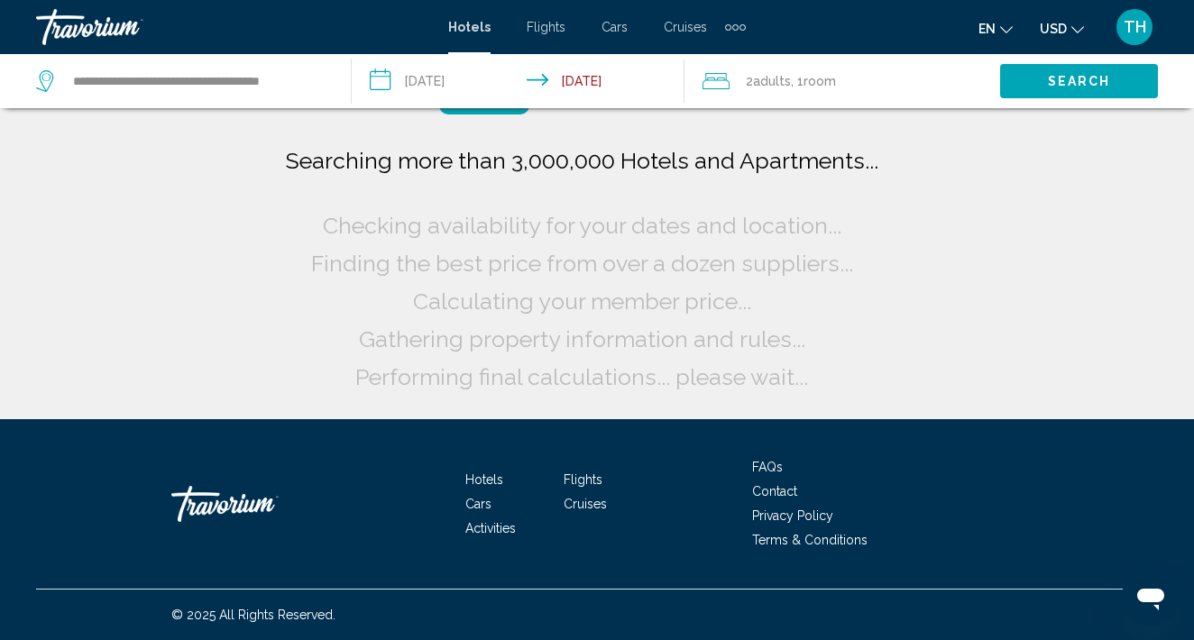
scroll to position [0, 0]
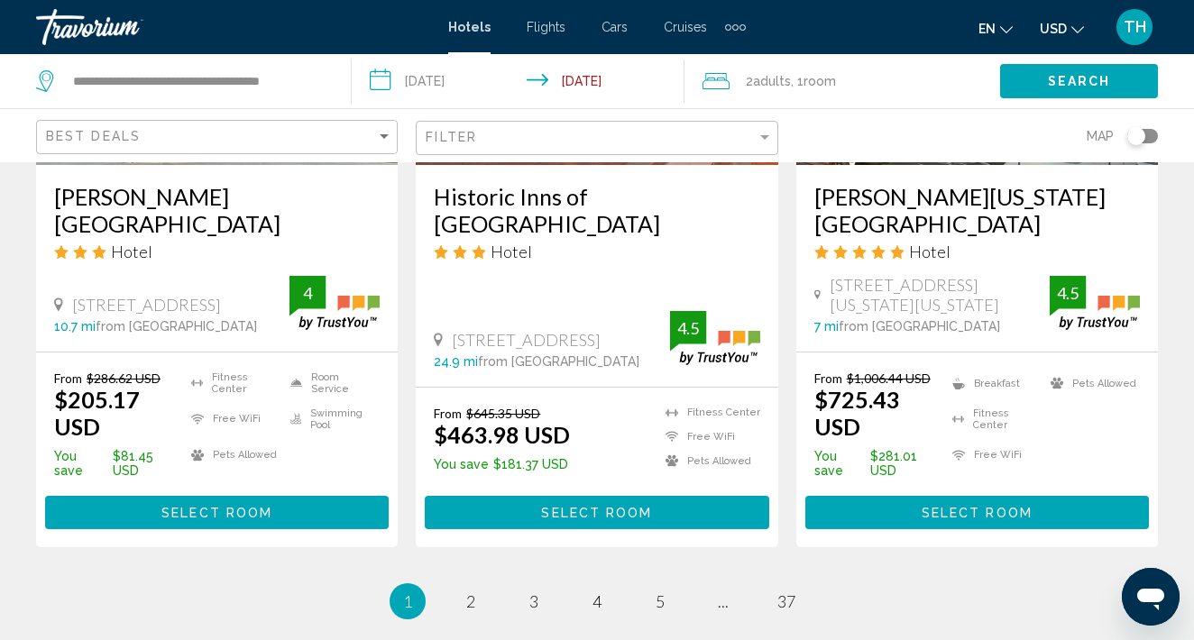
scroll to position [2499, 0]
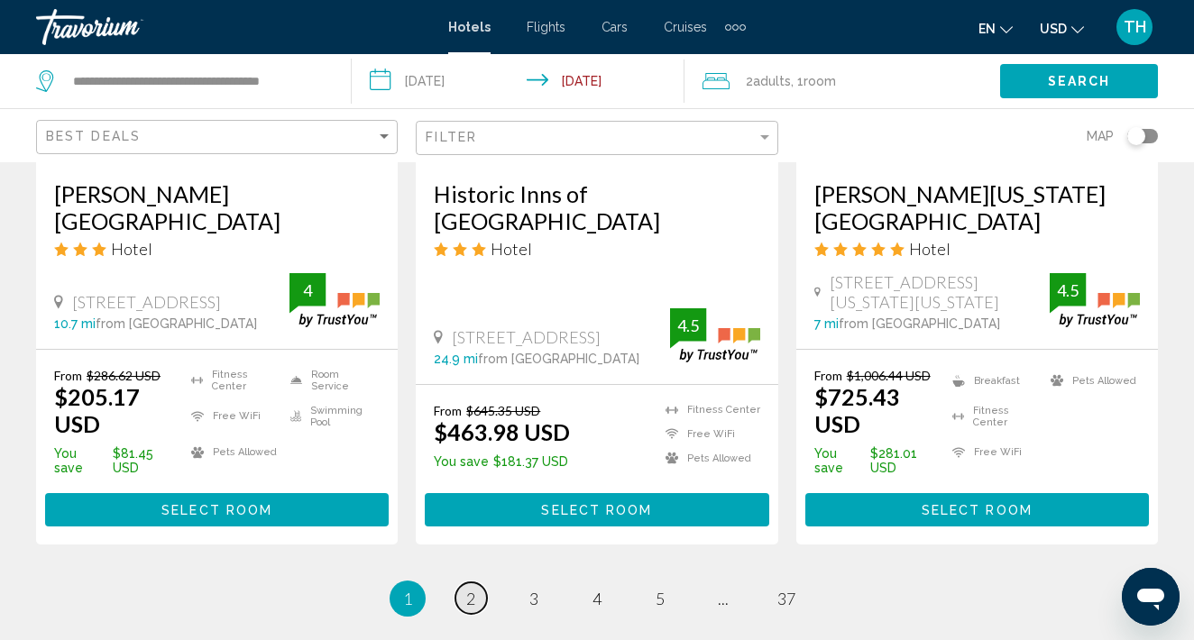
click at [468, 589] on span "2" at bounding box center [470, 599] width 9 height 20
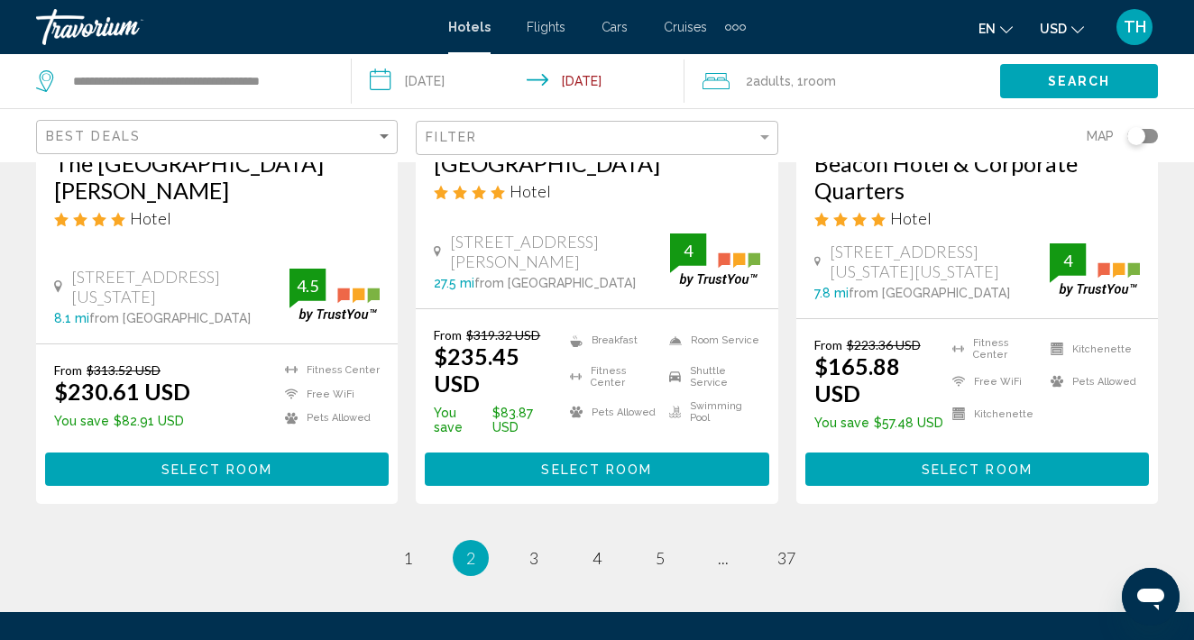
scroll to position [2501, 0]
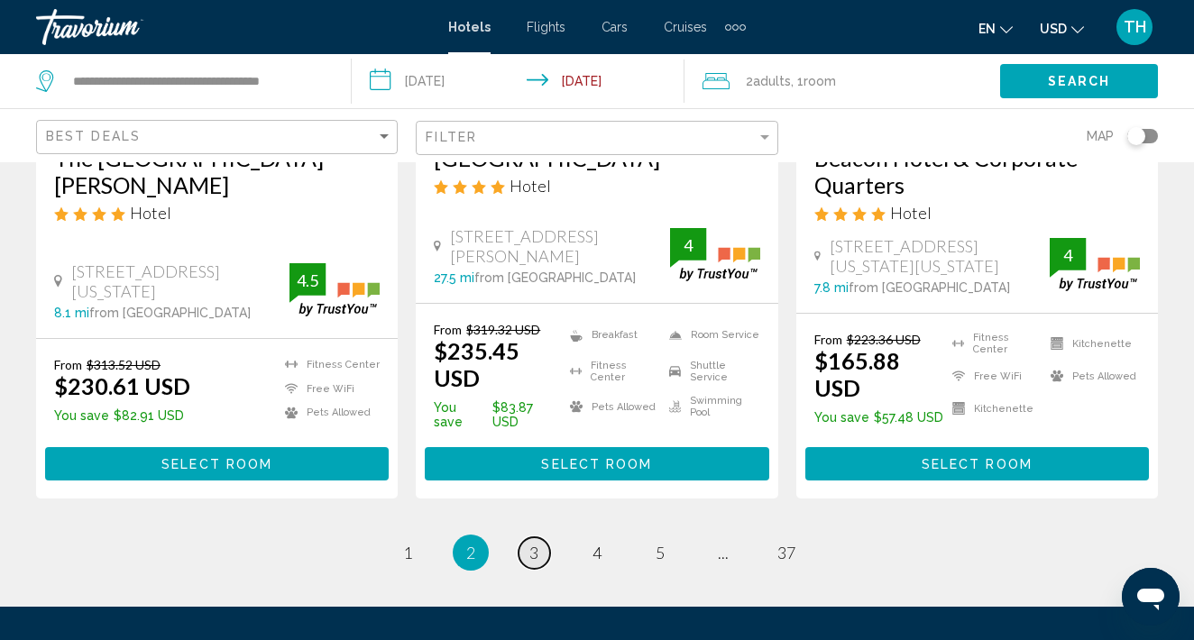
click at [530, 543] on span "3" at bounding box center [533, 553] width 9 height 20
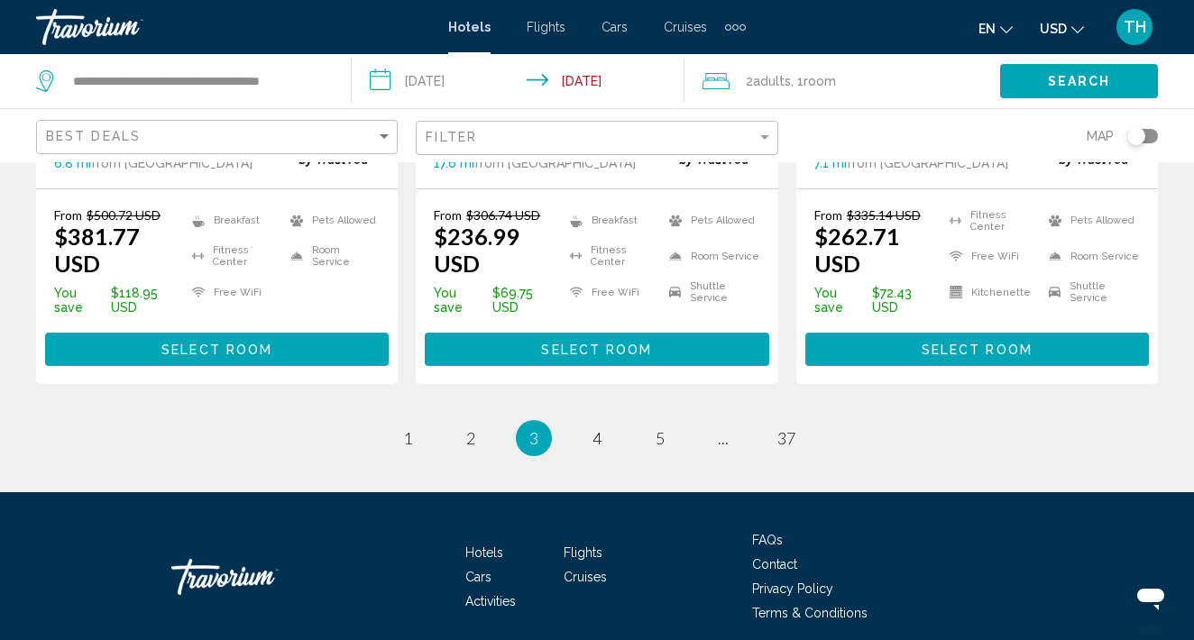
scroll to position [2641, 0]
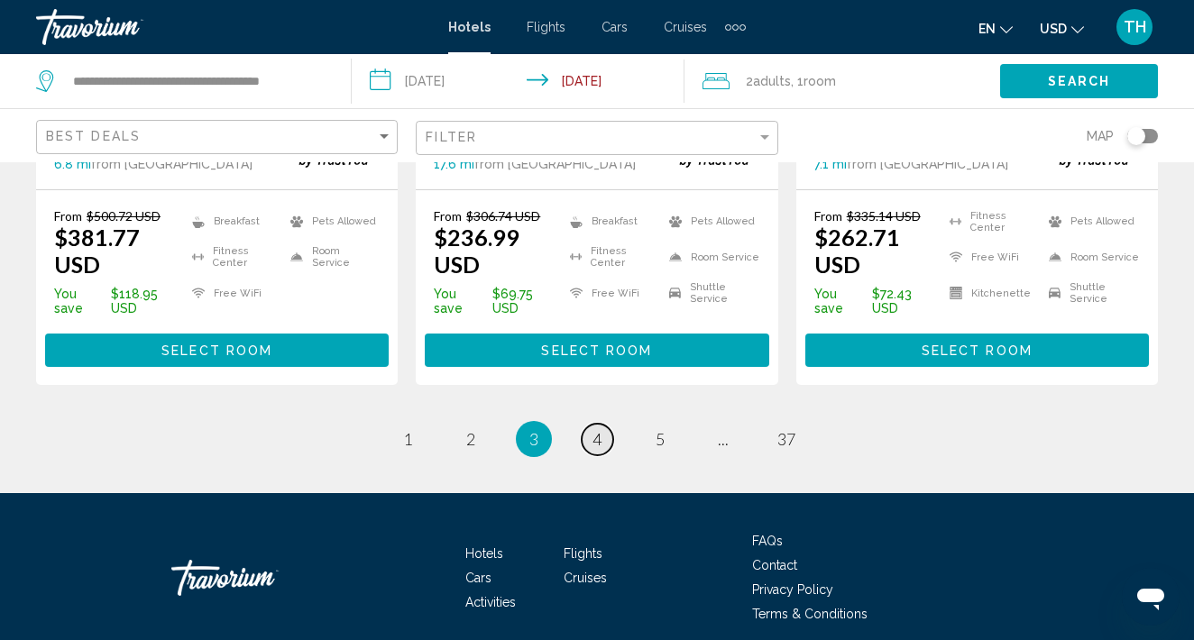
click at [598, 429] on span "4" at bounding box center [596, 439] width 9 height 20
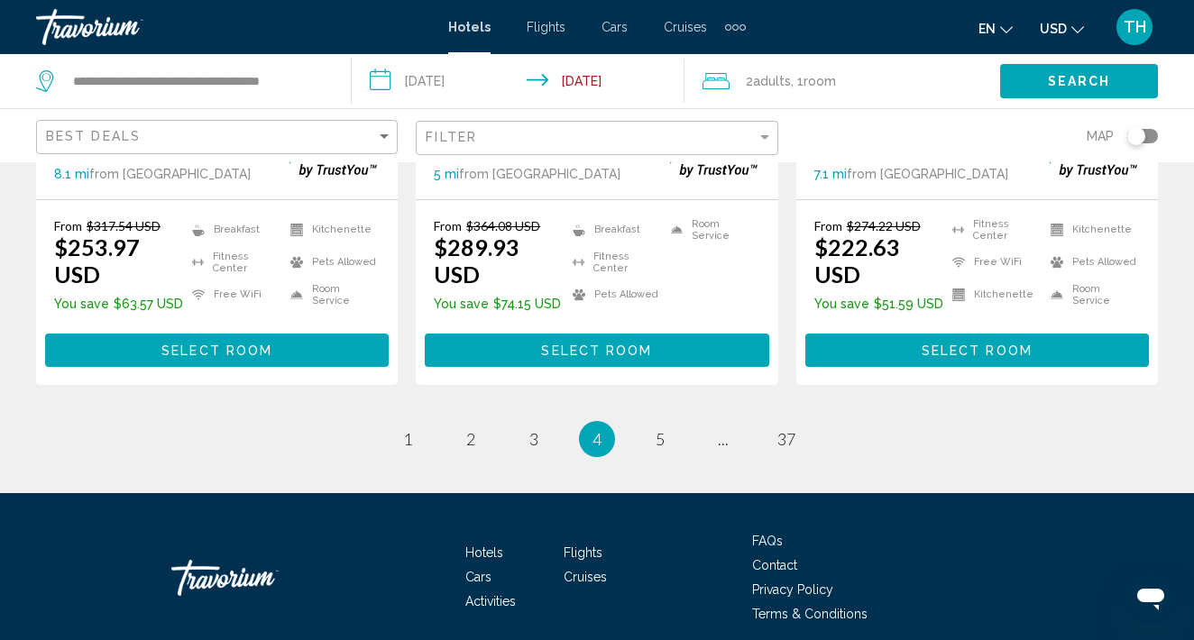
scroll to position [2665, 0]
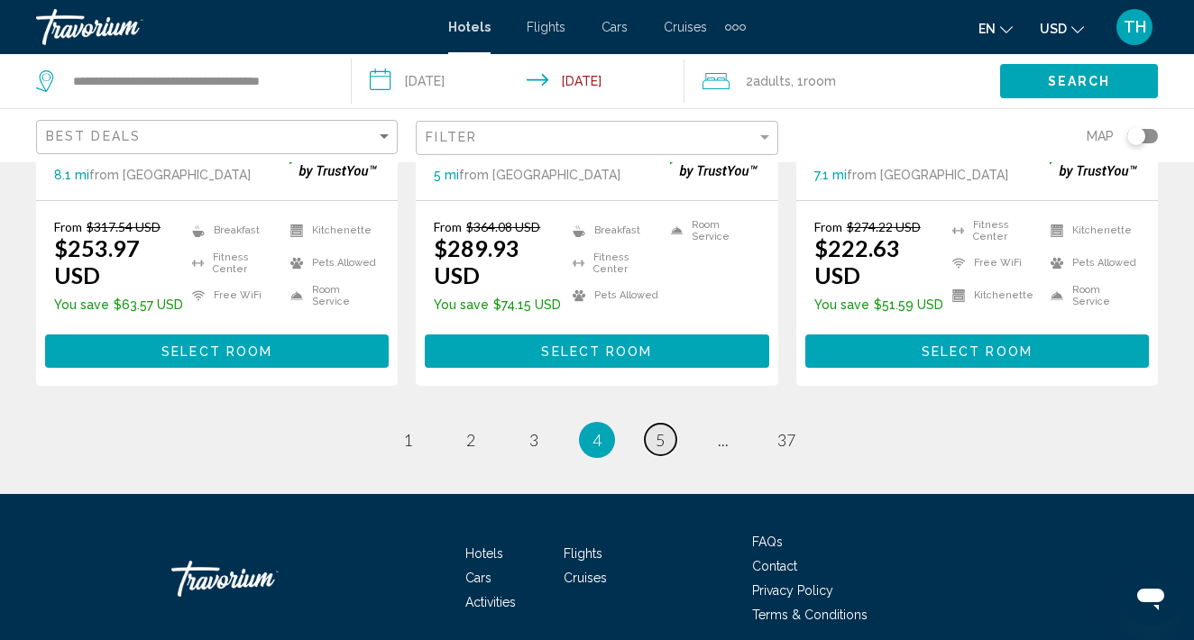
click at [659, 430] on span "5" at bounding box center [659, 440] width 9 height 20
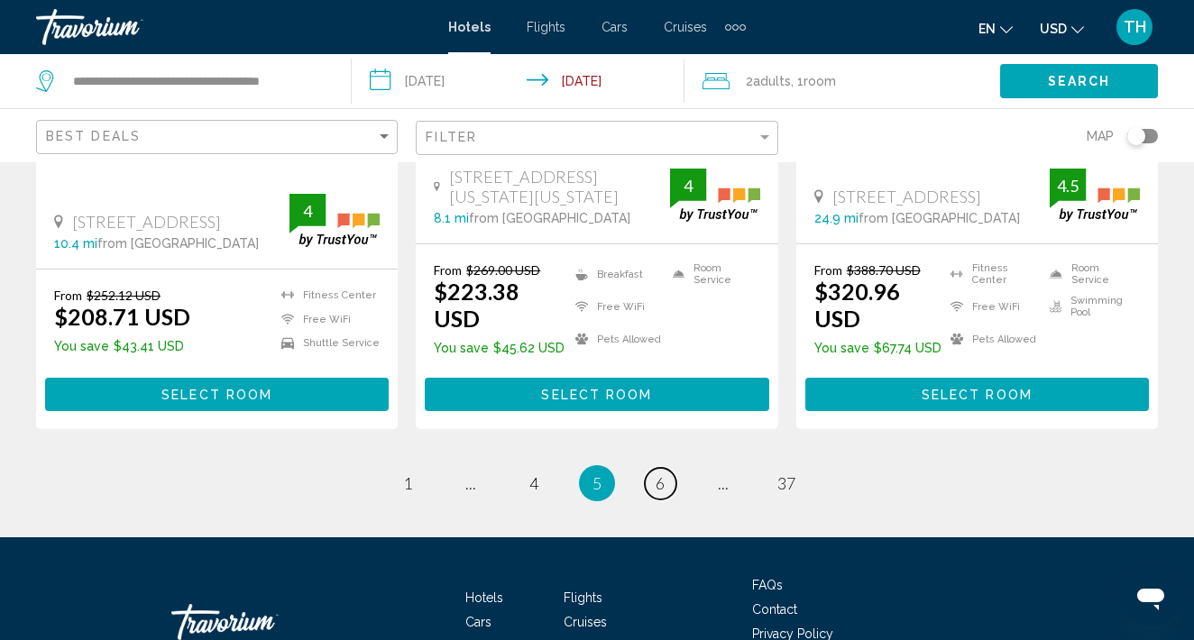
scroll to position [2665, 0]
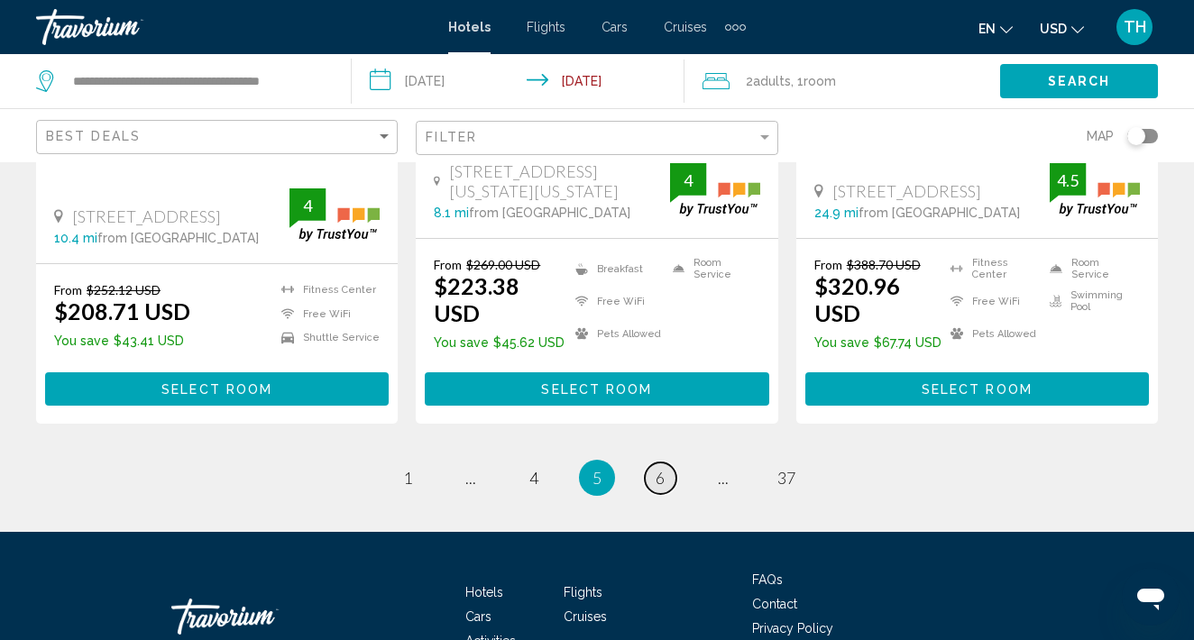
click at [665, 462] on link "page 6" at bounding box center [661, 478] width 32 height 32
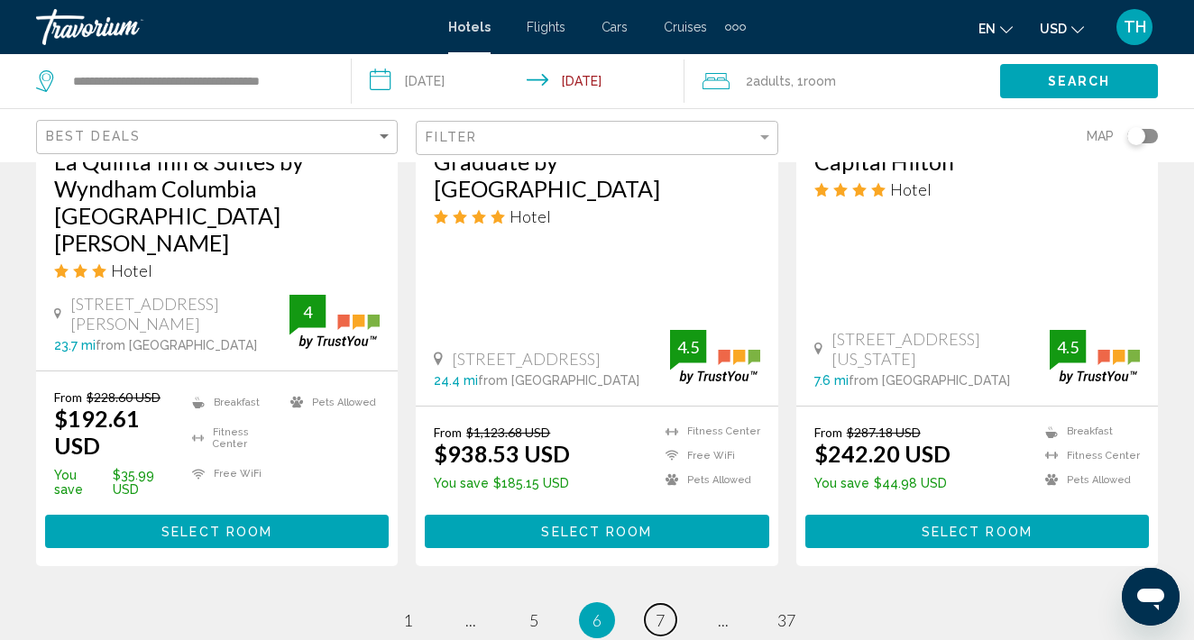
scroll to position [2578, 0]
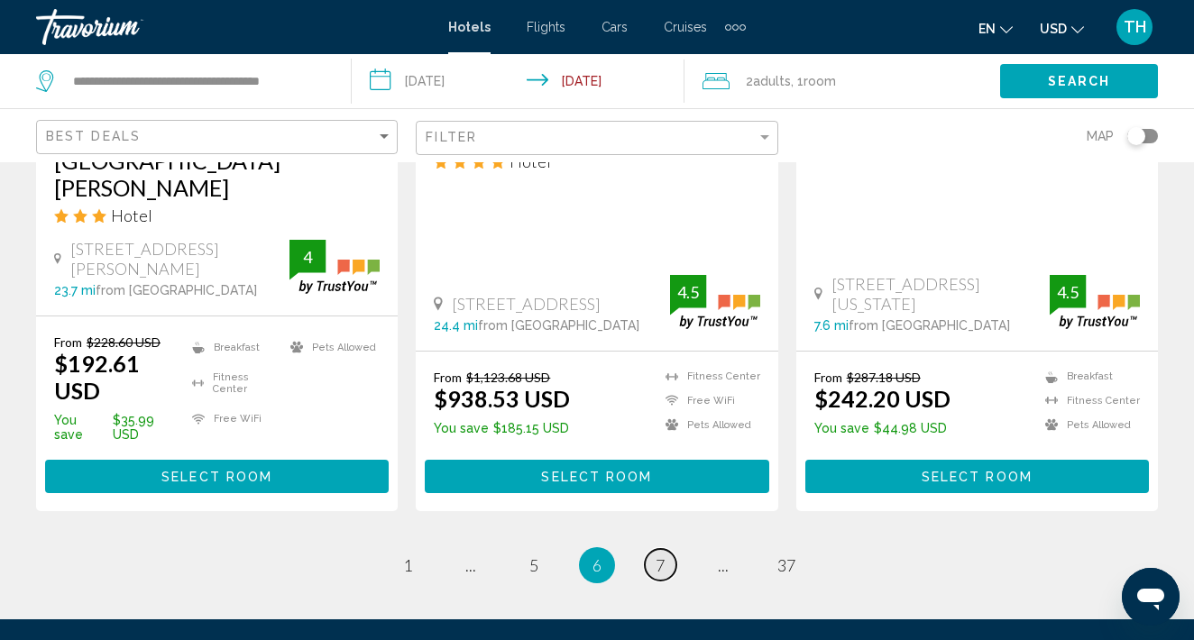
click at [662, 555] on span "7" at bounding box center [659, 565] width 9 height 20
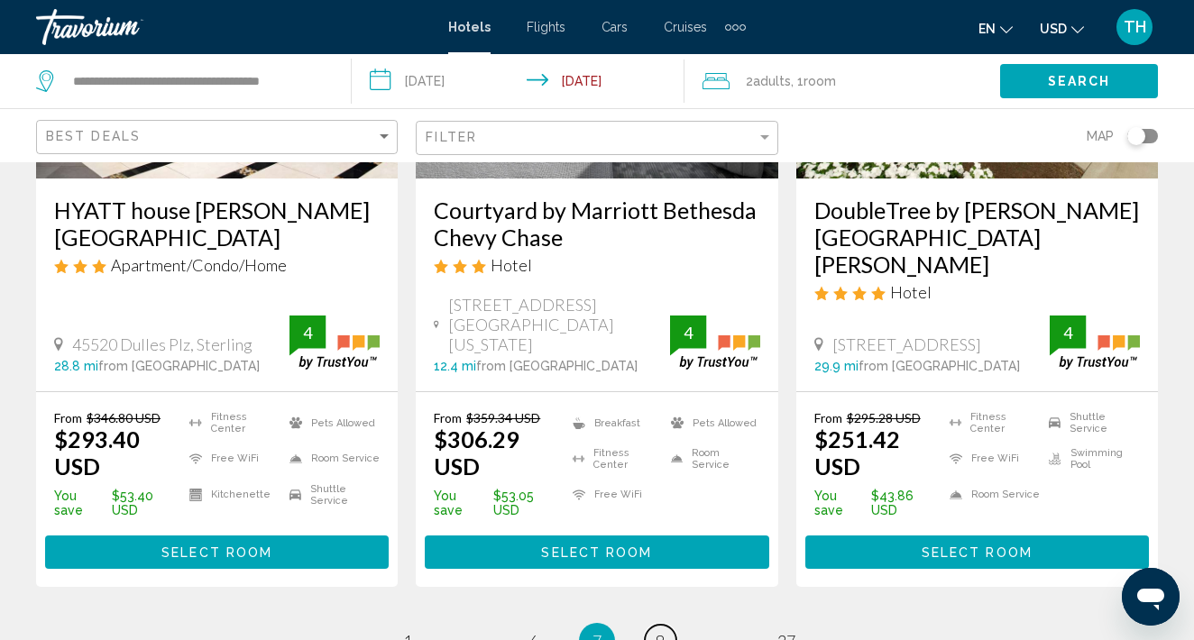
scroll to position [2545, 0]
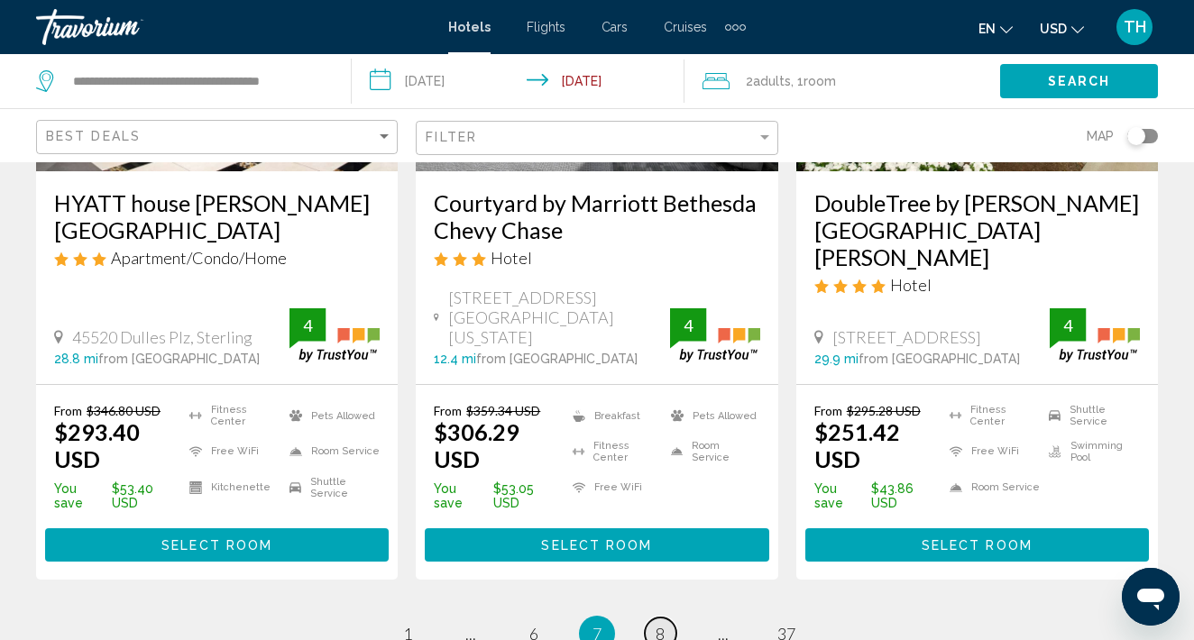
click at [654, 618] on link "page 8" at bounding box center [661, 634] width 32 height 32
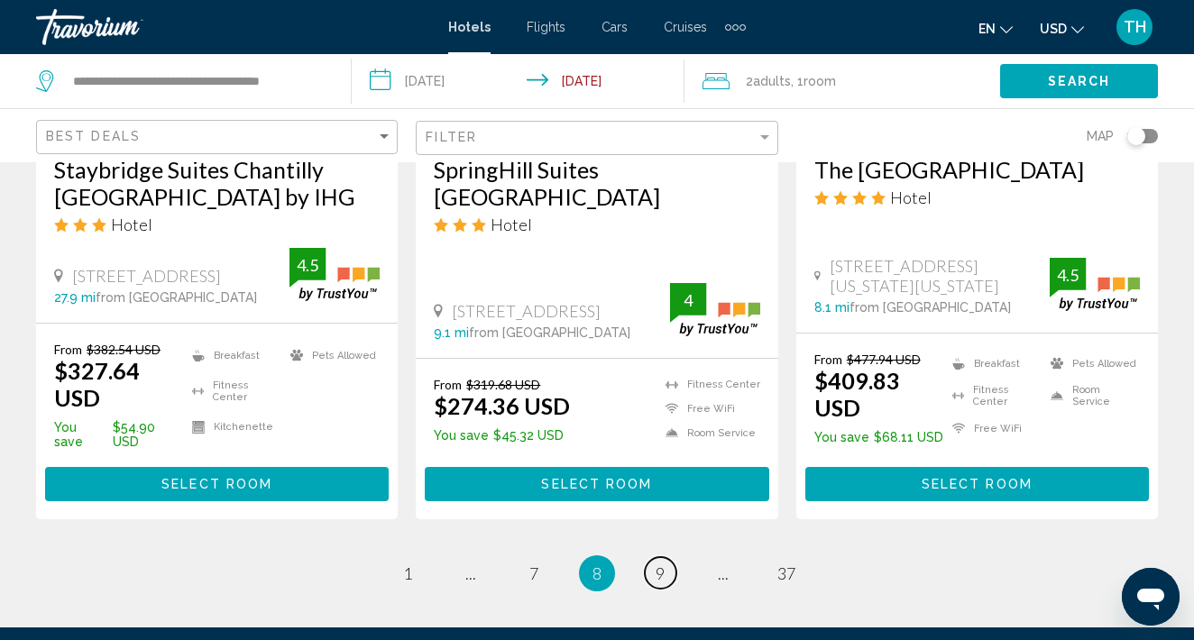
scroll to position [2514, 0]
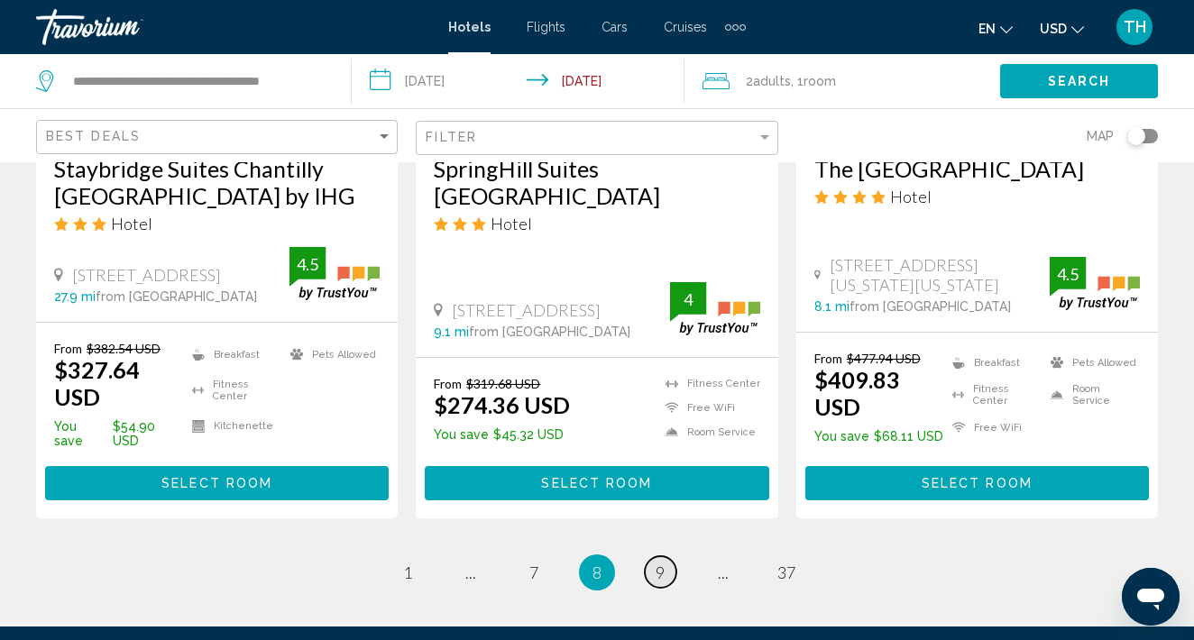
click at [663, 556] on link "page 9" at bounding box center [661, 572] width 32 height 32
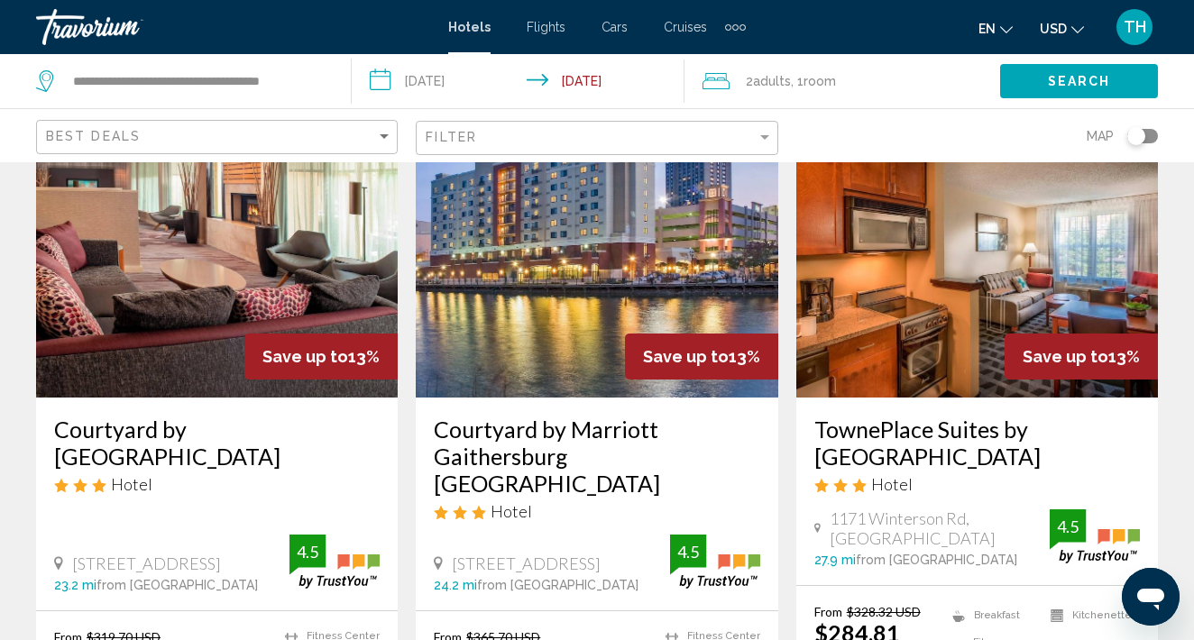
scroll to position [2304, 1]
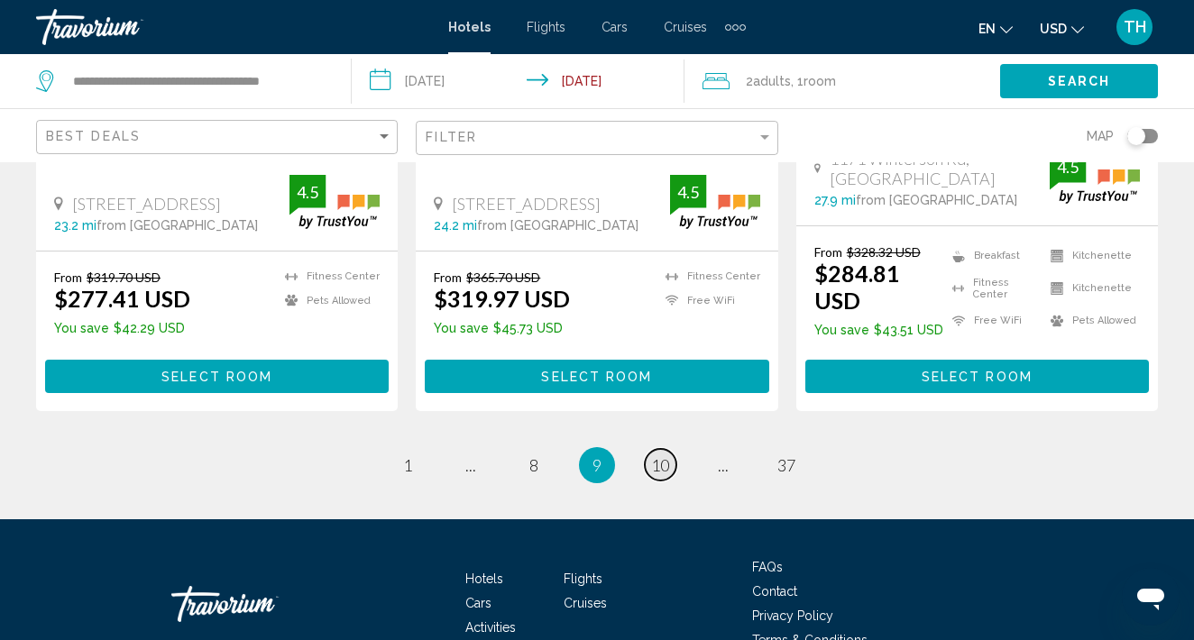
click at [674, 449] on link "page 10" at bounding box center [661, 465] width 32 height 32
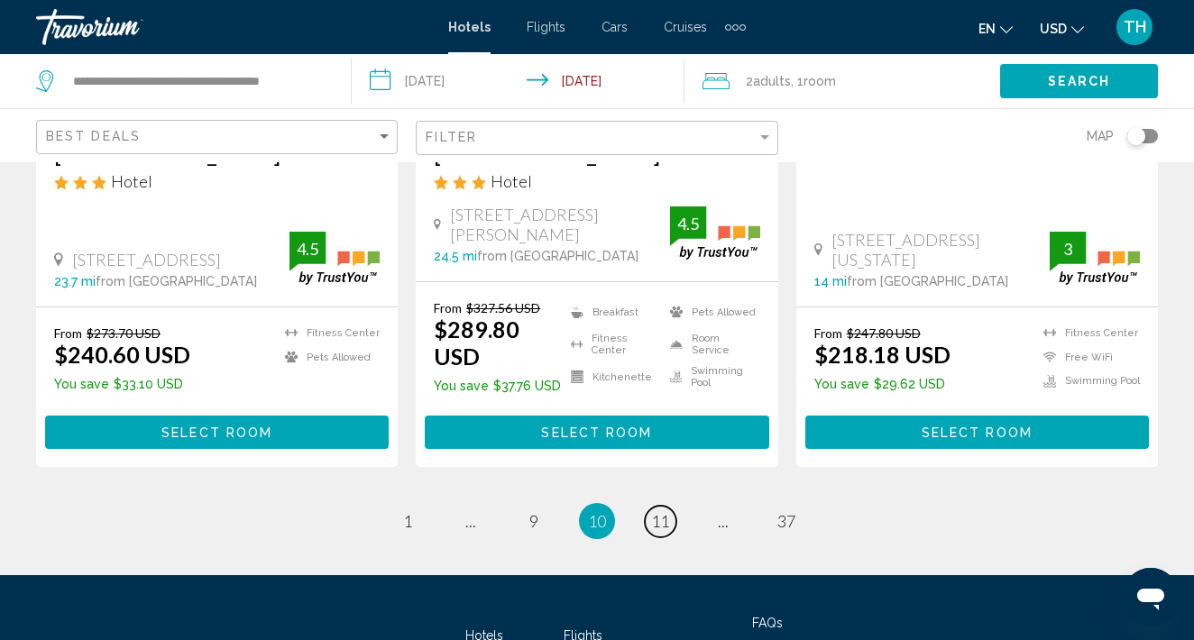
scroll to position [2665, 0]
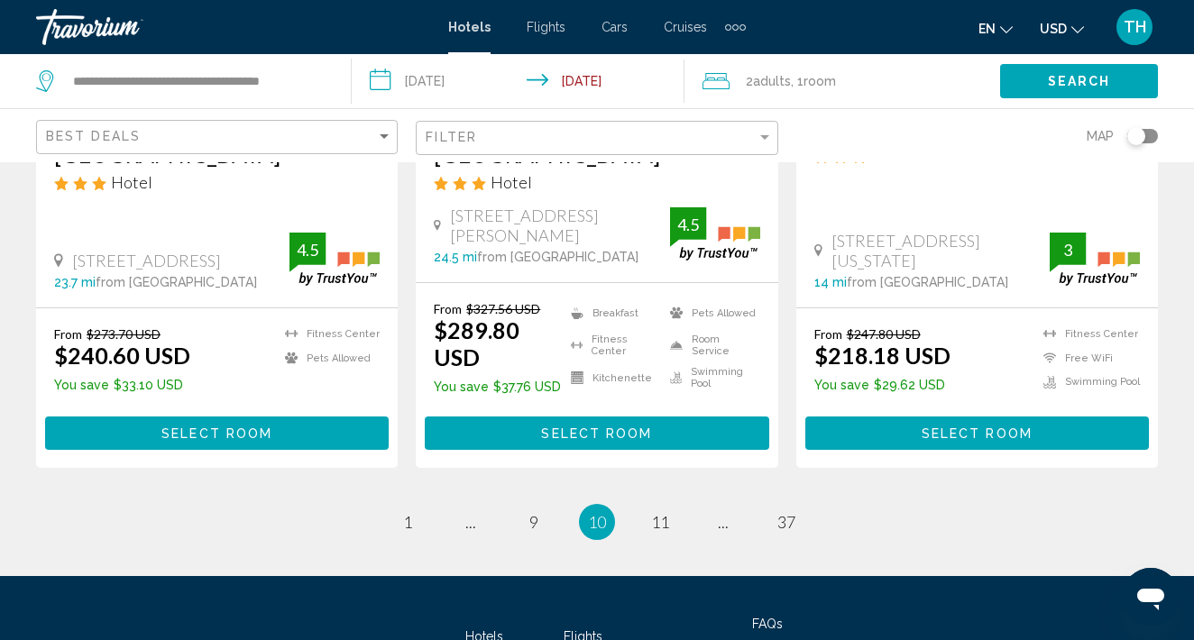
click at [672, 504] on ul "10 / 37 page 1 page ... page 9 You're on page 10 page 11 page ... page 37" at bounding box center [596, 522] width 1121 height 36
click at [668, 512] on span "11" at bounding box center [660, 522] width 18 height 20
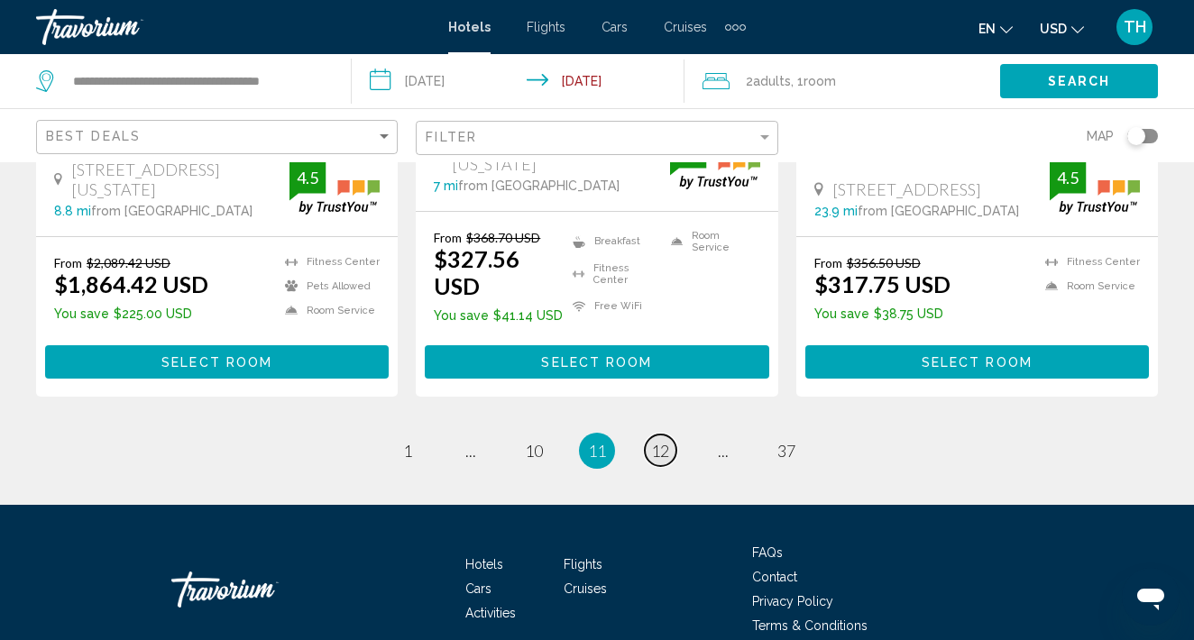
scroll to position [2611, 0]
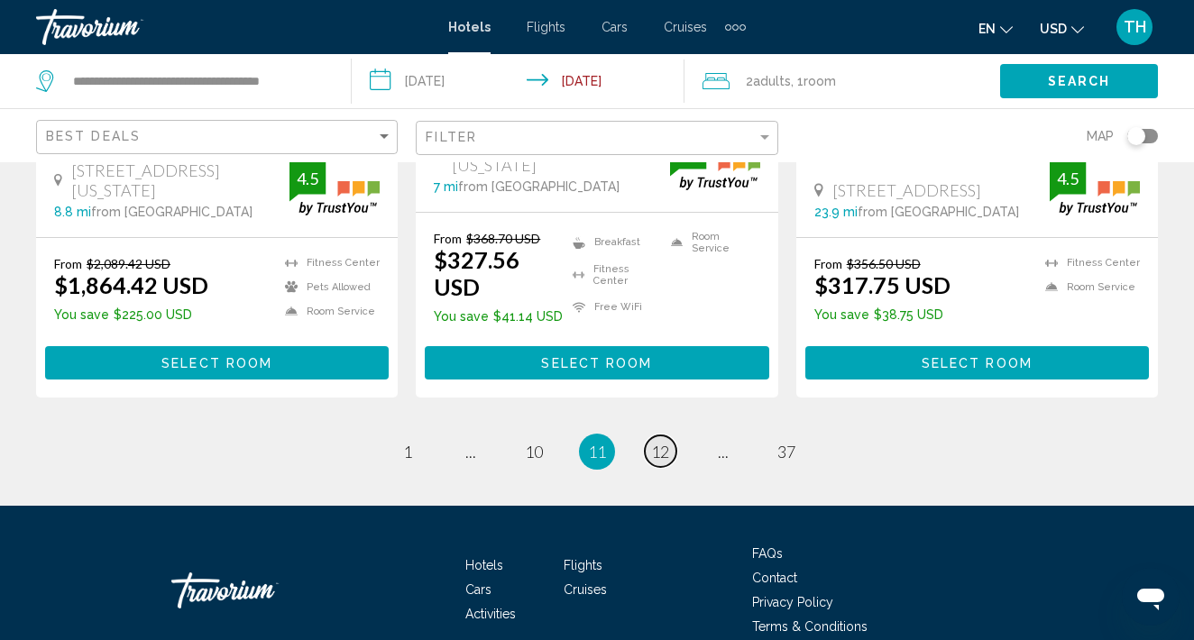
click at [661, 442] on span "12" at bounding box center [660, 452] width 18 height 20
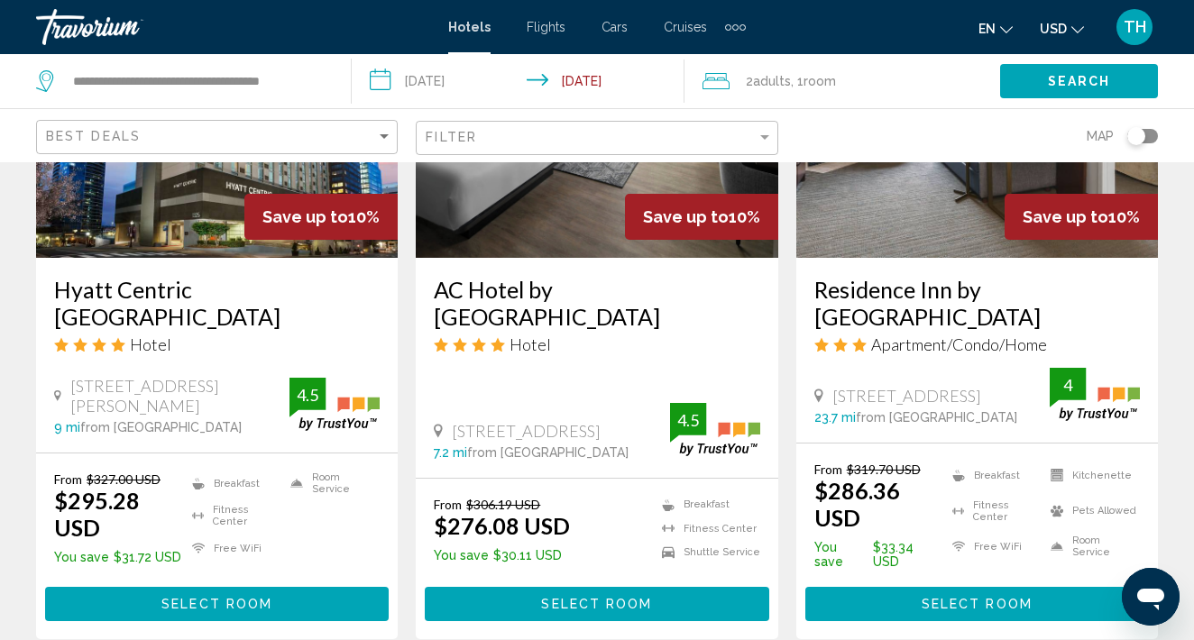
scroll to position [982, 1]
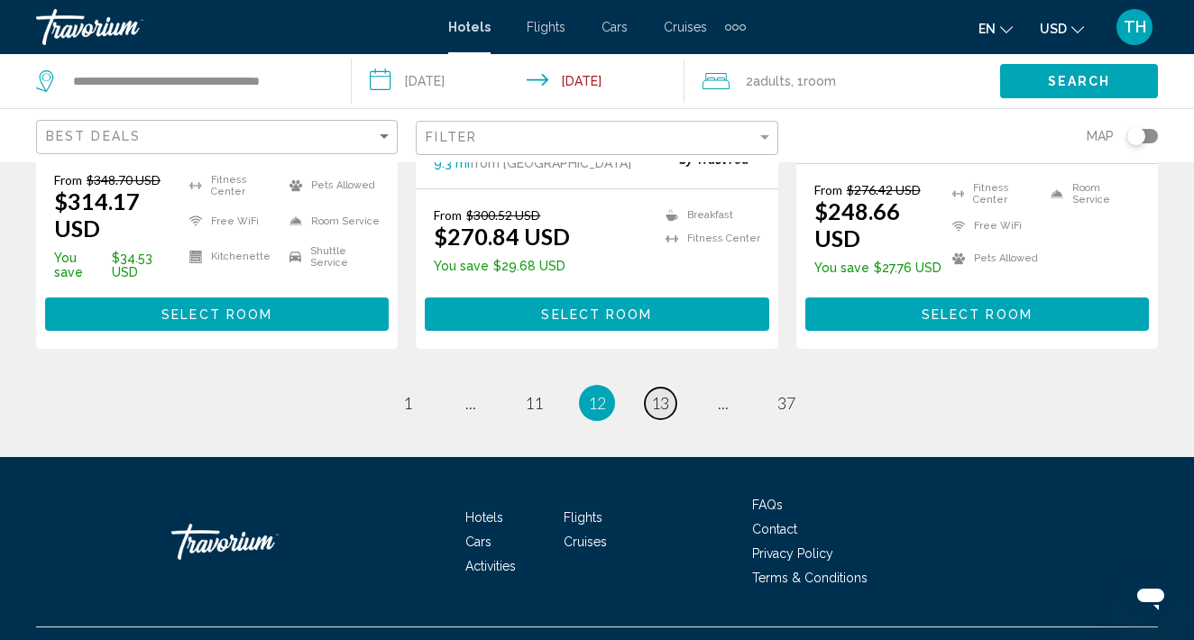
click at [666, 393] on span "13" at bounding box center [660, 403] width 18 height 20
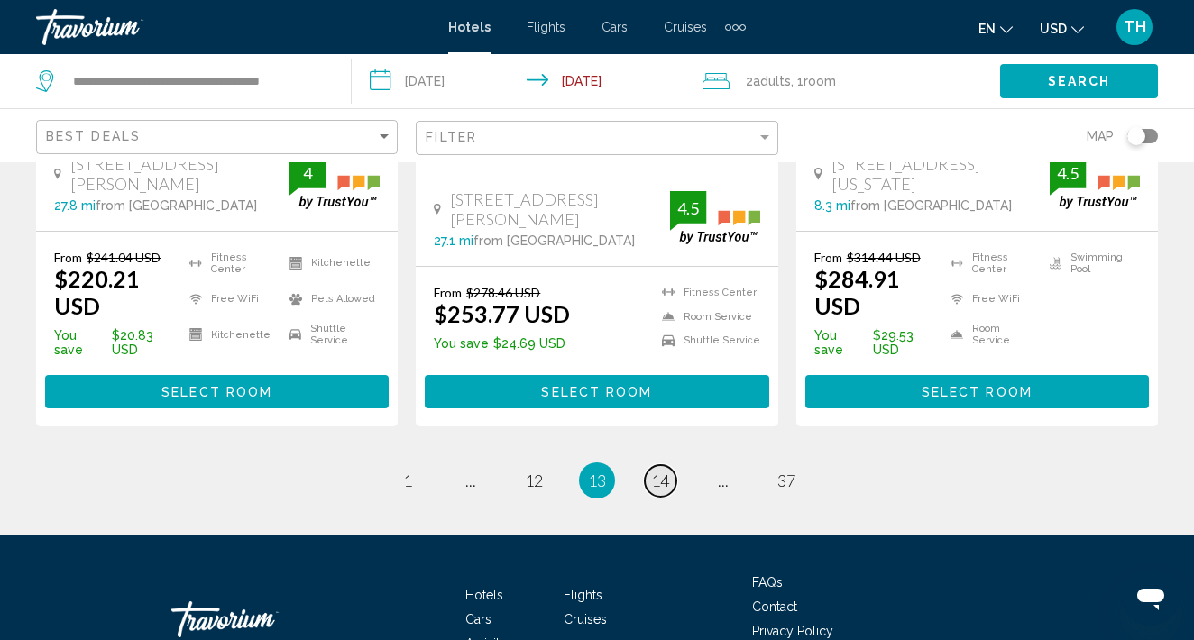
scroll to position [2661, 0]
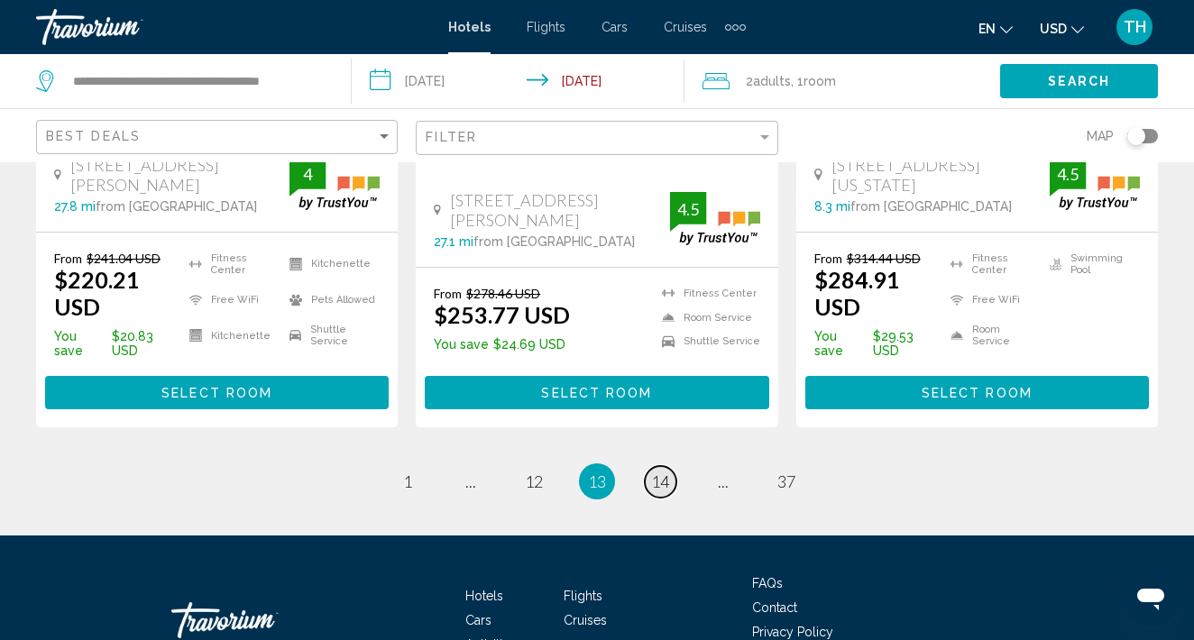
click at [669, 471] on span "14" at bounding box center [660, 481] width 18 height 20
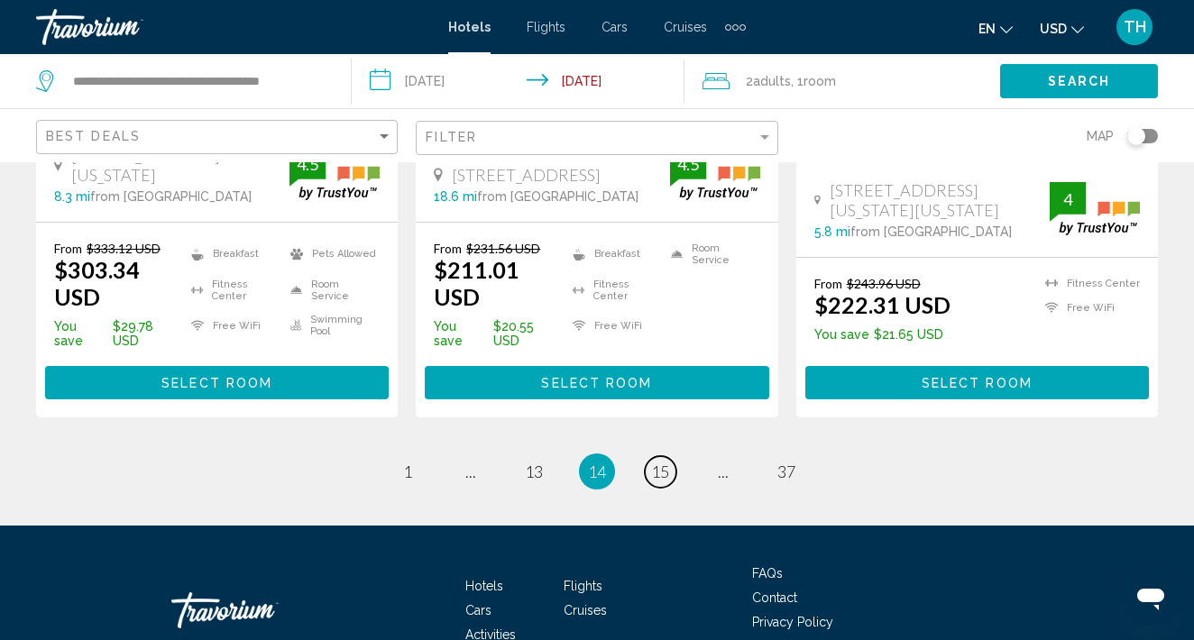
scroll to position [2663, 0]
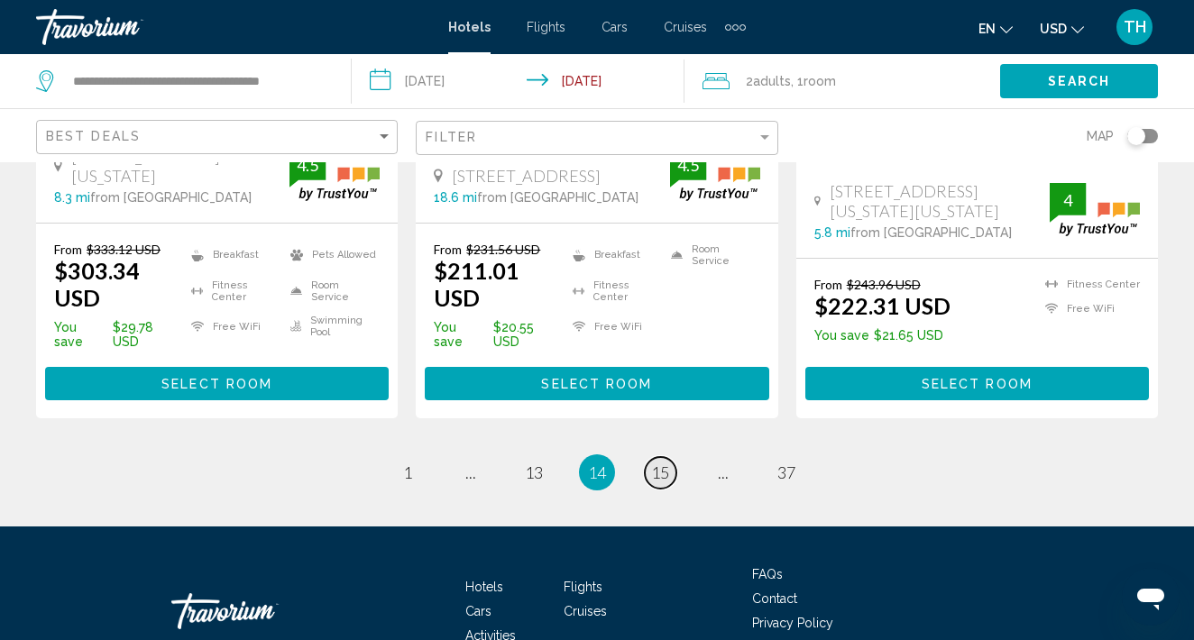
click at [658, 462] on span "15" at bounding box center [660, 472] width 18 height 20
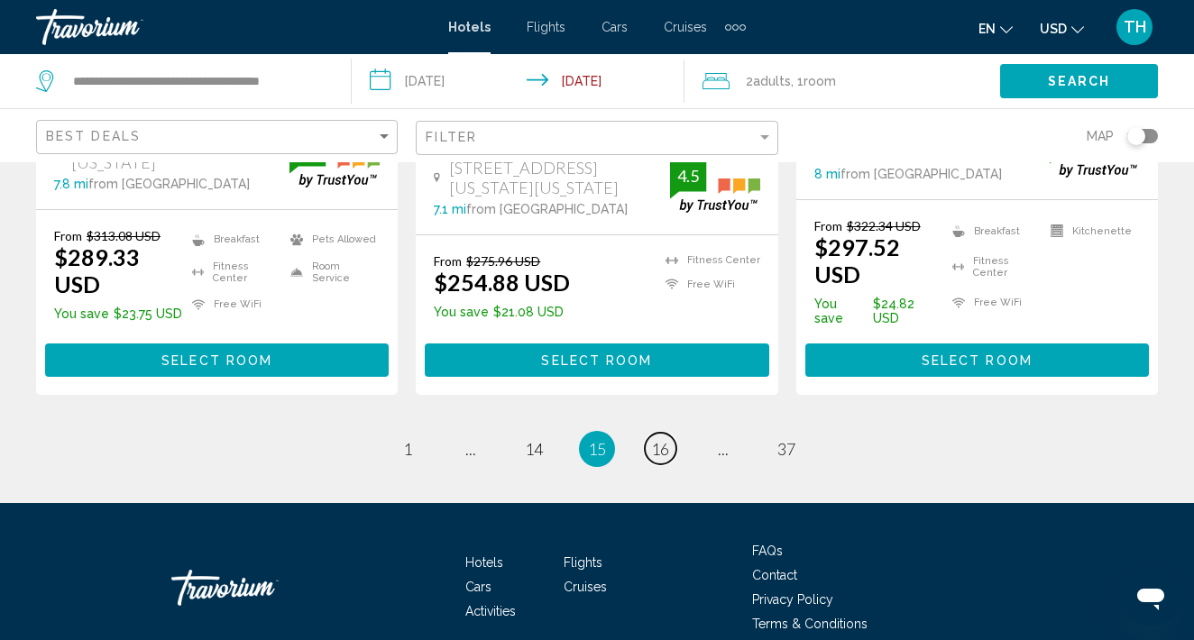
scroll to position [2586, 0]
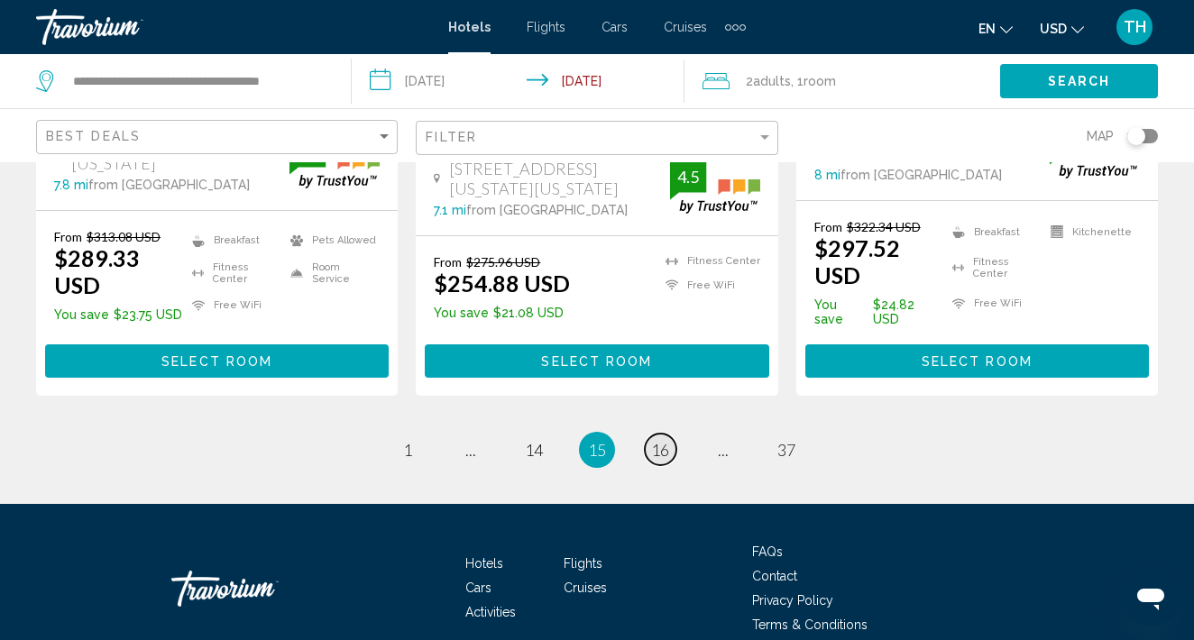
click at [648, 434] on link "page 16" at bounding box center [661, 450] width 32 height 32
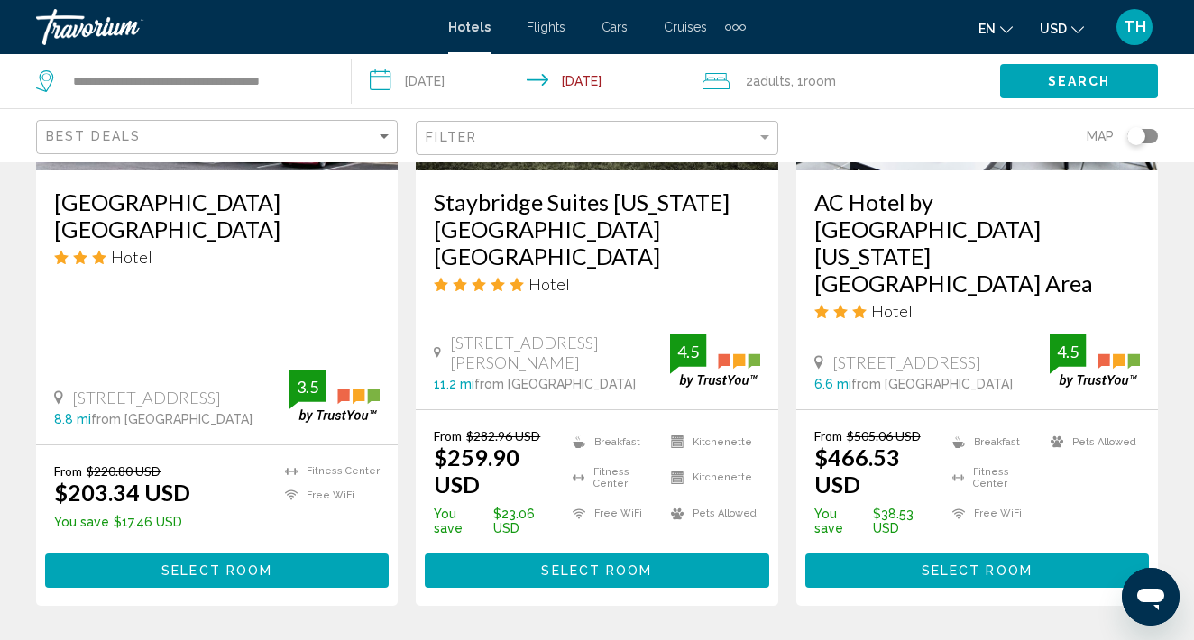
scroll to position [2655, 0]
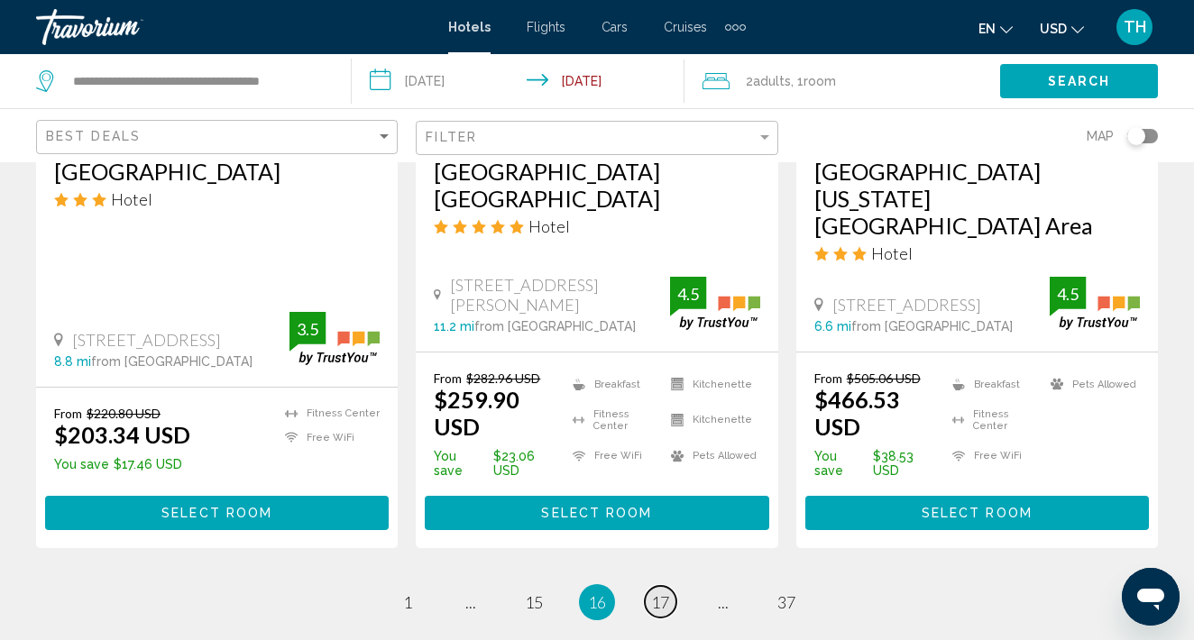
click at [664, 592] on span "17" at bounding box center [660, 602] width 18 height 20
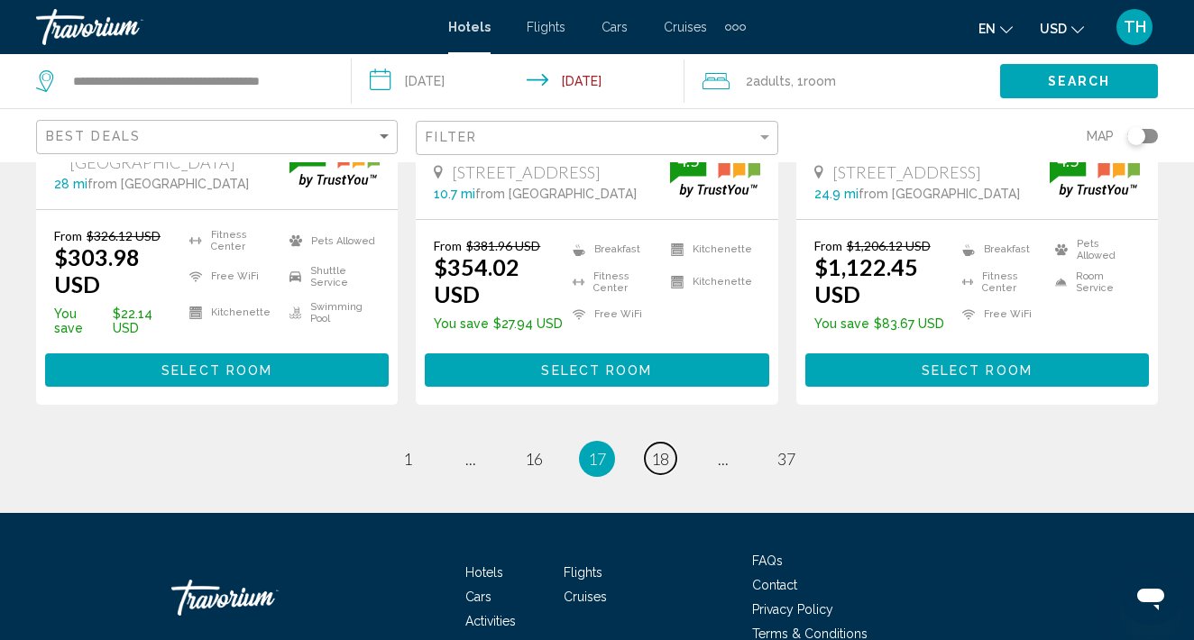
scroll to position [2665, 0]
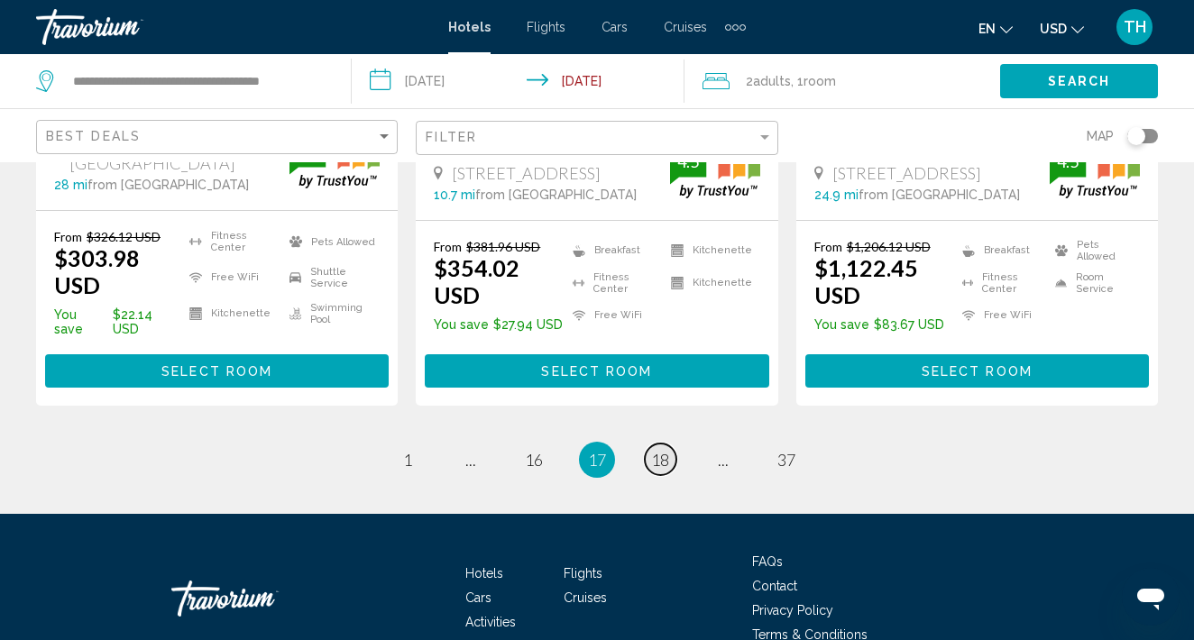
click at [651, 450] on span "18" at bounding box center [660, 460] width 18 height 20
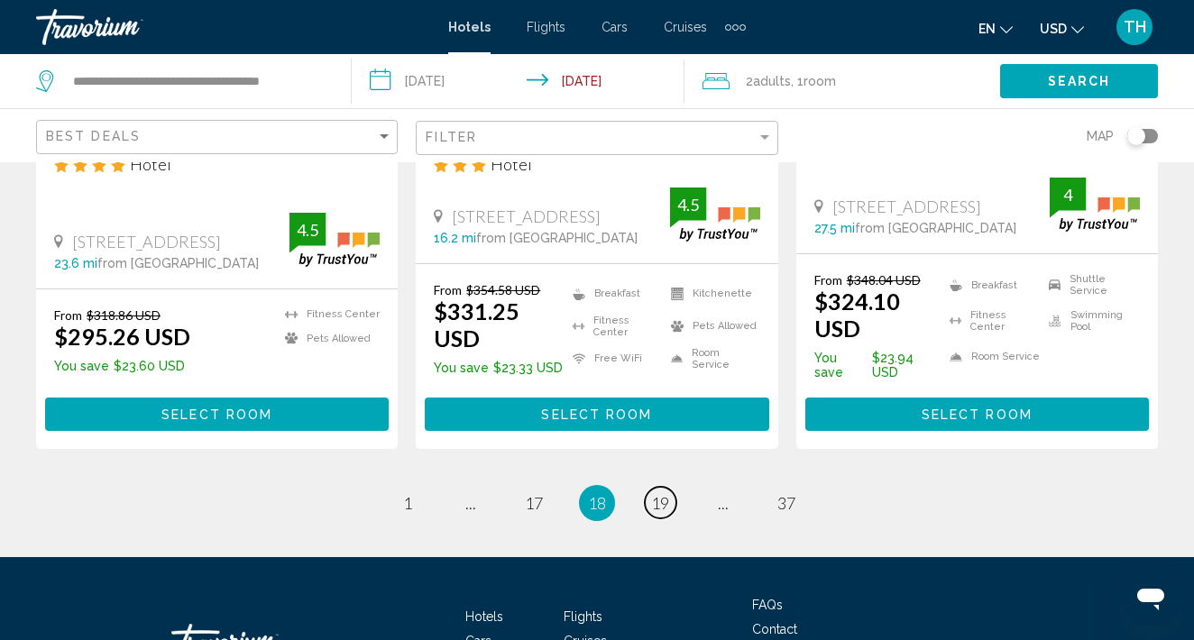
scroll to position [2638, 0]
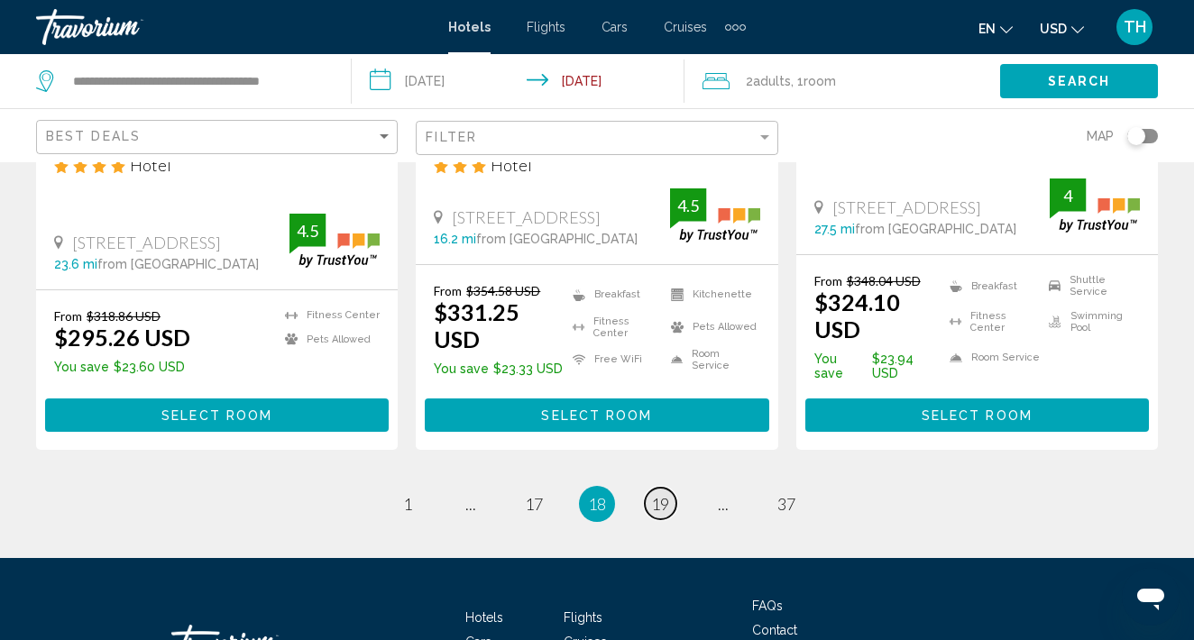
click at [655, 494] on span "19" at bounding box center [660, 504] width 18 height 20
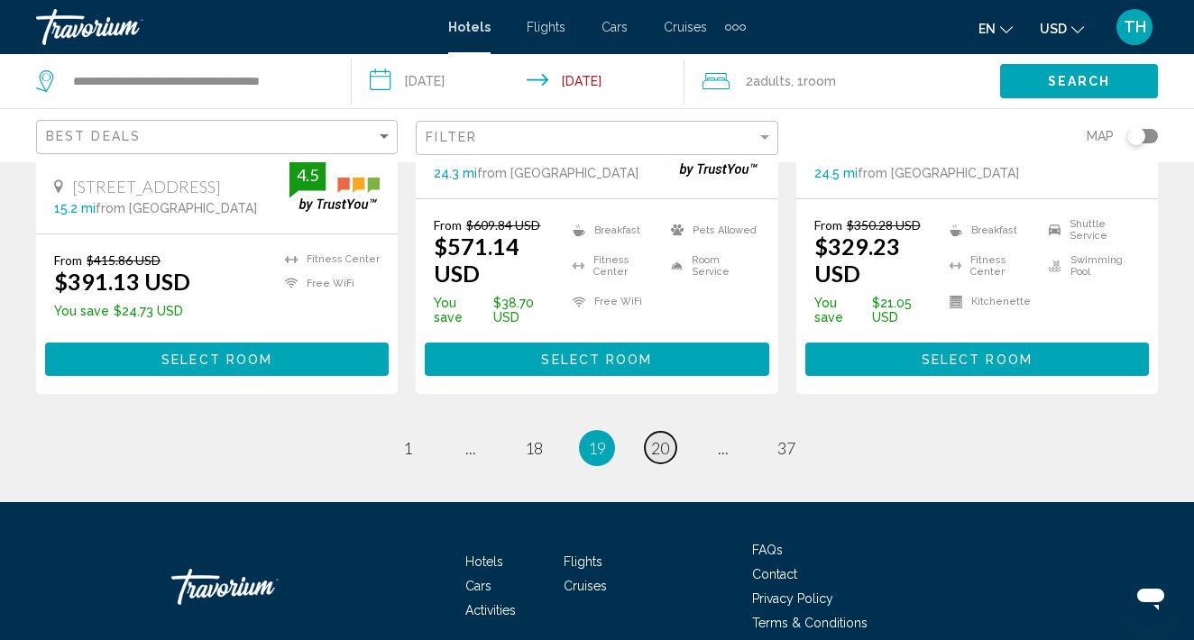
scroll to position [2638, 0]
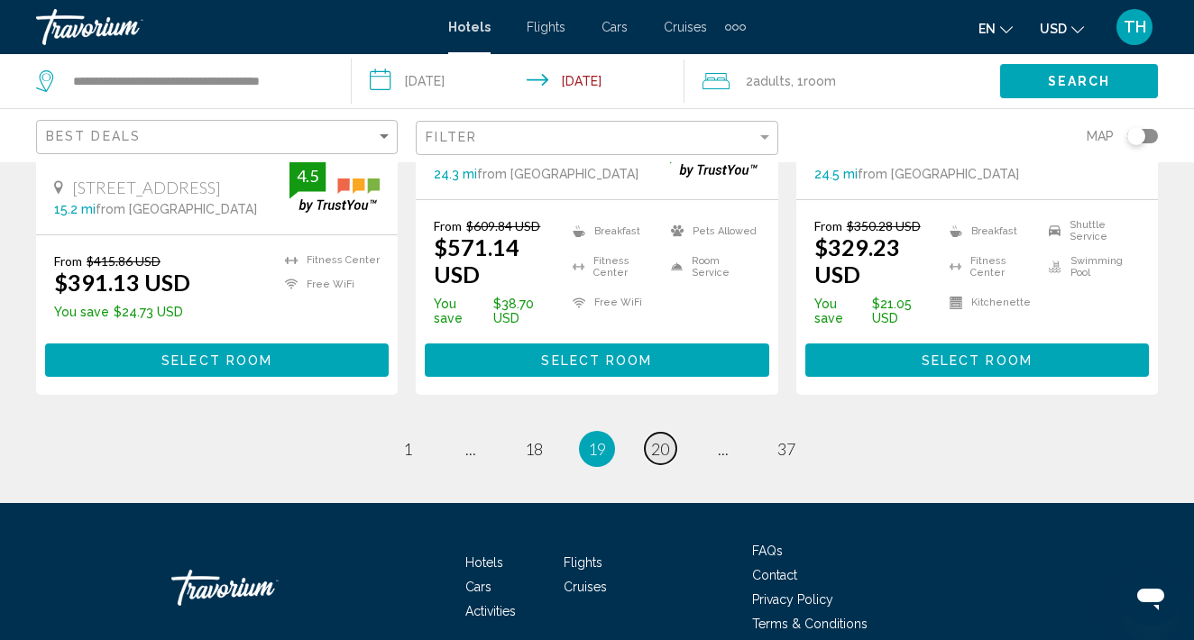
click at [662, 439] on span "20" at bounding box center [660, 449] width 18 height 20
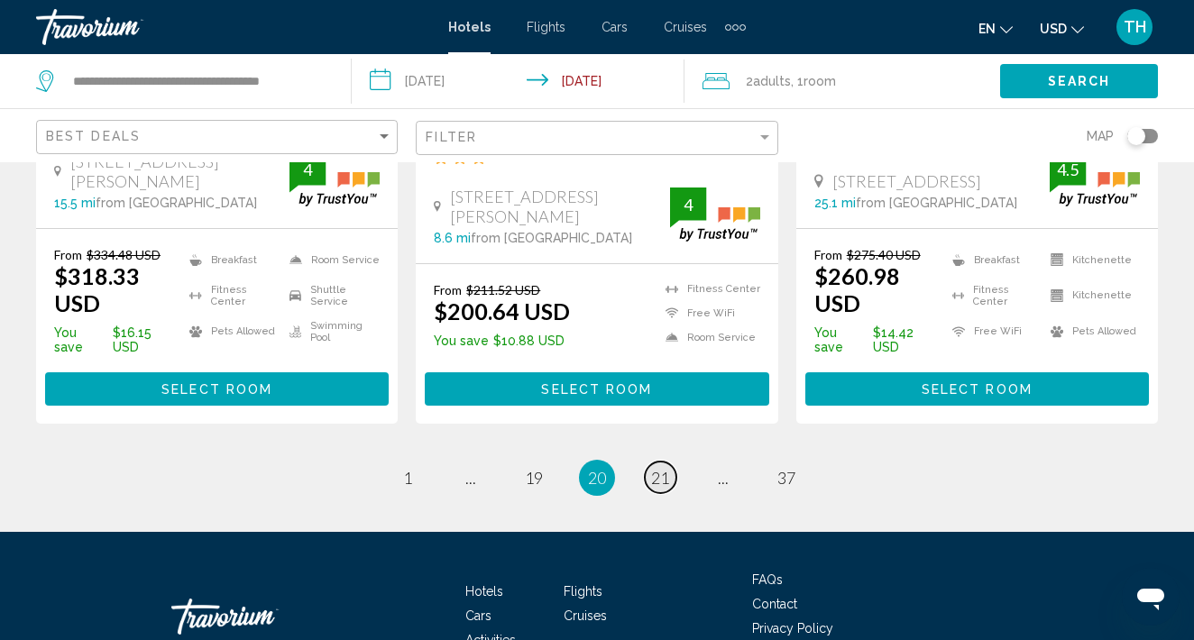
scroll to position [2638, 0]
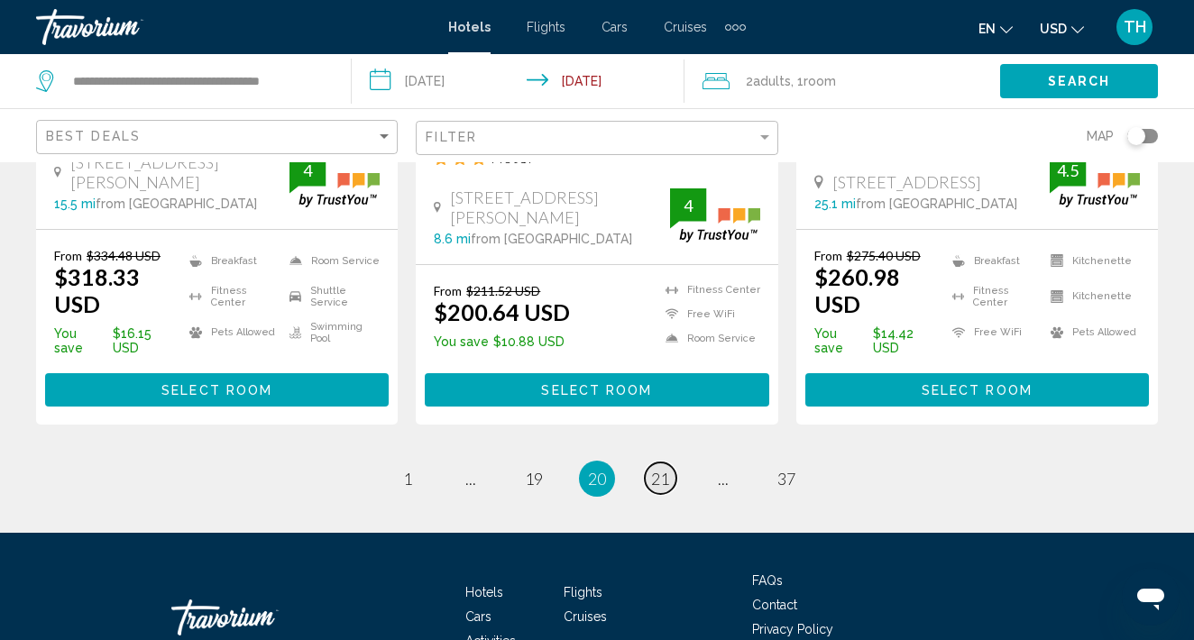
click at [662, 469] on span "21" at bounding box center [660, 479] width 18 height 20
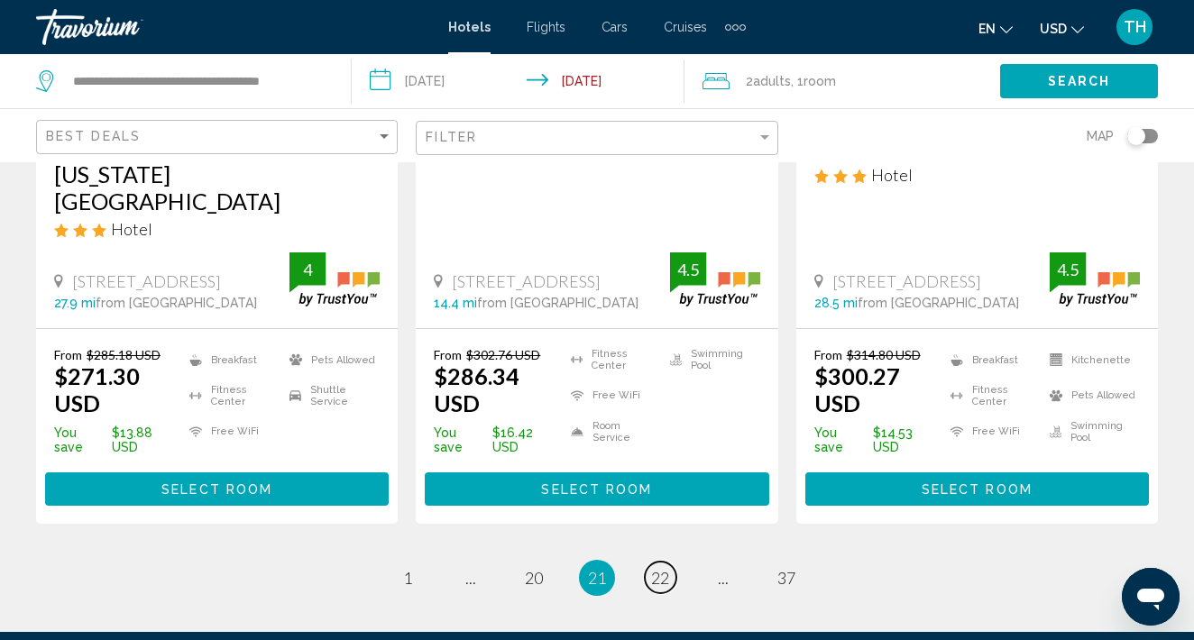
scroll to position [2674, 0]
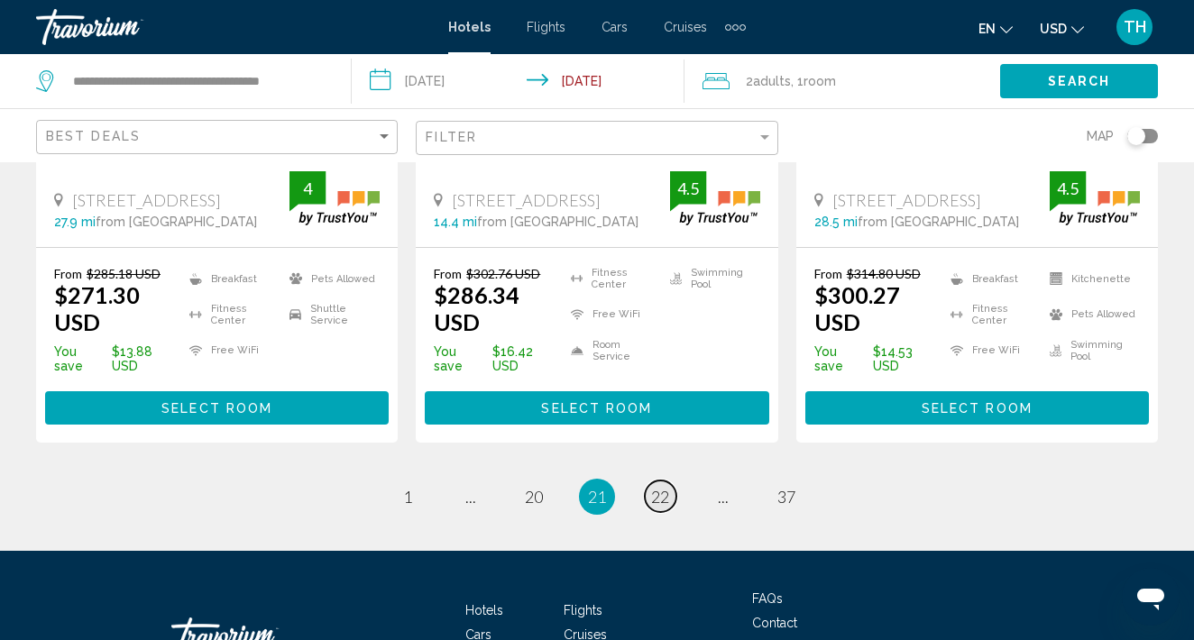
click at [658, 487] on span "22" at bounding box center [660, 497] width 18 height 20
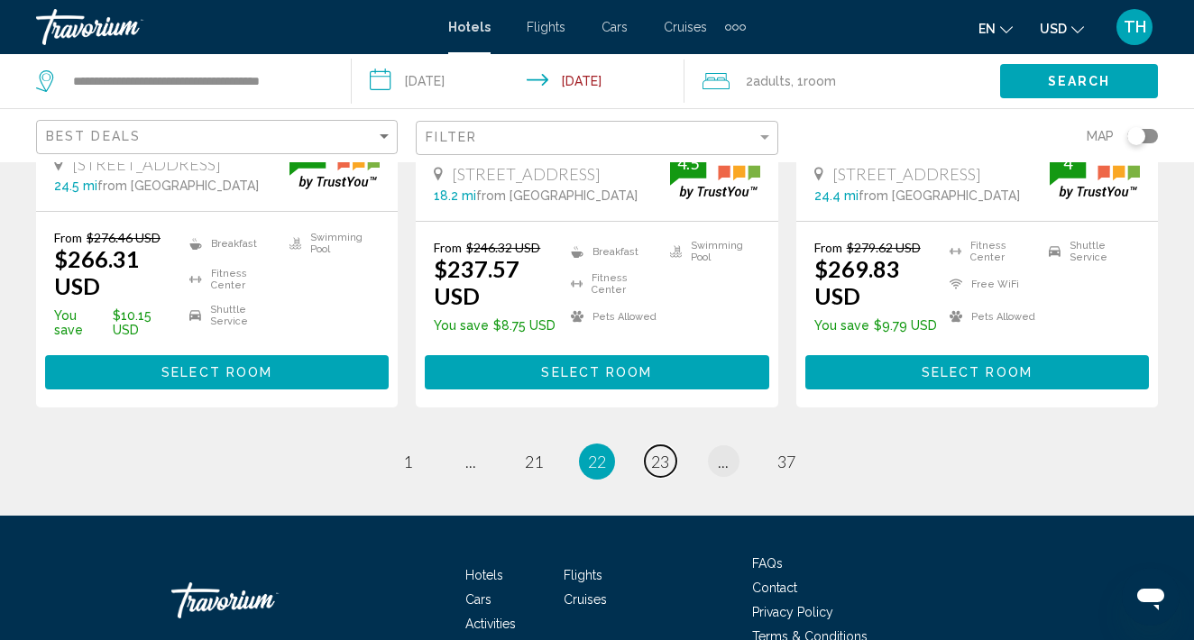
scroll to position [2640, 0]
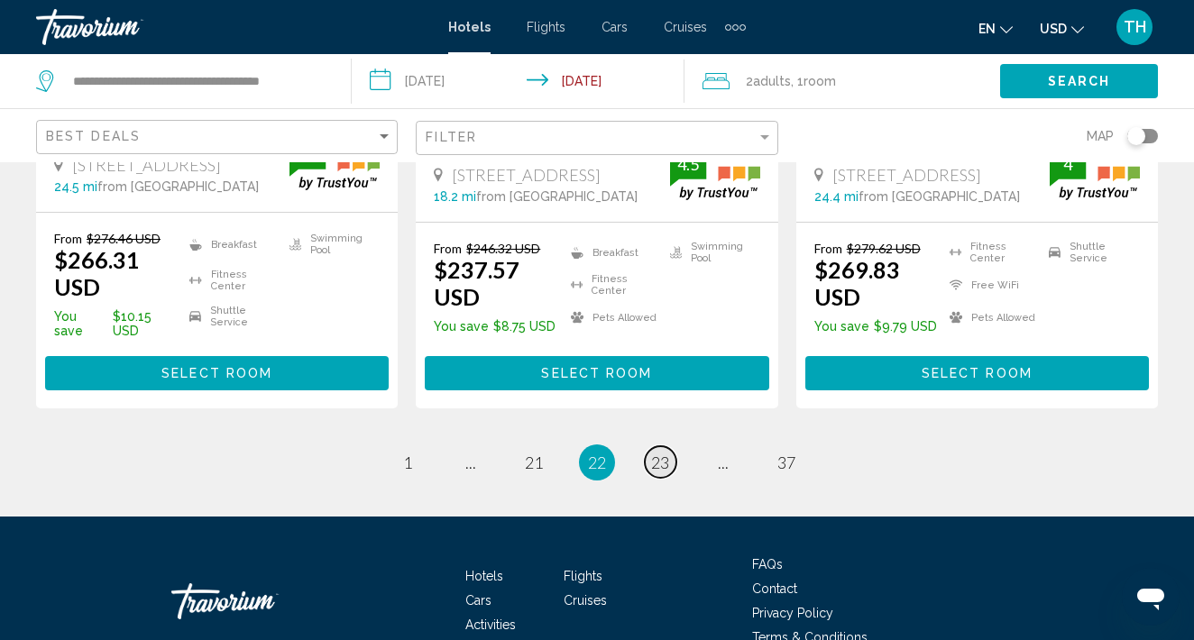
click at [669, 453] on span "23" at bounding box center [660, 463] width 18 height 20
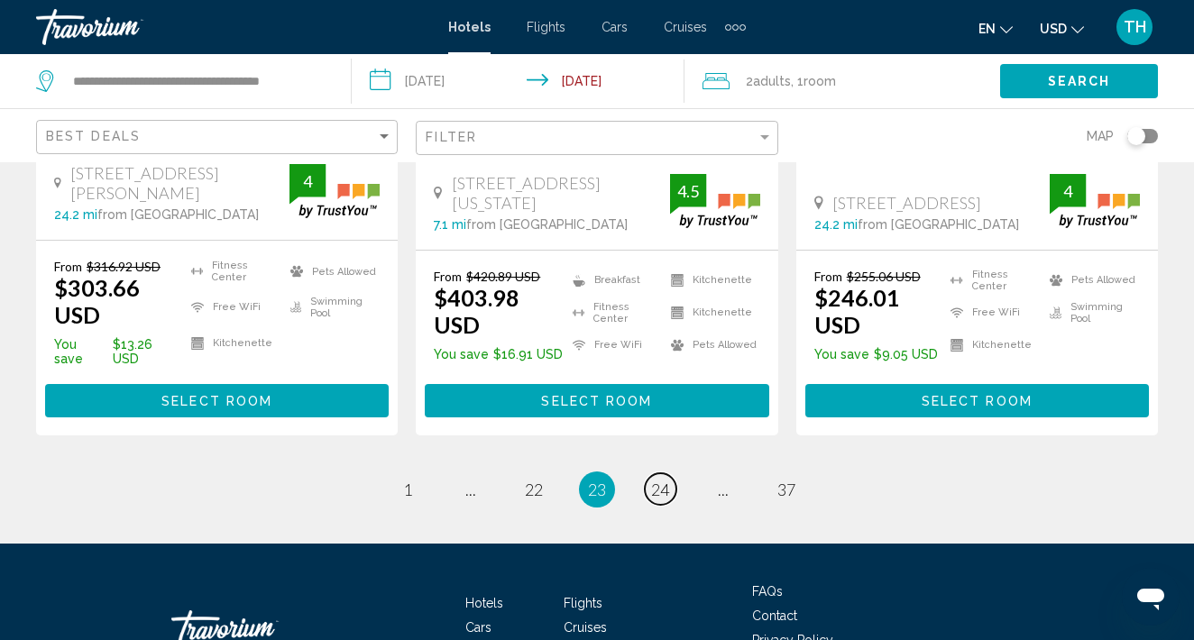
scroll to position [2663, 0]
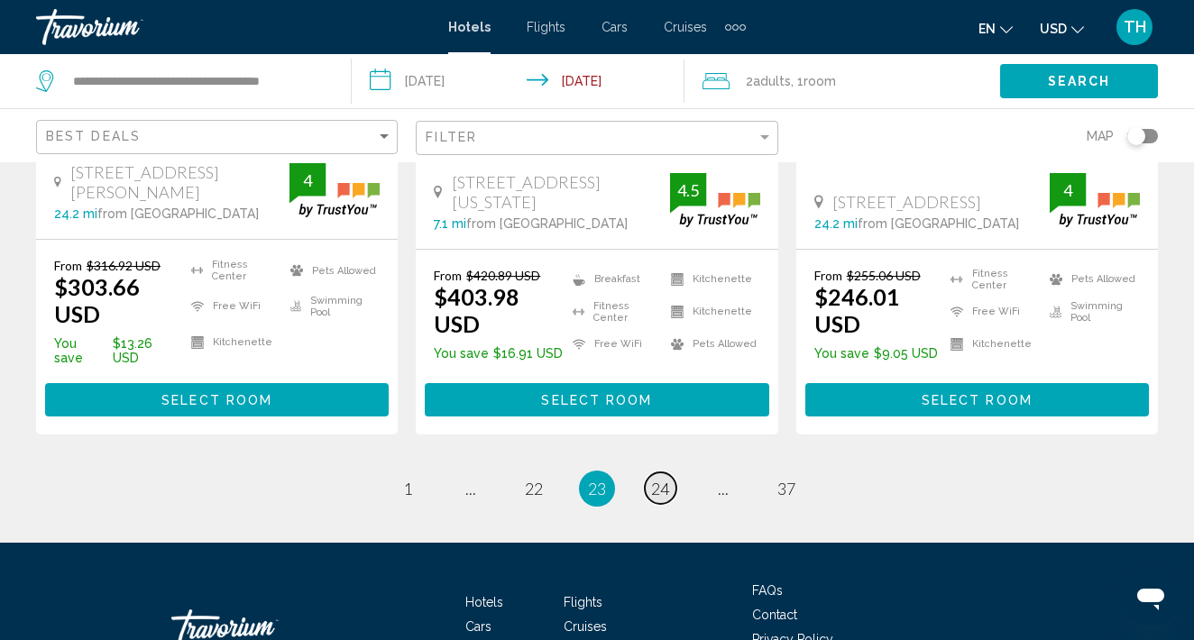
click at [668, 479] on span "24" at bounding box center [660, 489] width 18 height 20
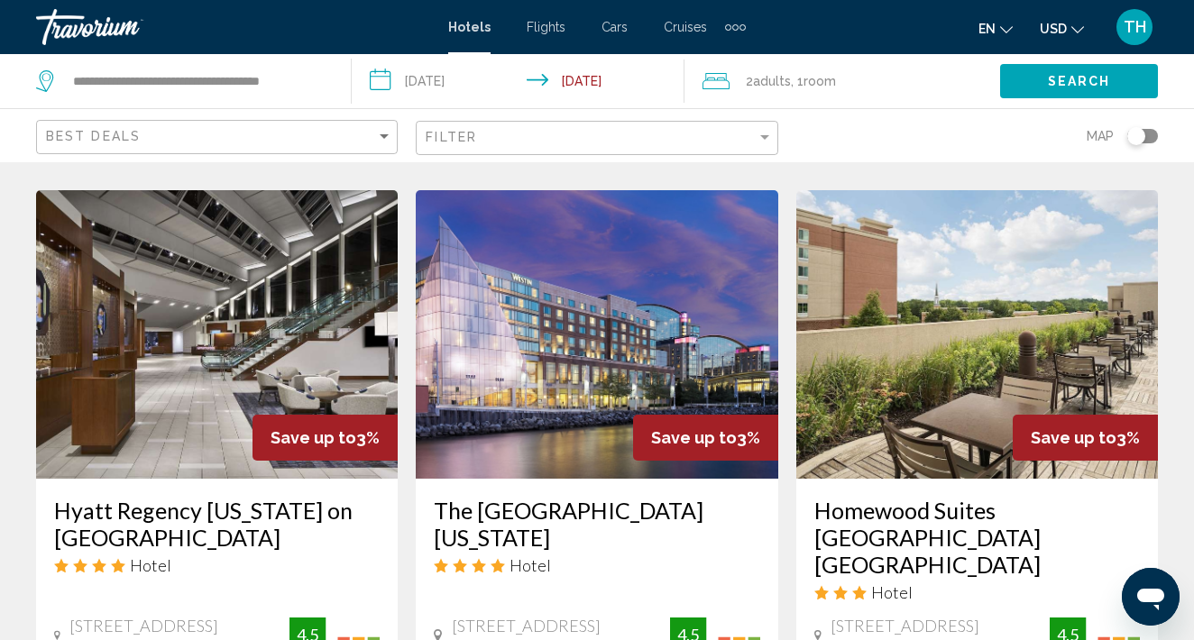
scroll to position [2275, 0]
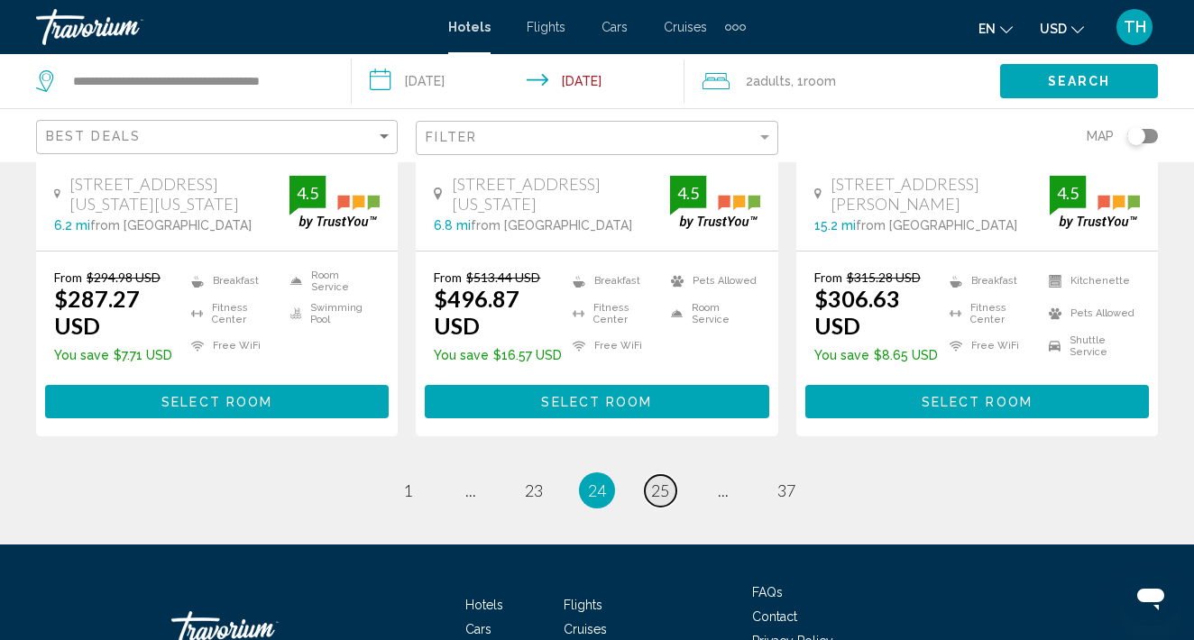
click at [669, 481] on span "25" at bounding box center [660, 491] width 18 height 20
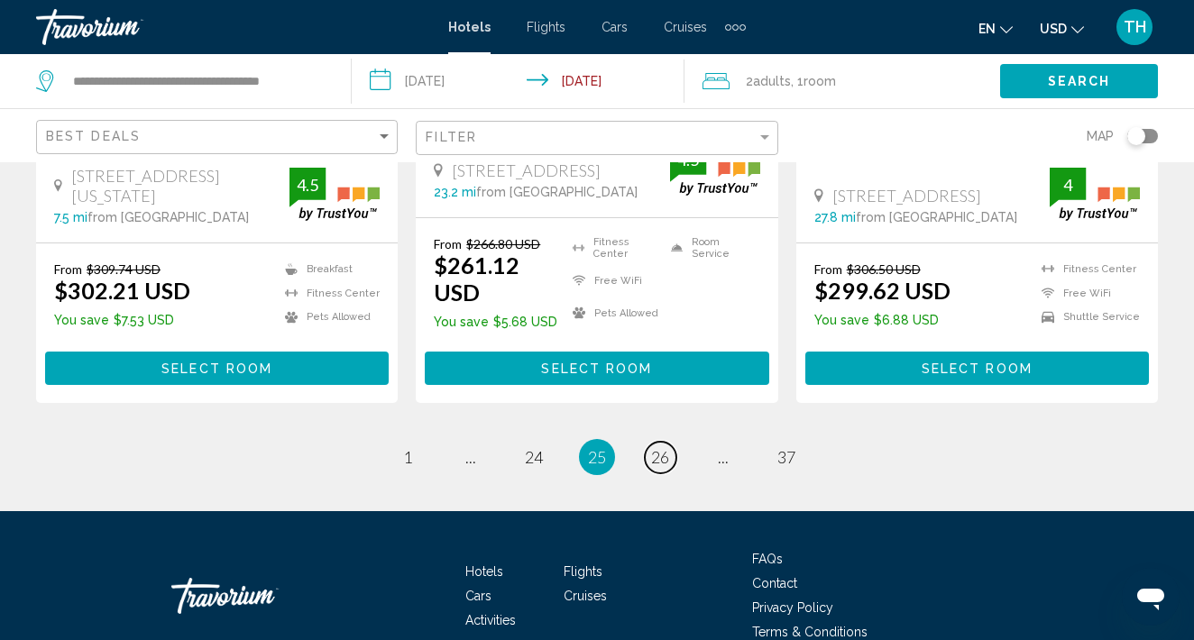
scroll to position [2614, 0]
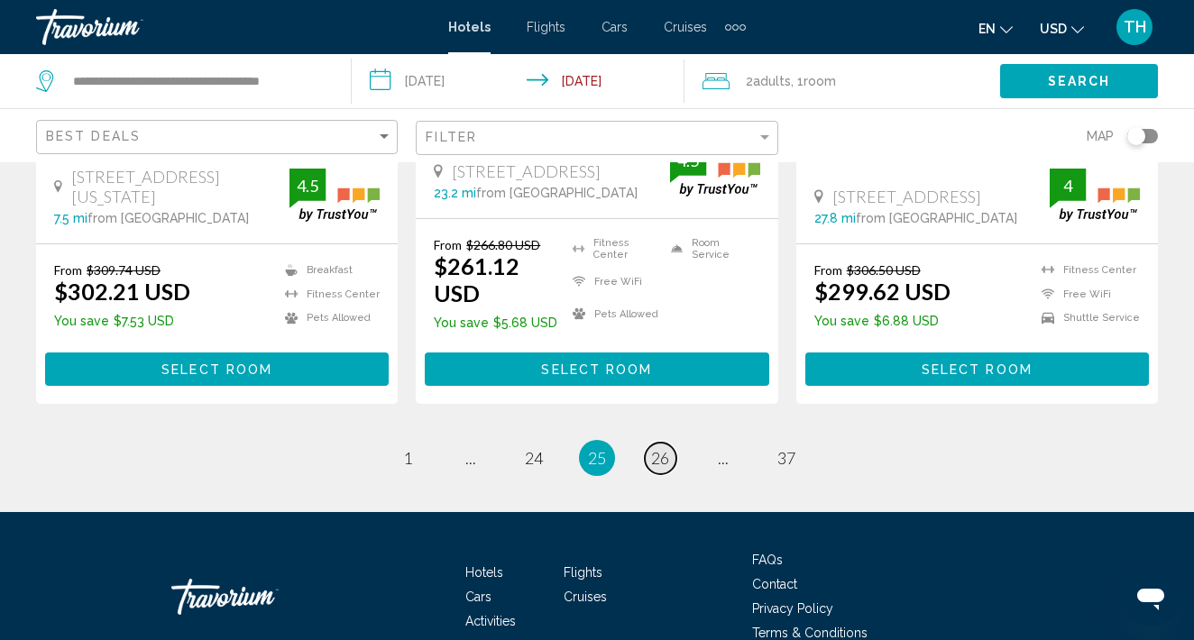
click at [667, 448] on span "26" at bounding box center [660, 458] width 18 height 20
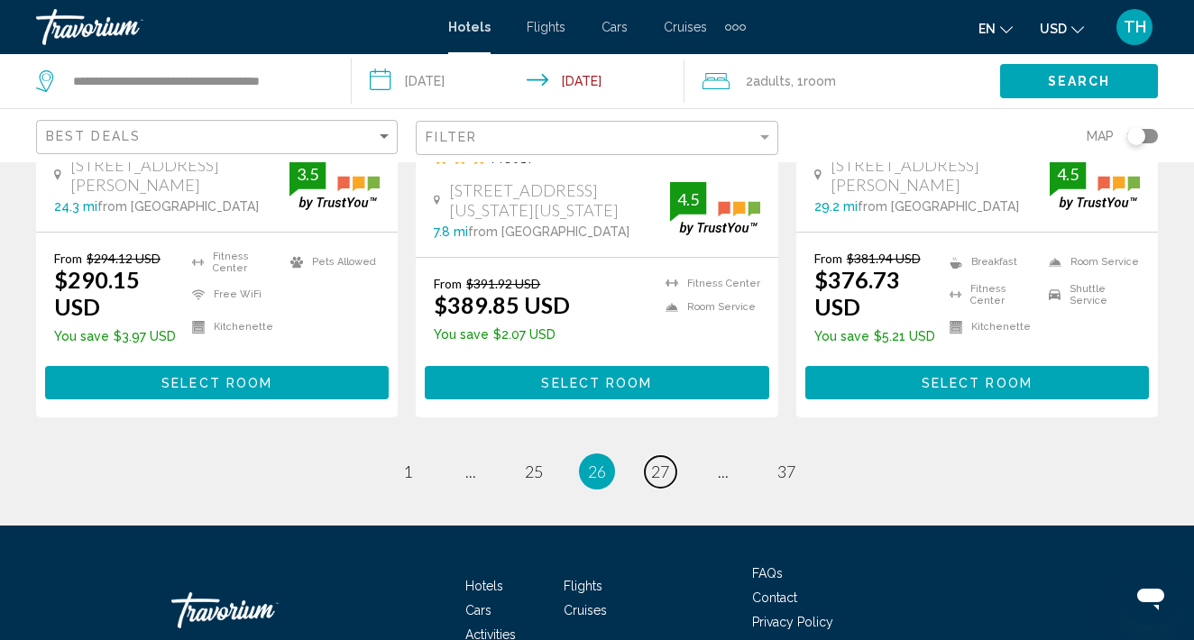
scroll to position [2669, 0]
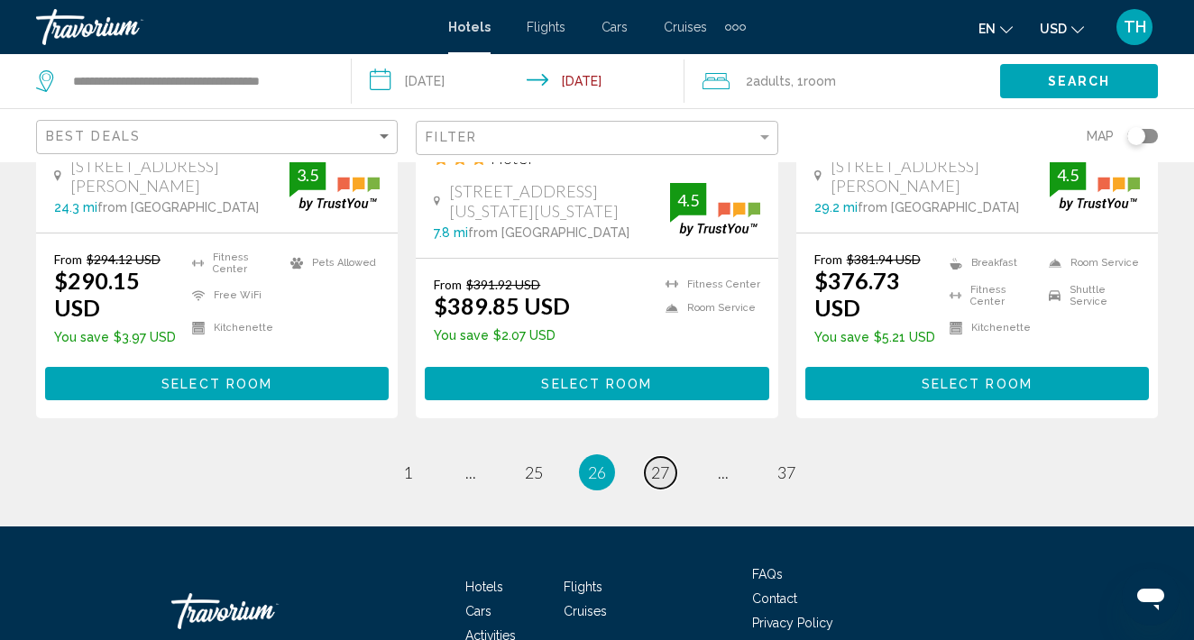
click at [667, 462] on span "27" at bounding box center [660, 472] width 18 height 20
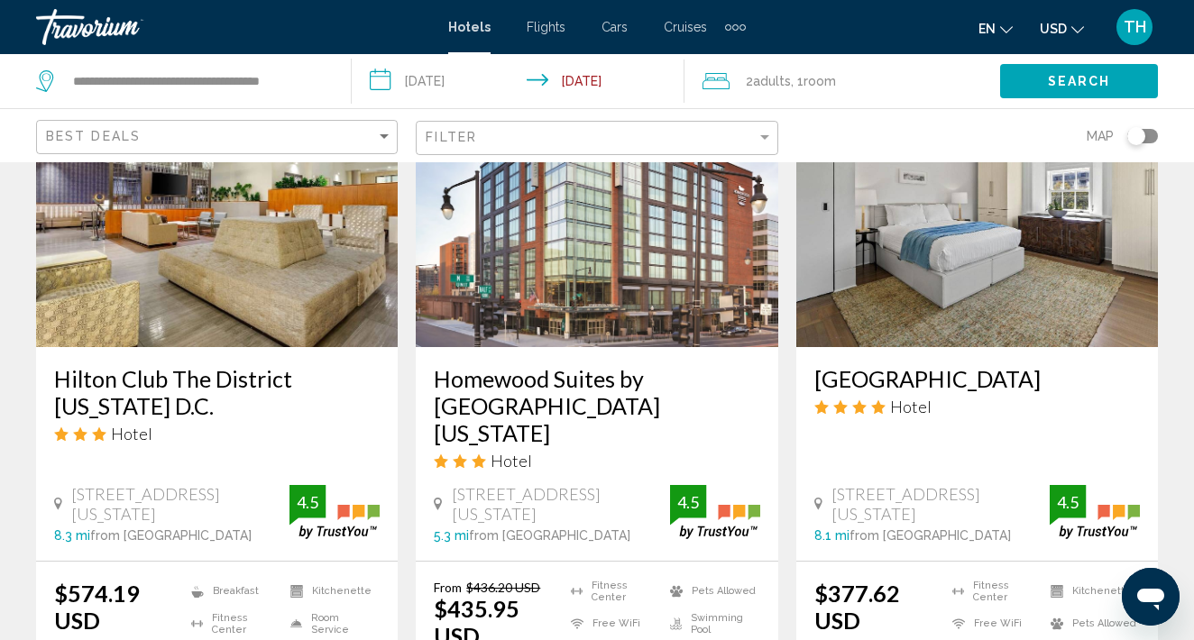
scroll to position [2315, 0]
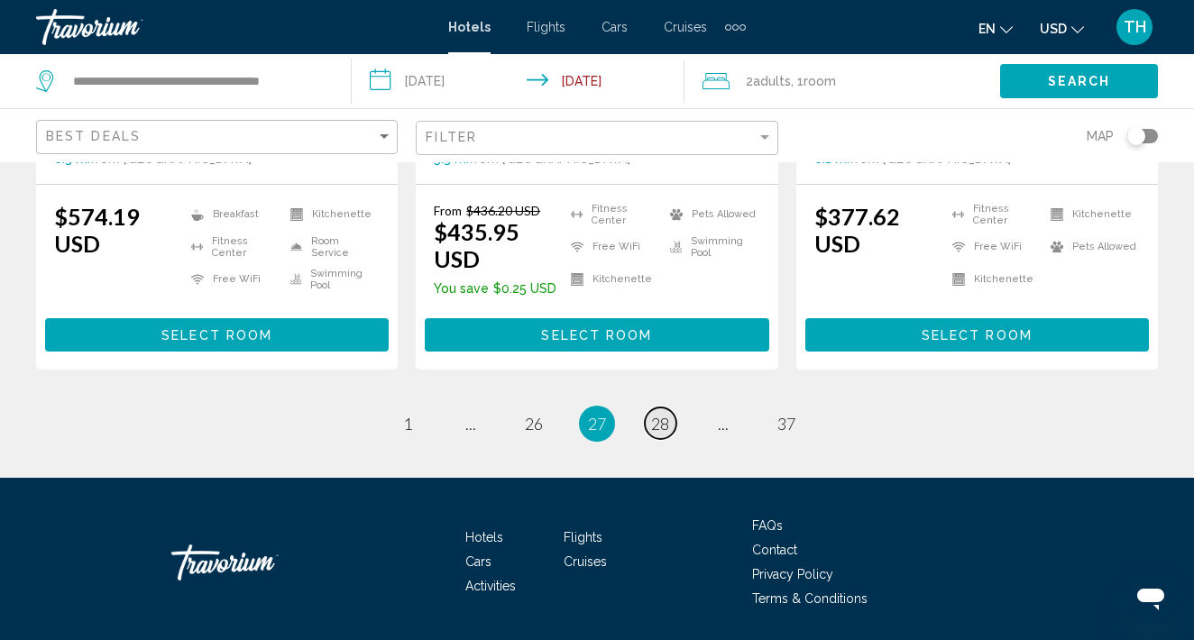
click at [667, 414] on span "28" at bounding box center [660, 424] width 18 height 20
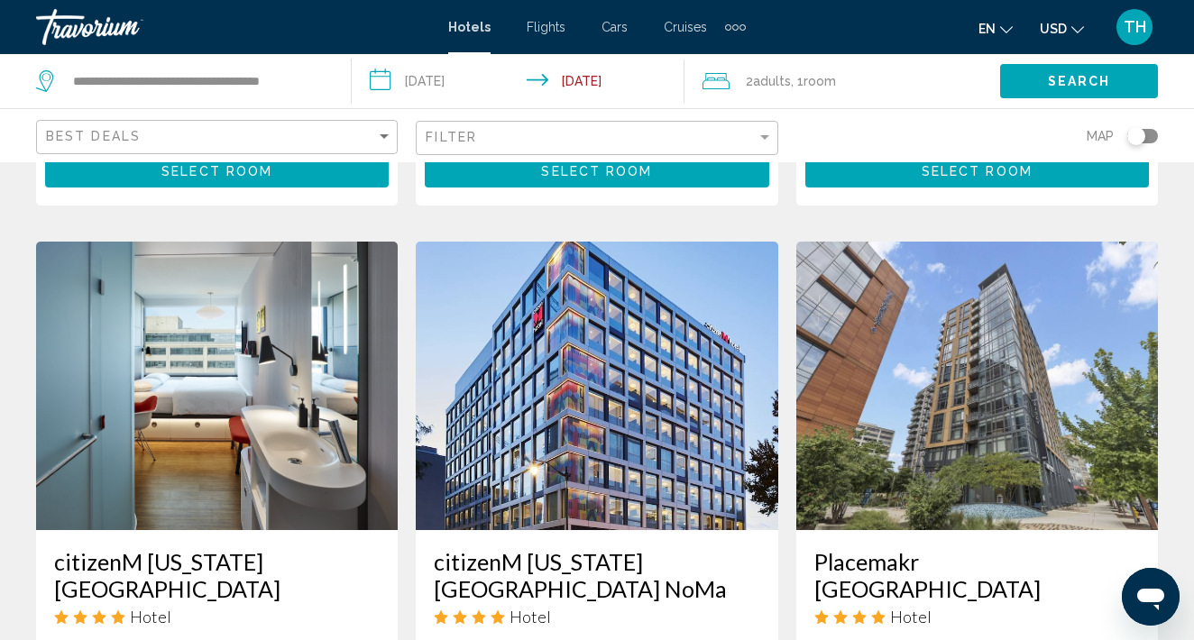
scroll to position [2211, 1]
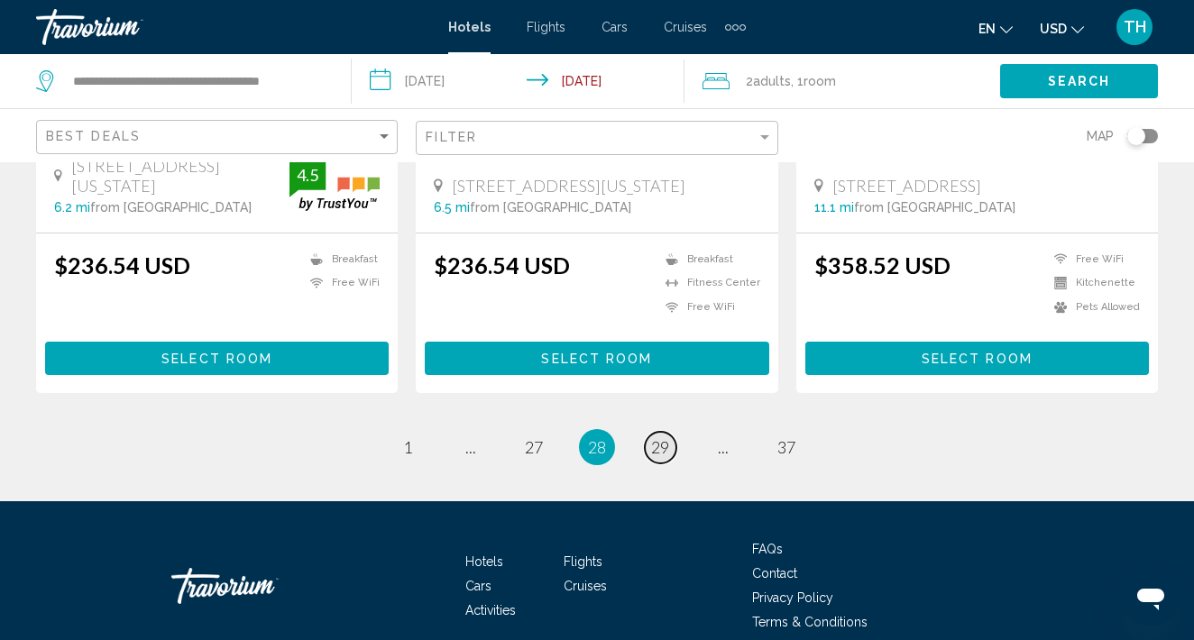
click at [668, 437] on span "29" at bounding box center [660, 447] width 18 height 20
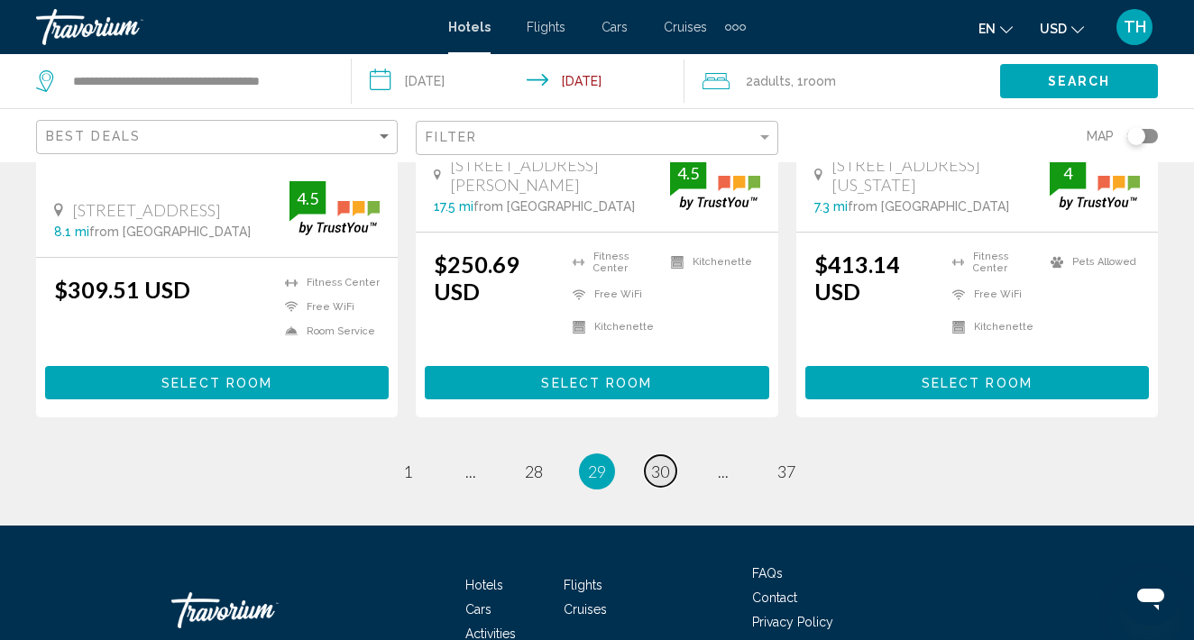
scroll to position [2589, 0]
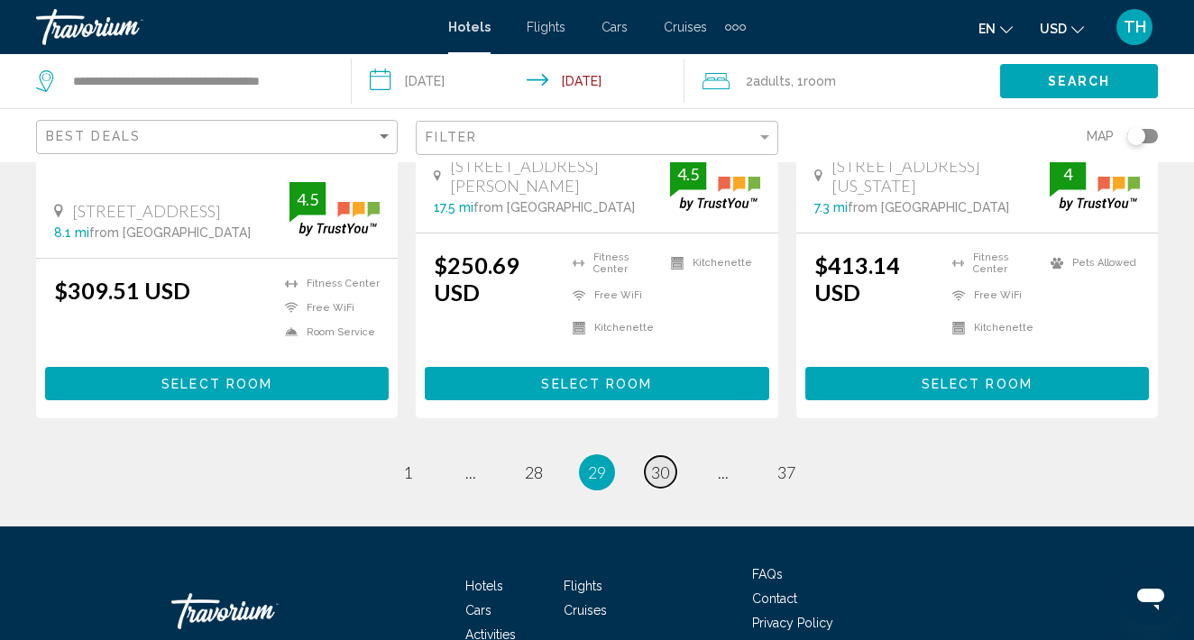
click at [672, 456] on link "page 30" at bounding box center [661, 472] width 32 height 32
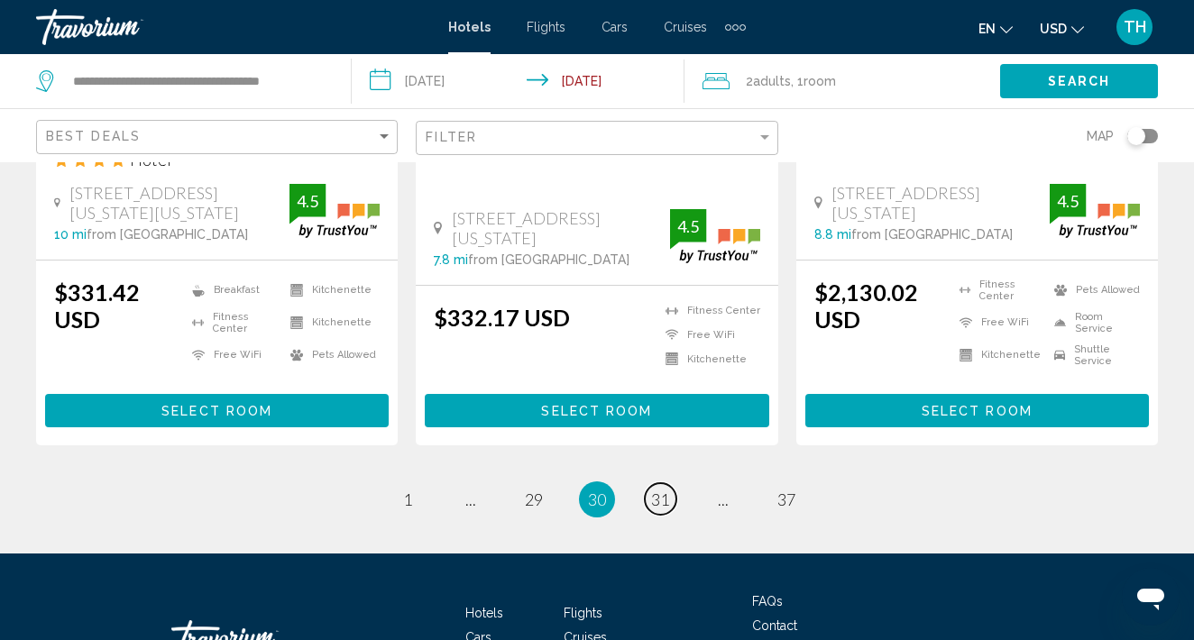
scroll to position [2569, 0]
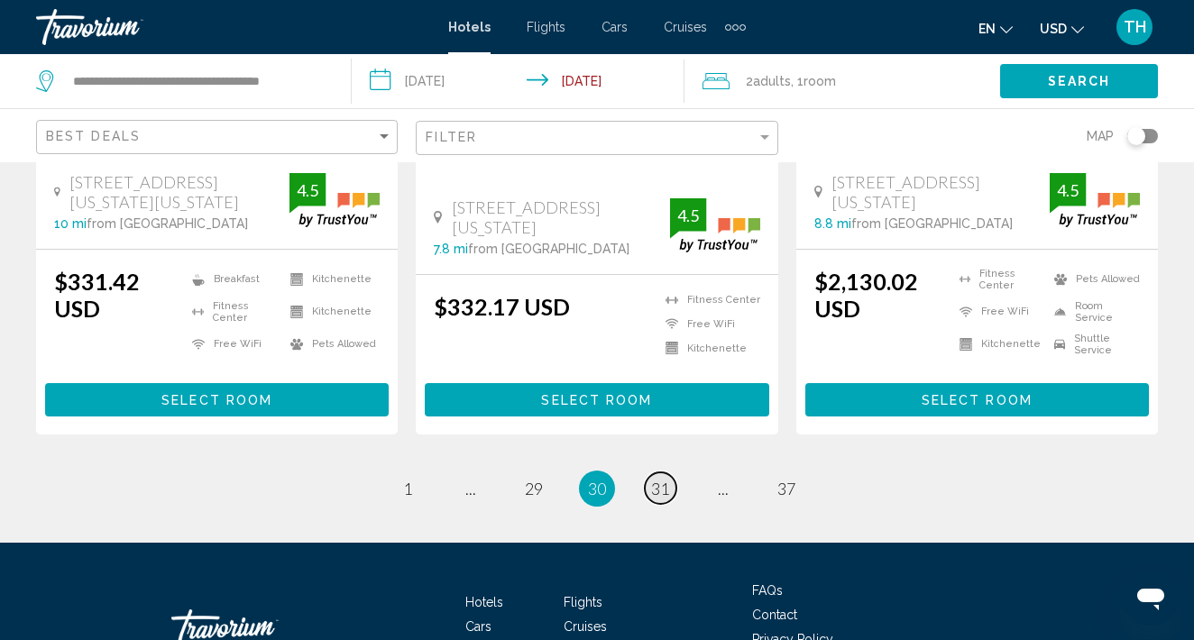
click at [668, 479] on span "31" at bounding box center [660, 489] width 18 height 20
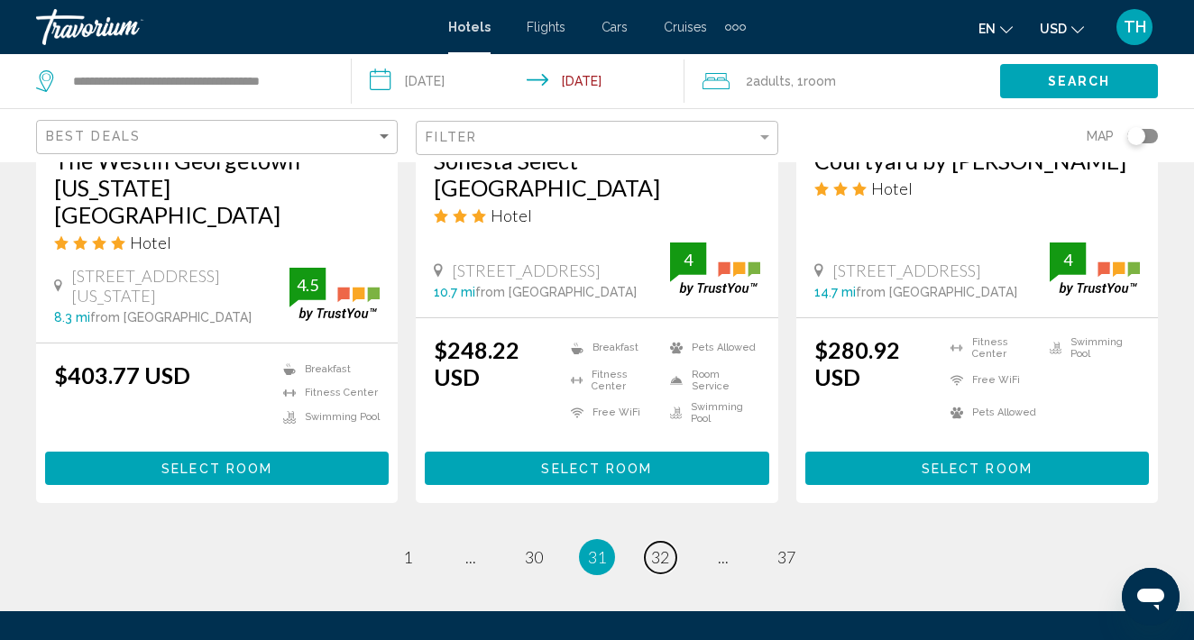
scroll to position [2555, 0]
click at [664, 547] on span "32" at bounding box center [660, 557] width 18 height 20
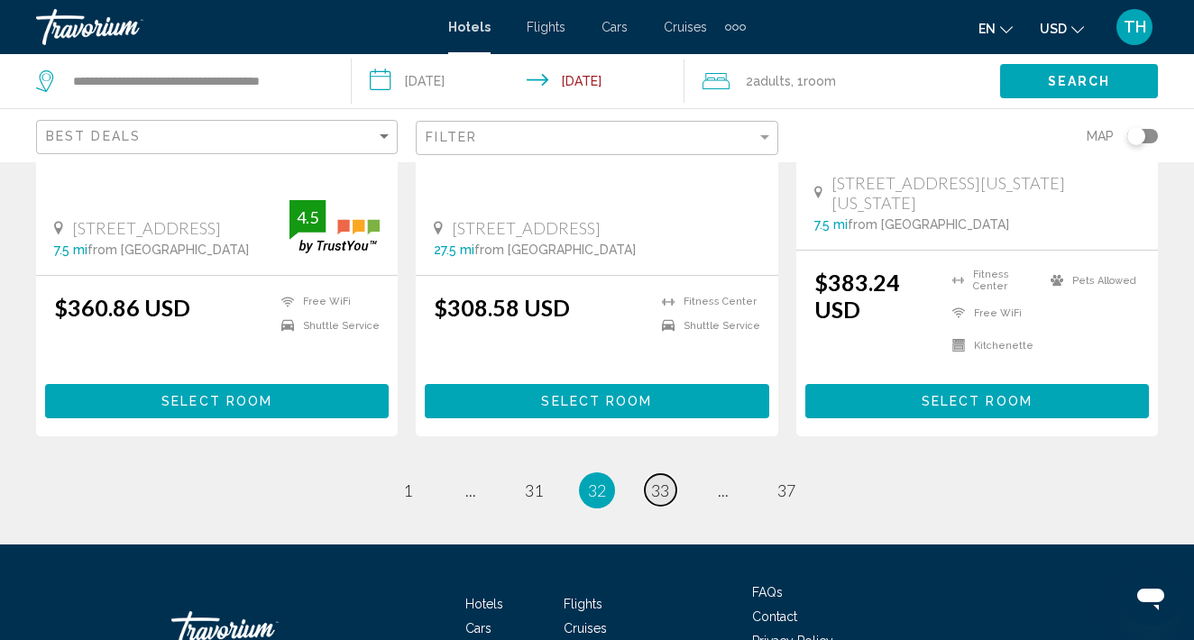
scroll to position [2620, 0]
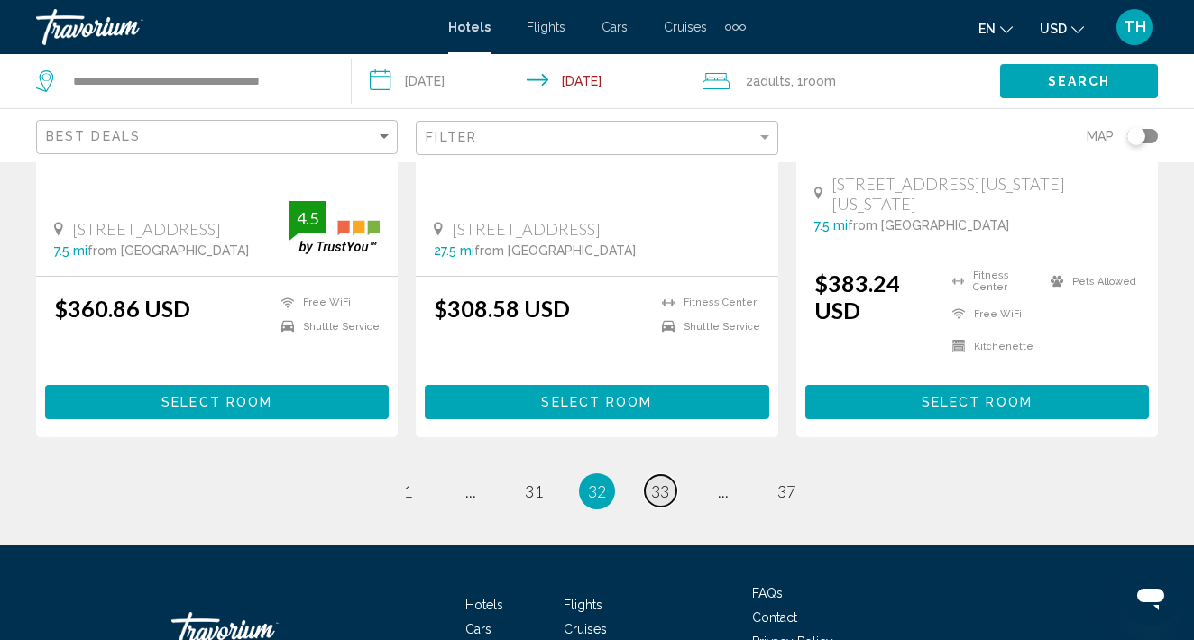
click at [668, 481] on span "33" at bounding box center [660, 491] width 18 height 20
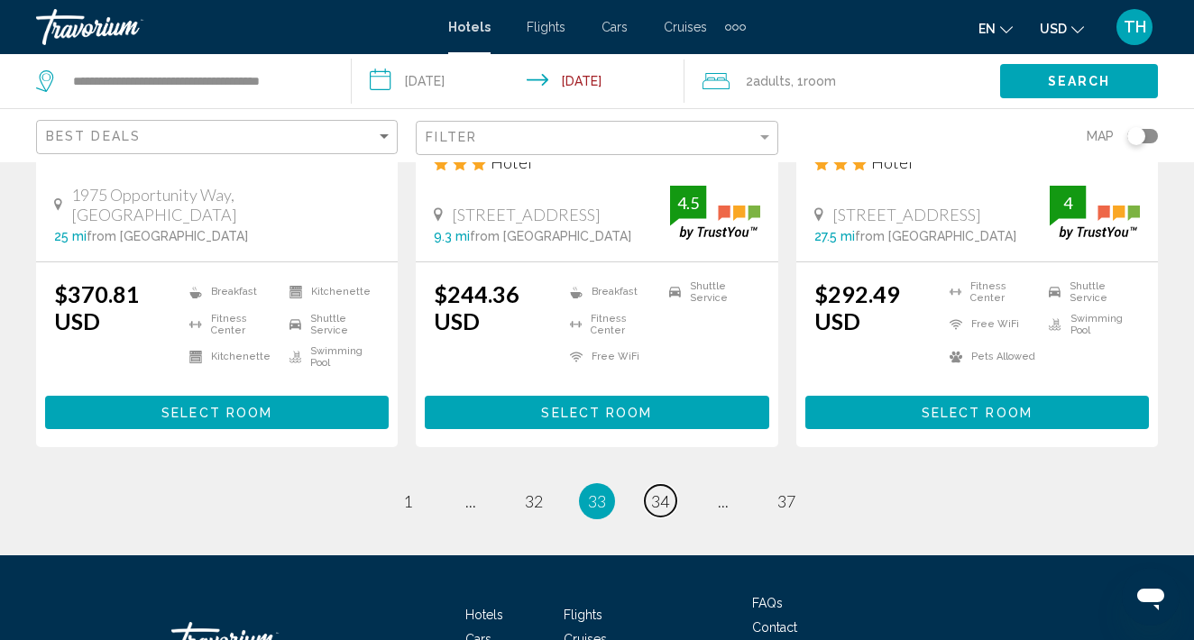
scroll to position [2636, 0]
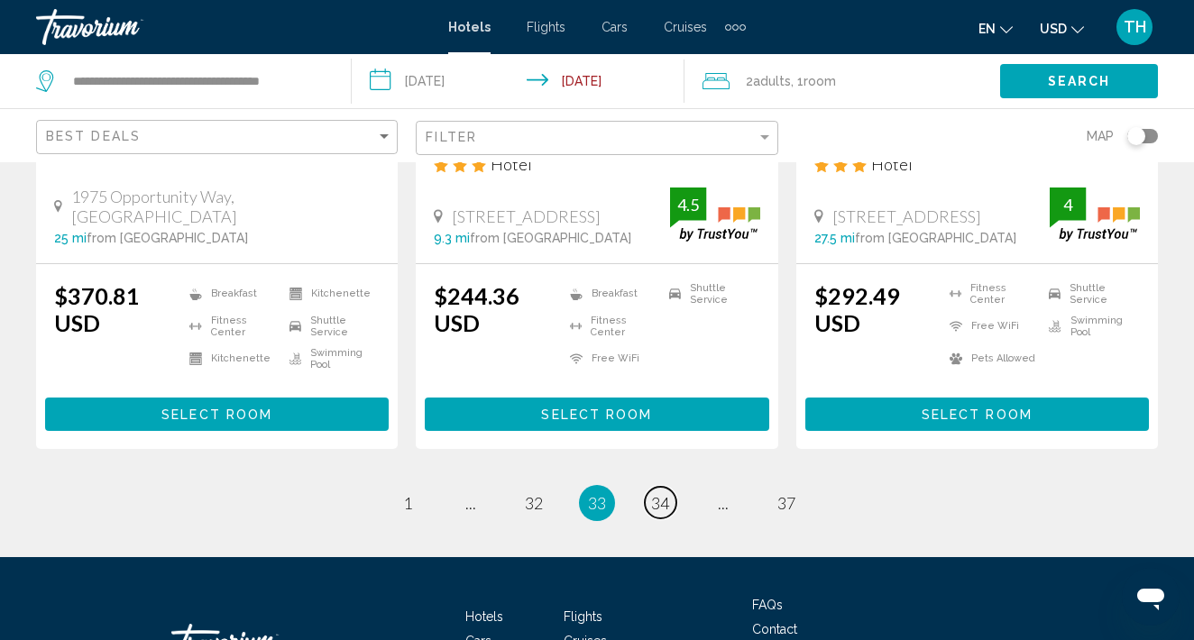
click at [668, 493] on span "34" at bounding box center [660, 503] width 18 height 20
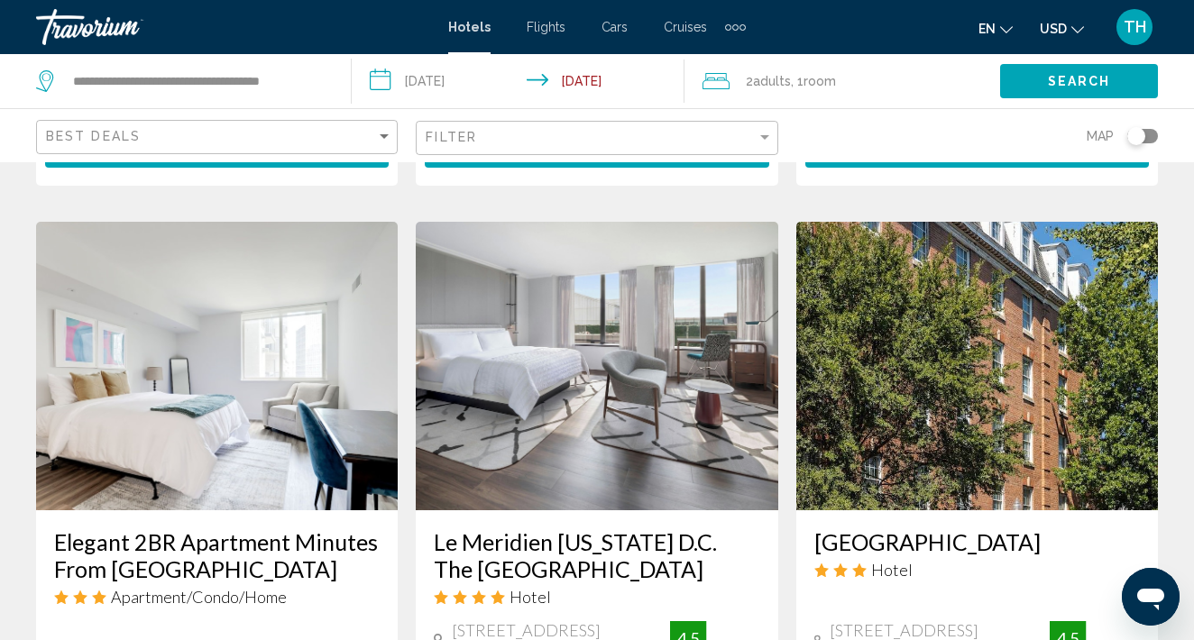
scroll to position [2119, 0]
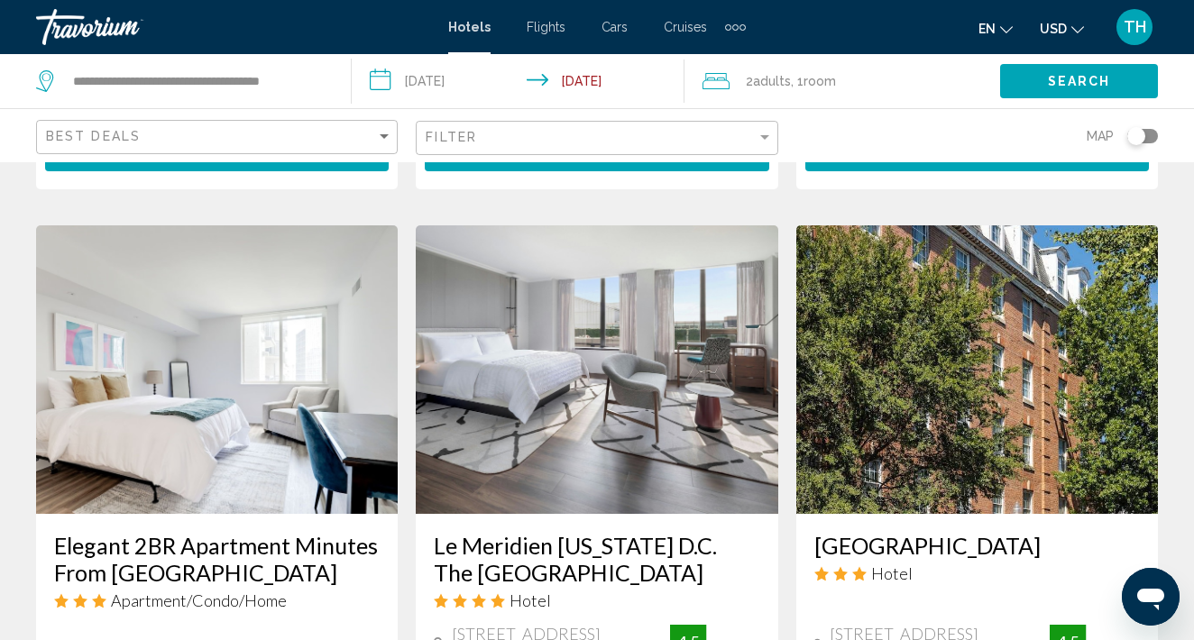
click at [581, 325] on img "Main content" at bounding box center [597, 369] width 362 height 288
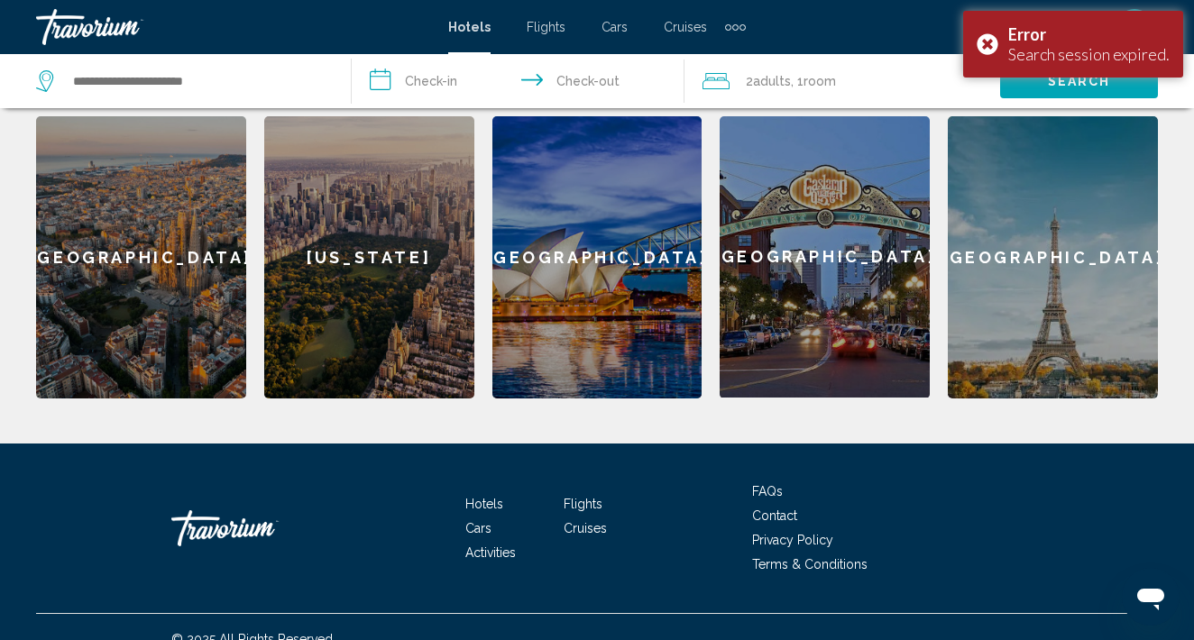
scroll to position [781, 0]
